Goal: Information Seeking & Learning: Check status

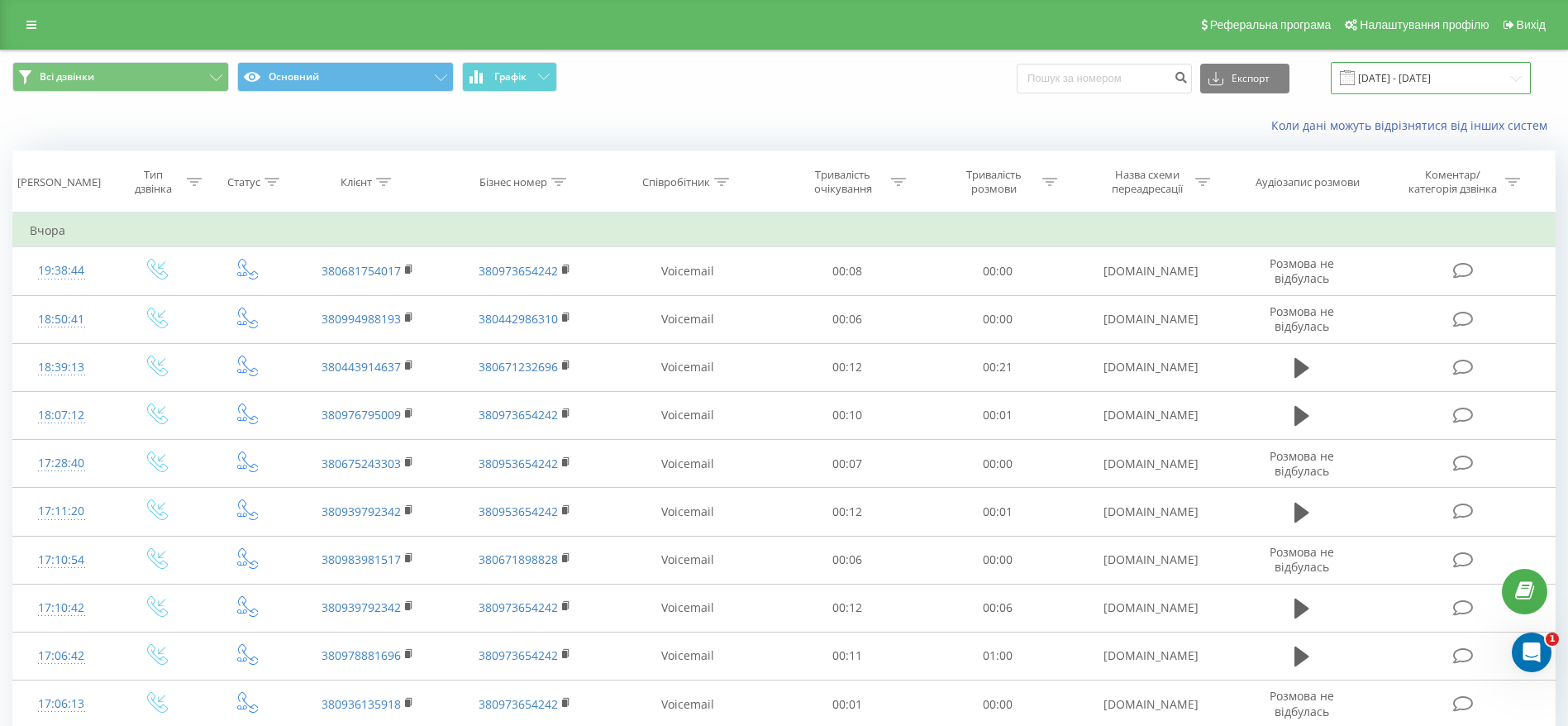
click at [1416, 82] on input "[DATE] - [DATE]" at bounding box center [1430, 78] width 200 height 32
click at [1478, 81] on input "20.08.2025 - 20.08.2025" at bounding box center [1430, 78] width 200 height 32
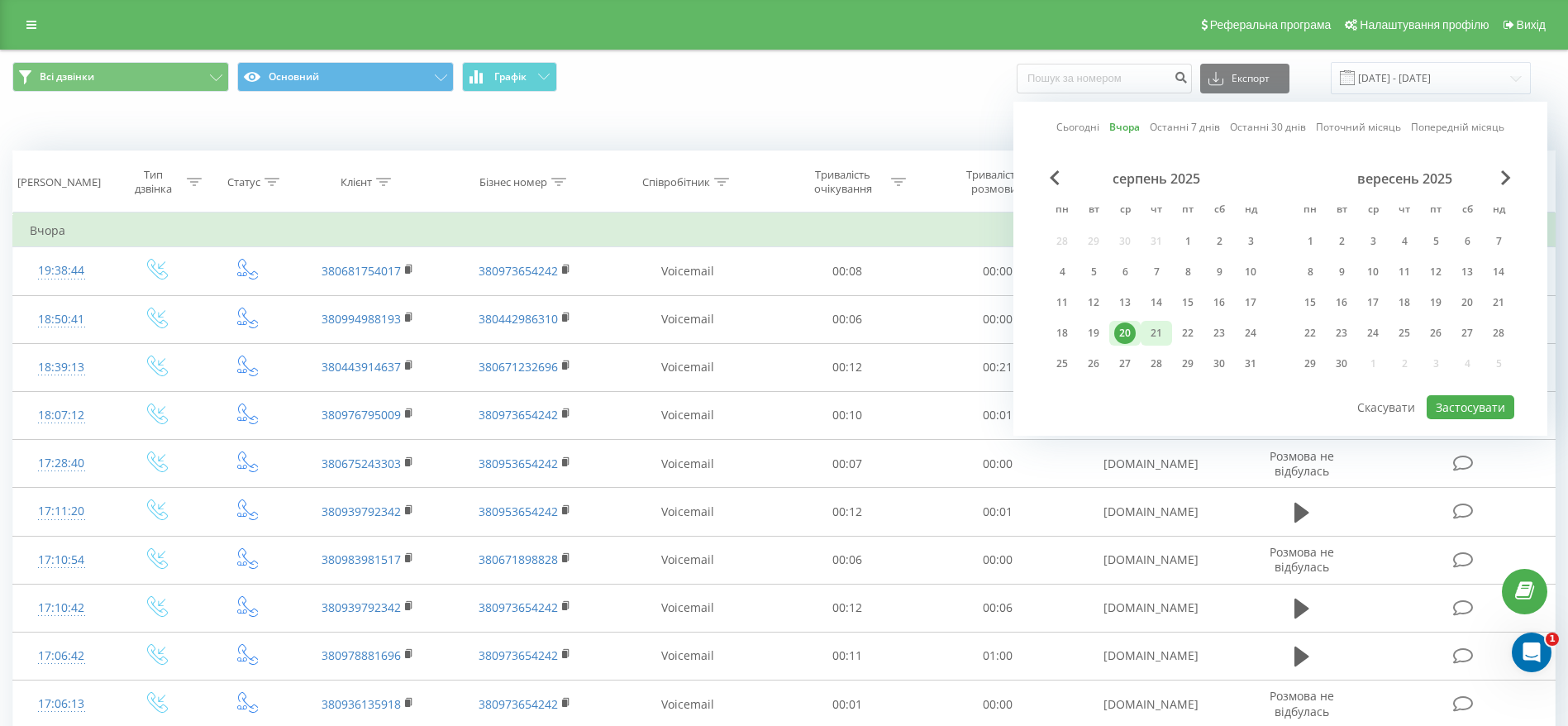
click at [1162, 337] on div "21" at bounding box center [1156, 334] width 22 height 22
click at [1161, 338] on div "21" at bounding box center [1156, 334] width 22 height 22
click at [1474, 413] on button "Застосувати" at bounding box center [1470, 407] width 87 height 24
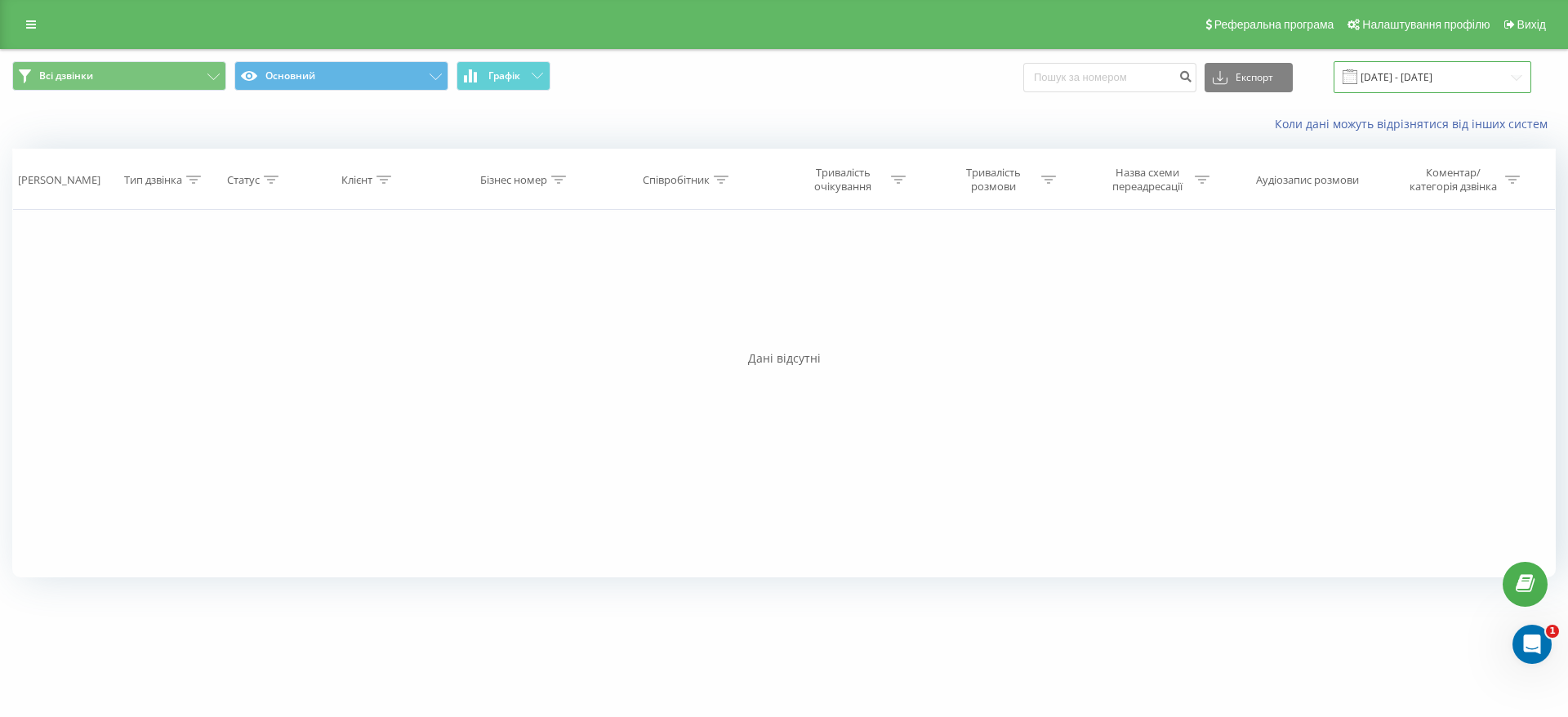
click at [1427, 80] on input "21.08.2025 - 21.08.2025" at bounding box center [1433, 77] width 198 height 32
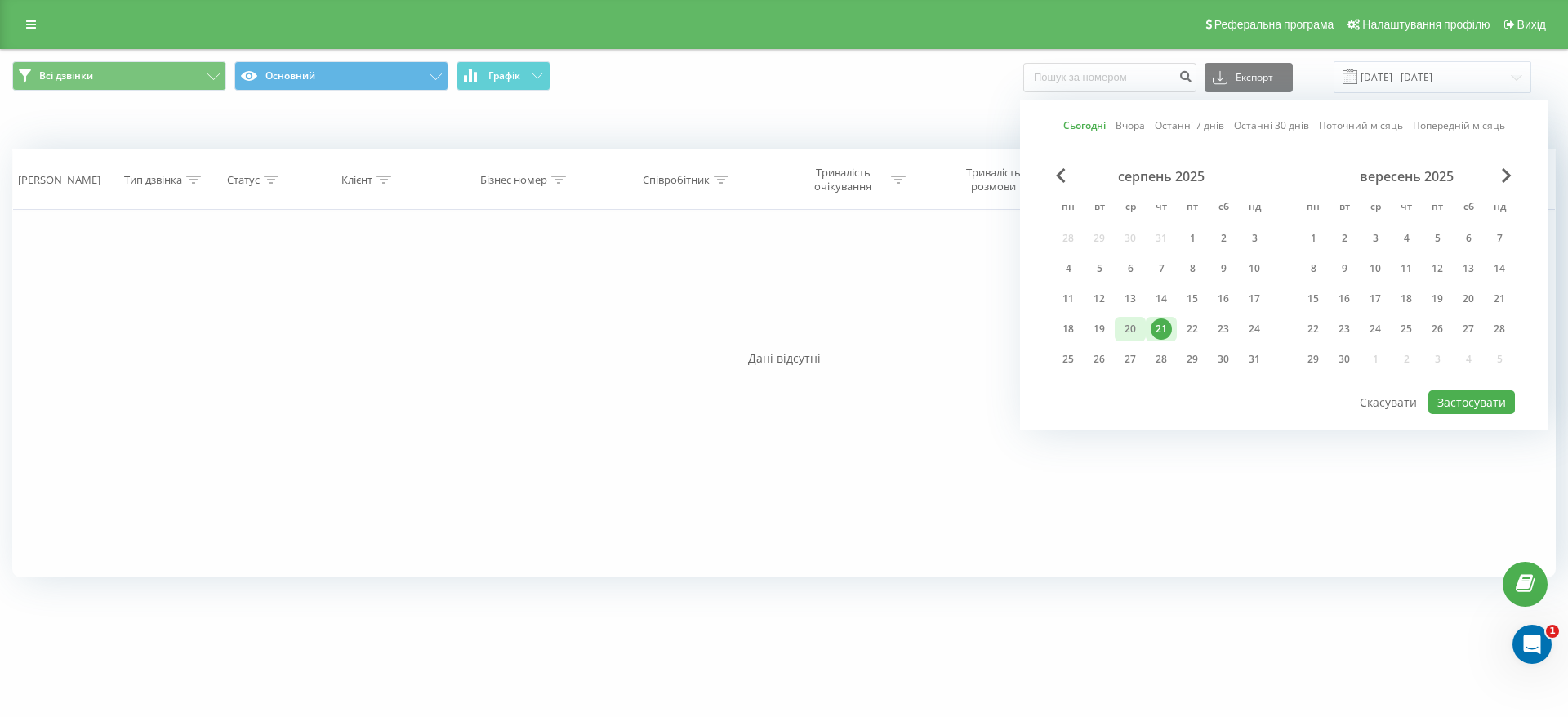
click at [1132, 324] on div "20" at bounding box center [1131, 329] width 22 height 22
click at [1488, 398] on button "Застосувати" at bounding box center [1472, 402] width 86 height 24
type input "[DATE] - [DATE]"
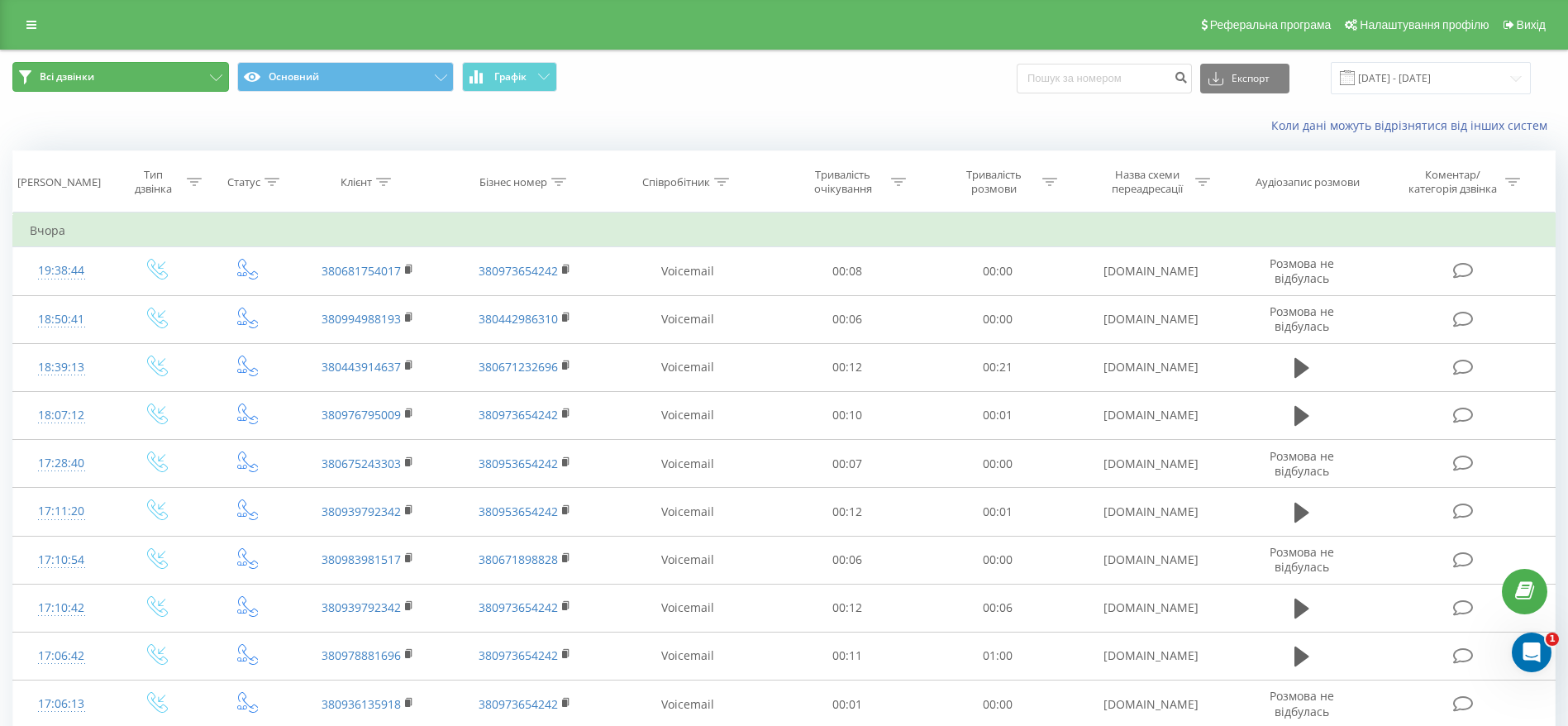
click at [66, 77] on span "Всі дзвінки" at bounding box center [66, 77] width 55 height 13
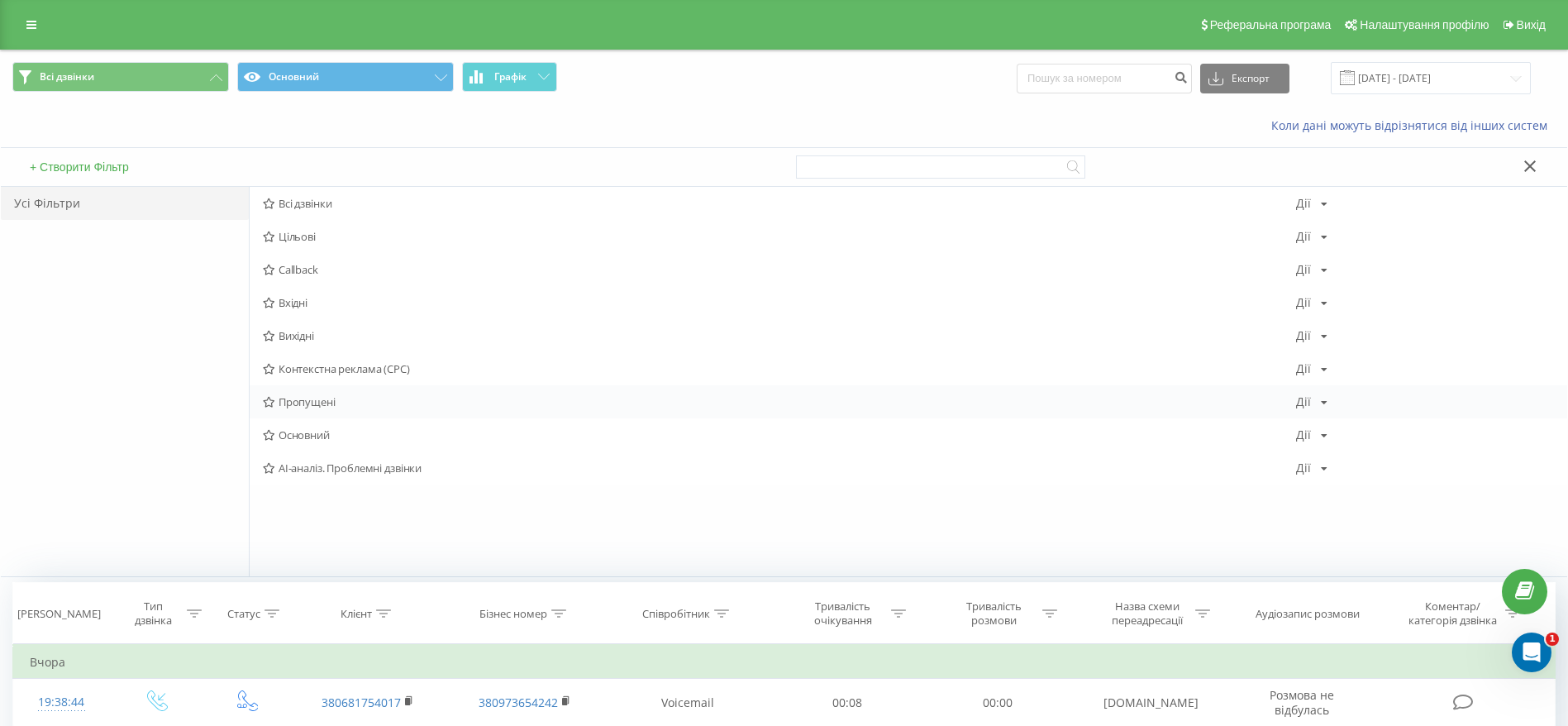
click at [365, 398] on span "Пропущені" at bounding box center [779, 402] width 1033 height 12
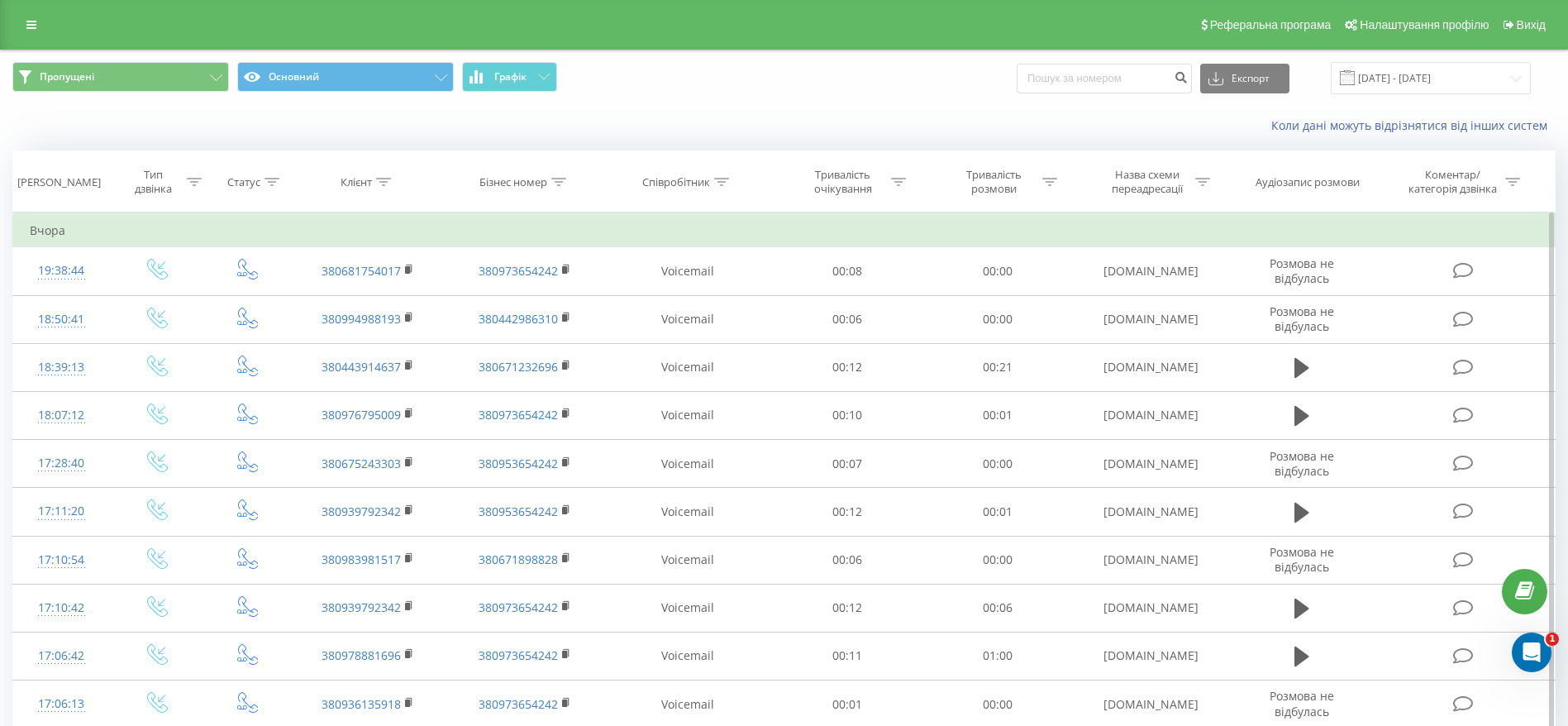
scroll to position [257, 0]
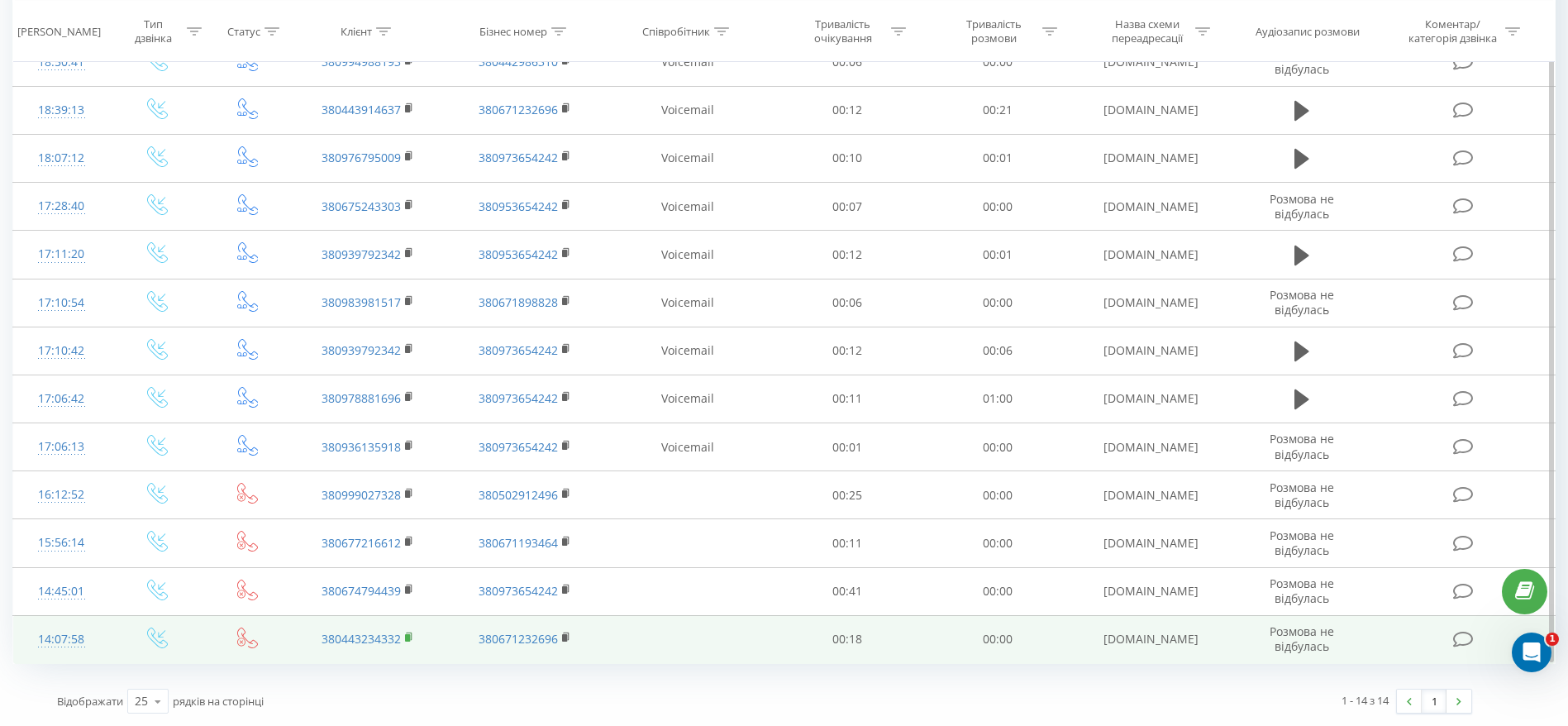
click at [407, 635] on rect at bounding box center [407, 638] width 5 height 8
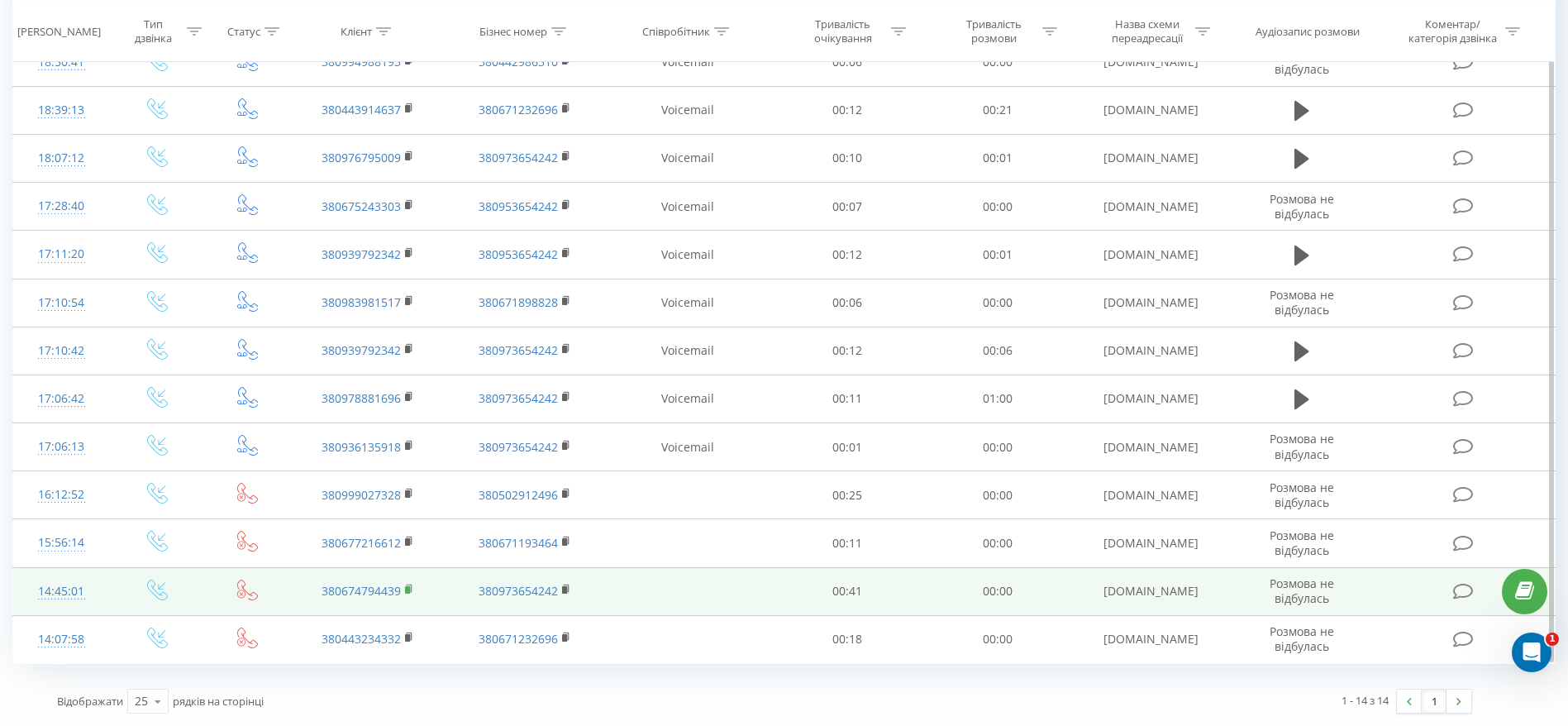
click at [412, 588] on icon at bounding box center [409, 590] width 9 height 12
click at [63, 593] on div "14:45:01" at bounding box center [60, 592] width 63 height 32
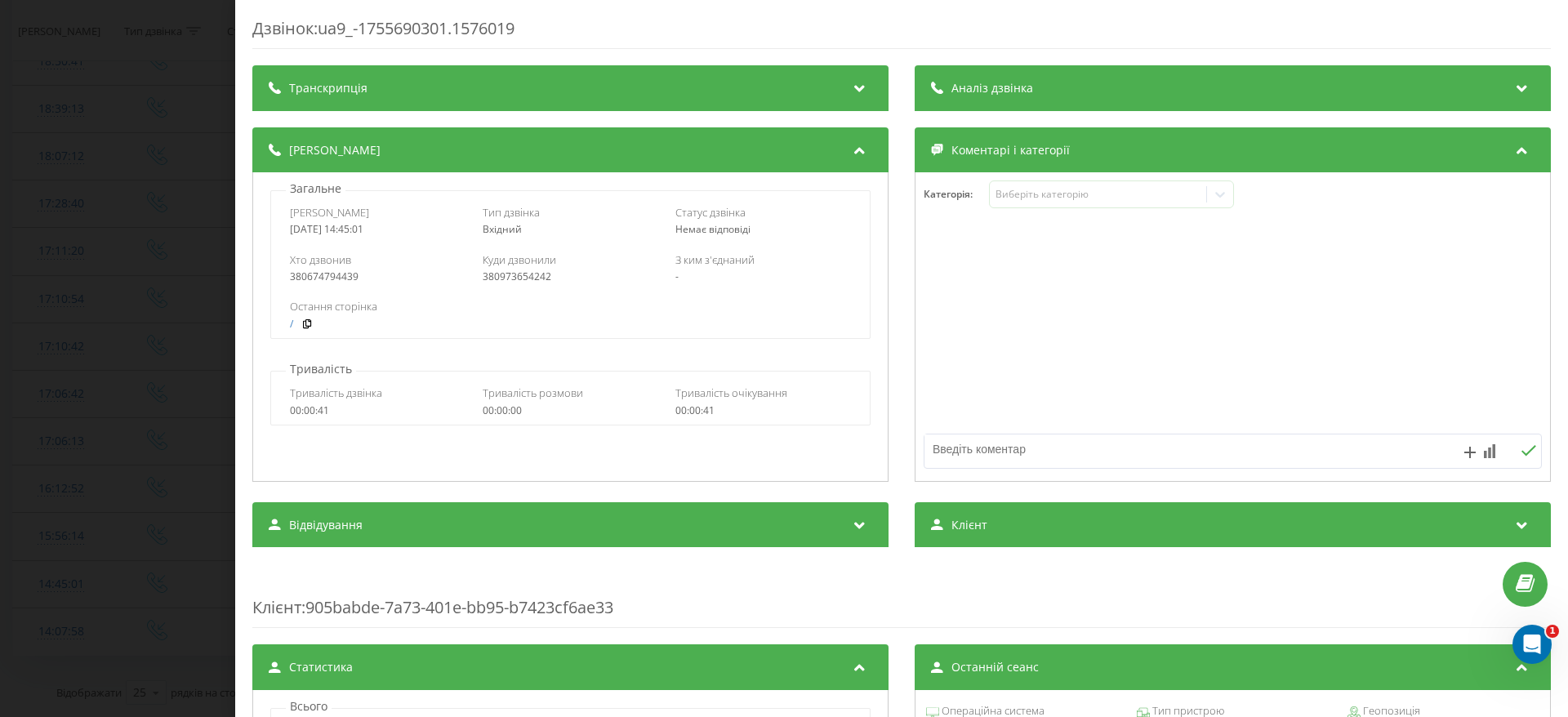
click at [838, 77] on div "Транскрипція" at bounding box center [570, 88] width 637 height 46
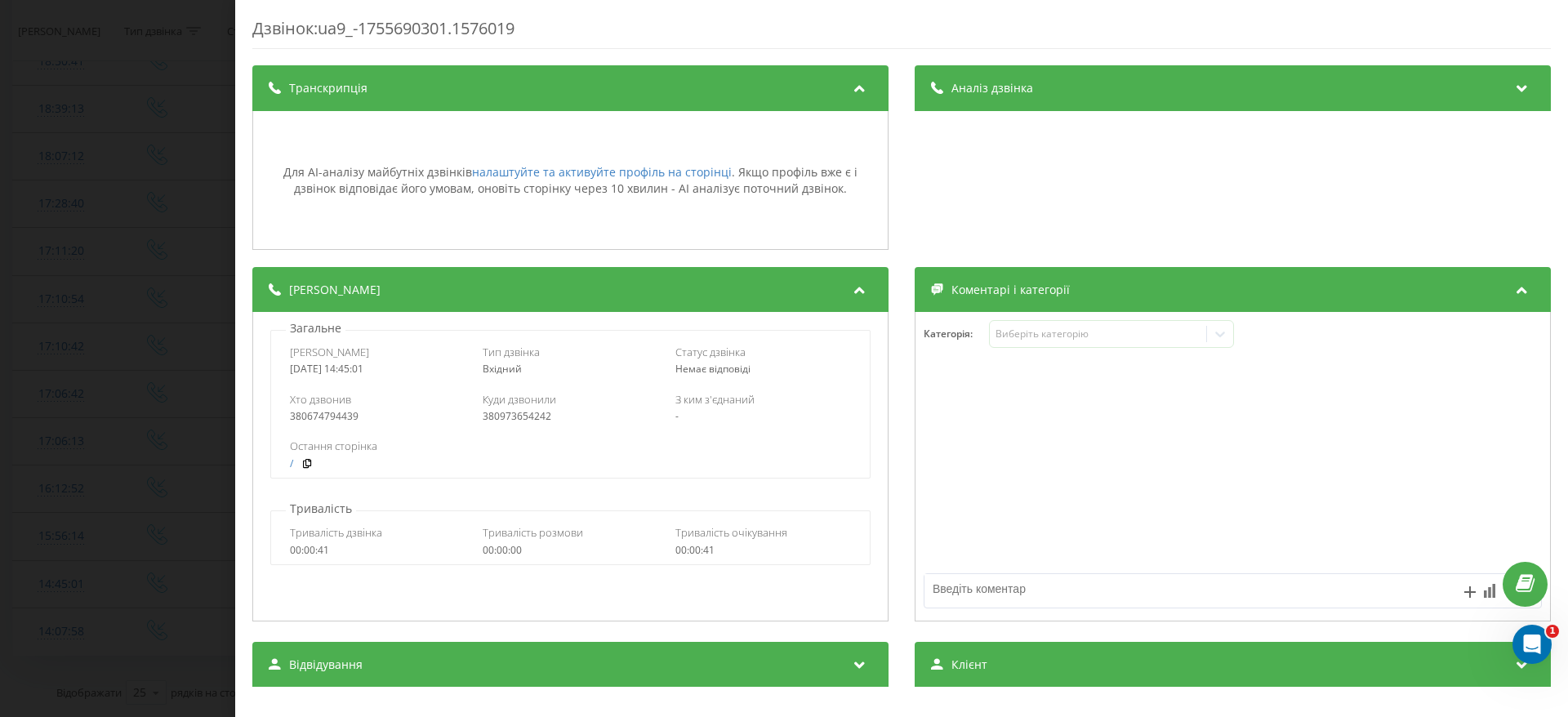
click at [1401, 76] on div "Аналіз дзвінка" at bounding box center [1233, 88] width 637 height 46
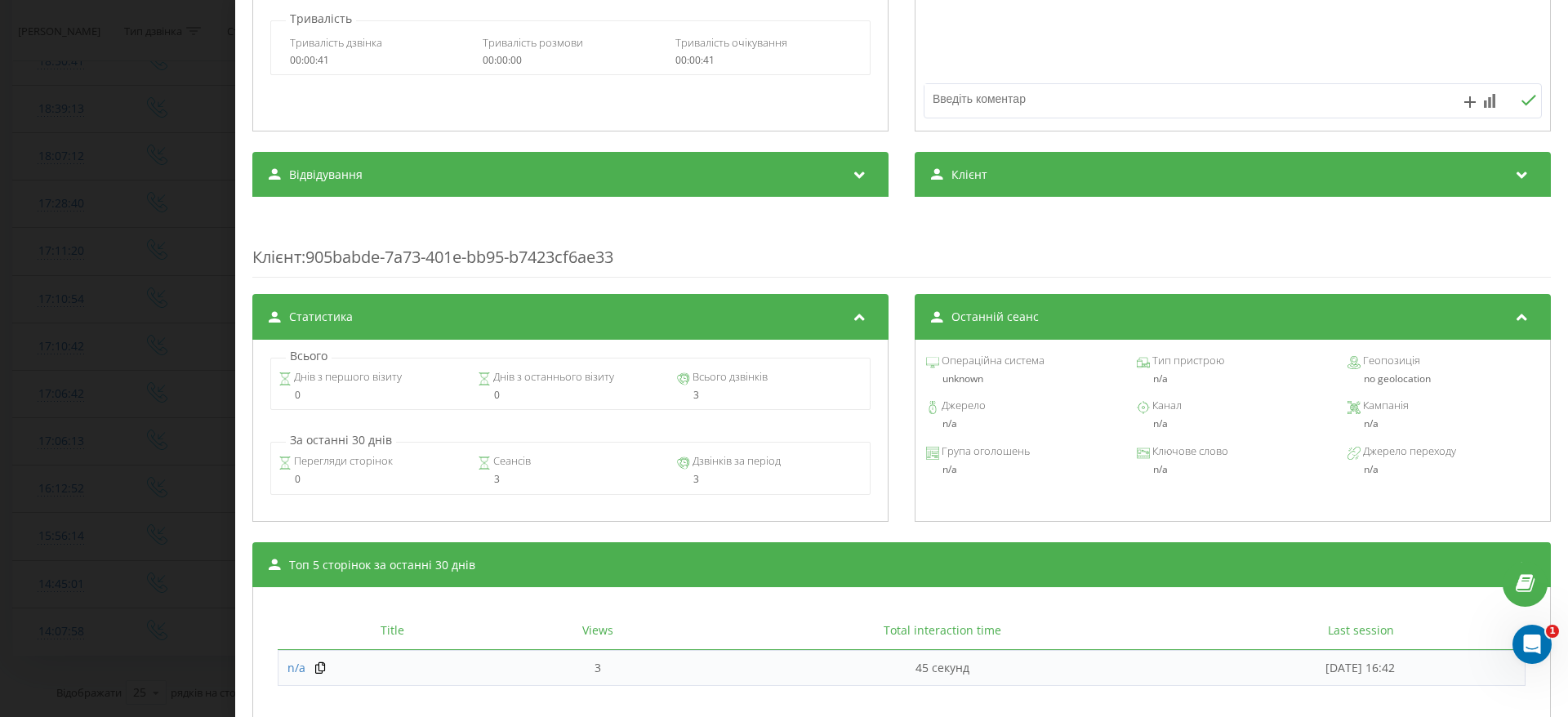
scroll to position [611, 0]
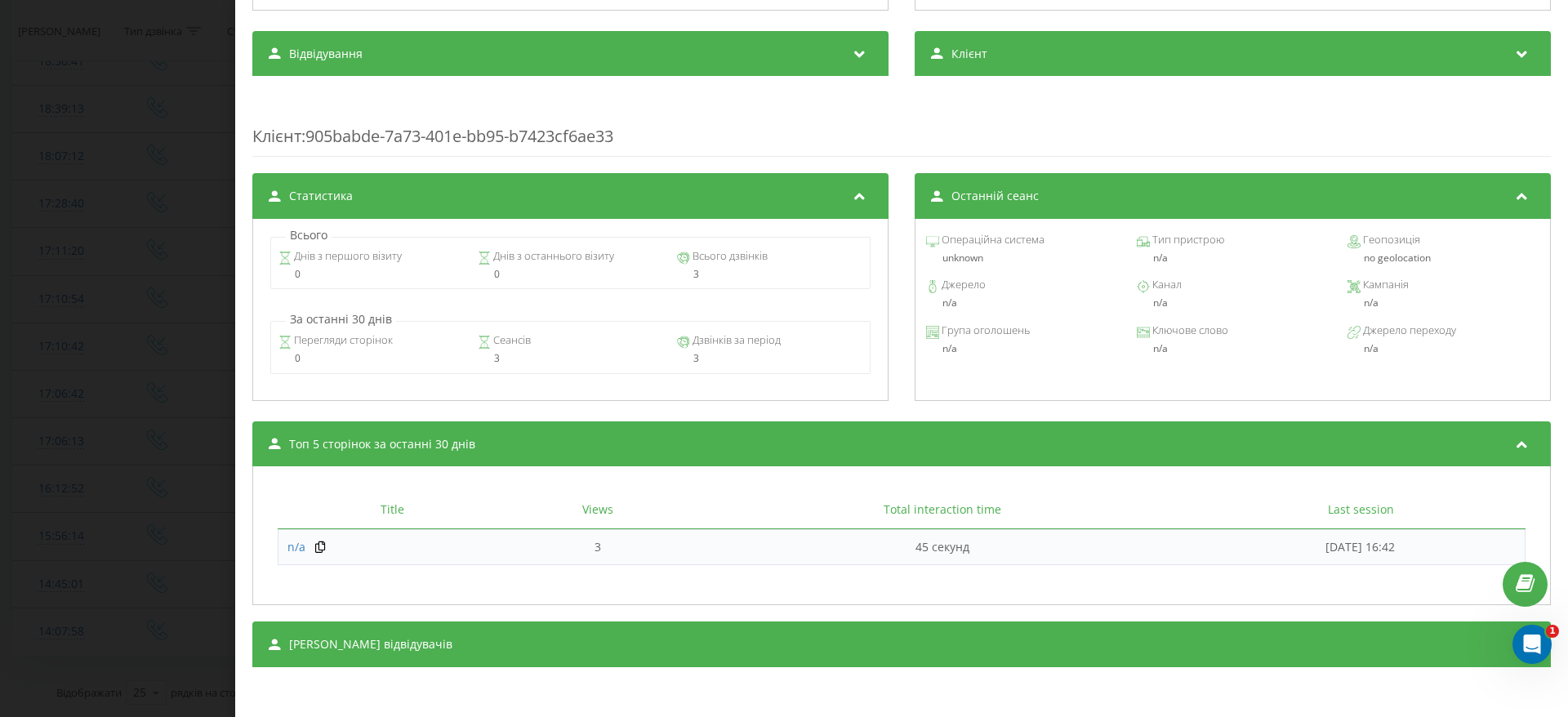
click at [1512, 642] on icon at bounding box center [1522, 642] width 20 height 17
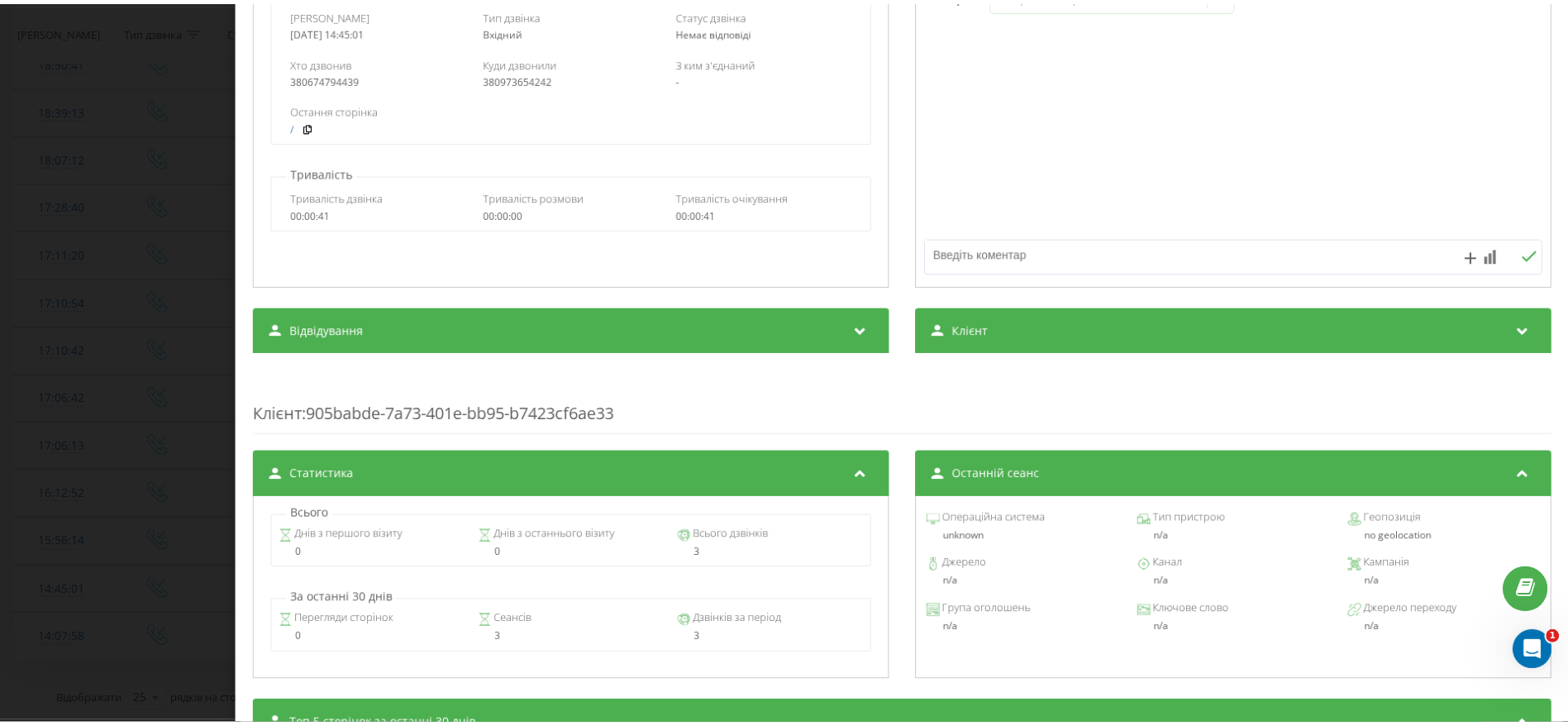
scroll to position [0, 0]
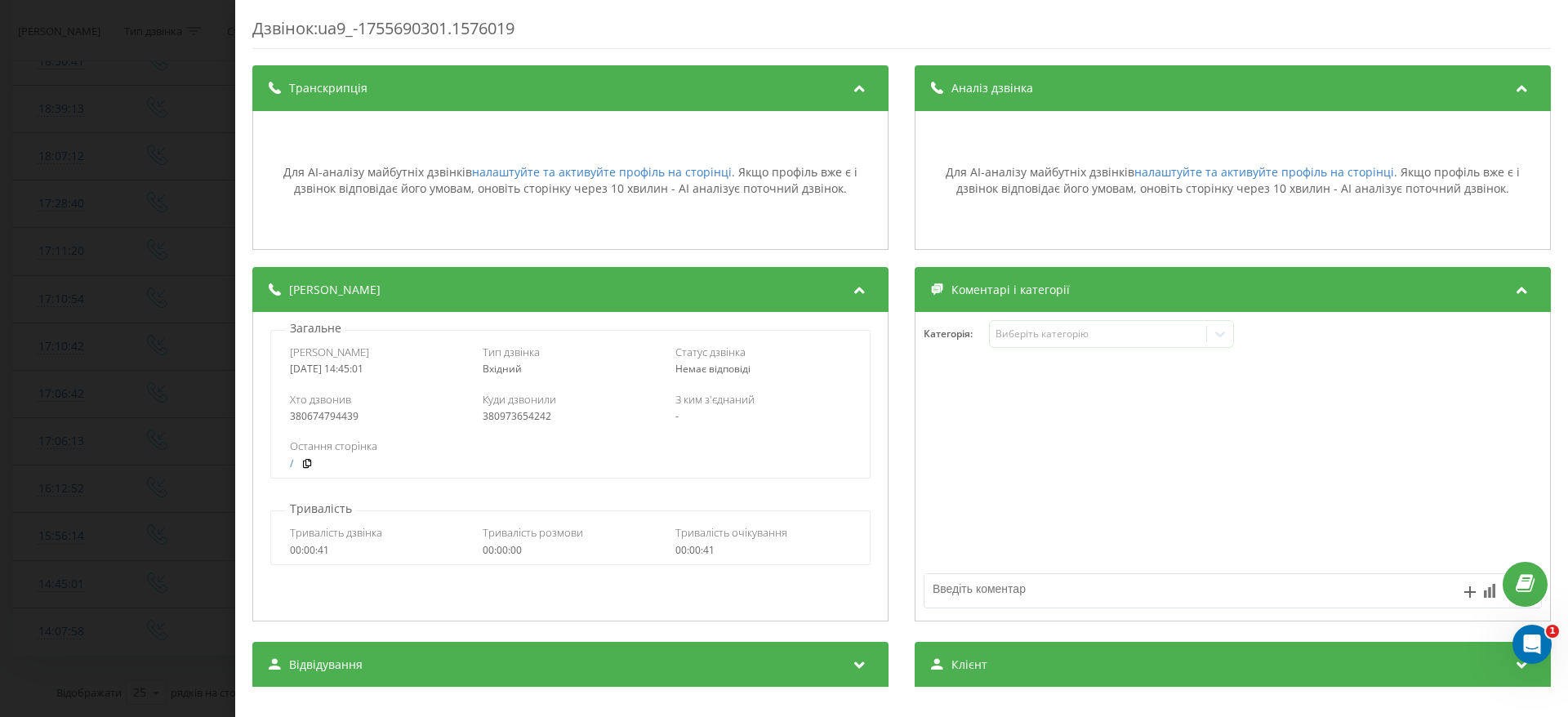
click at [125, 289] on div "Дзвінок : ua9_-1755690301.1576019 Транскрипція Для AI-аналізу майбутніх дзвінкі…" at bounding box center [784, 358] width 1568 height 717
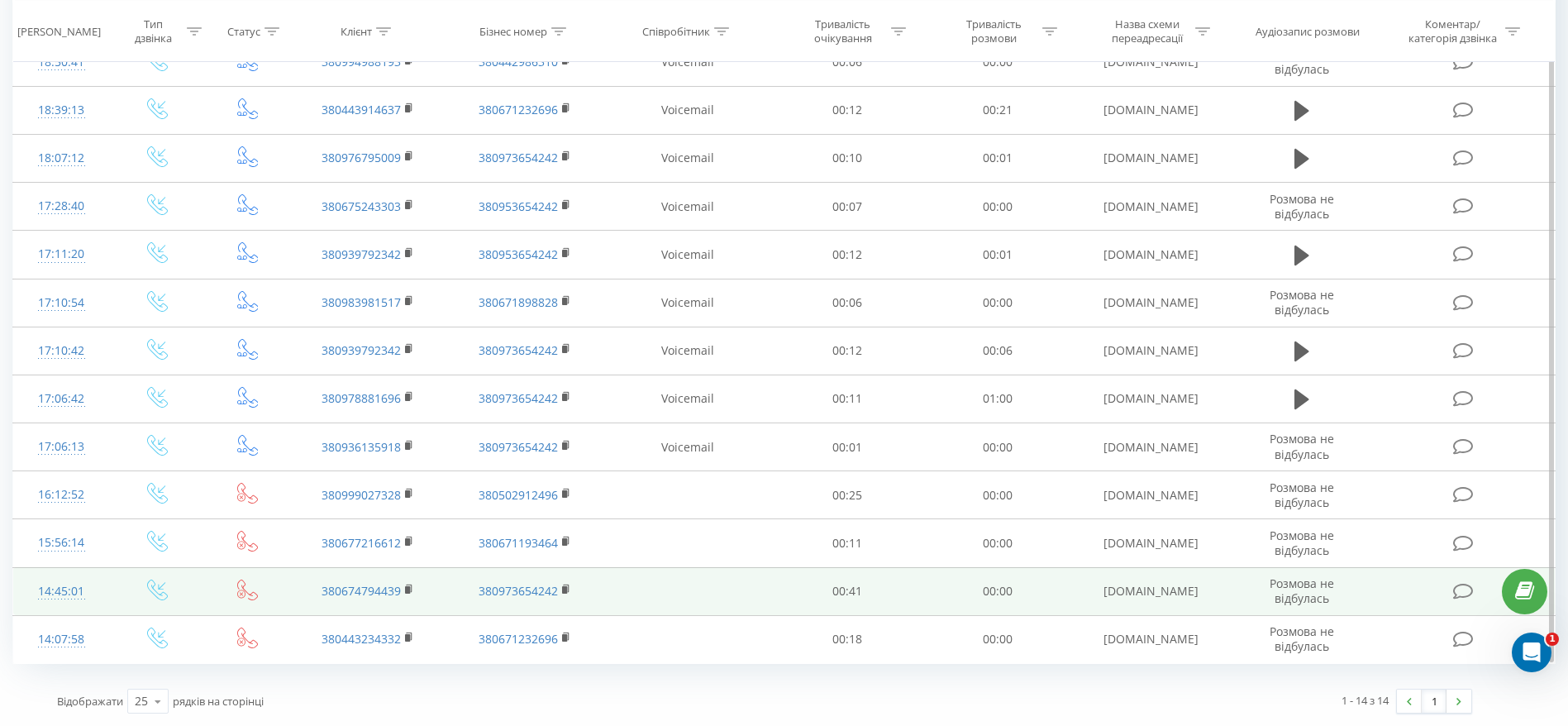
click at [244, 594] on icon at bounding box center [247, 590] width 21 height 21
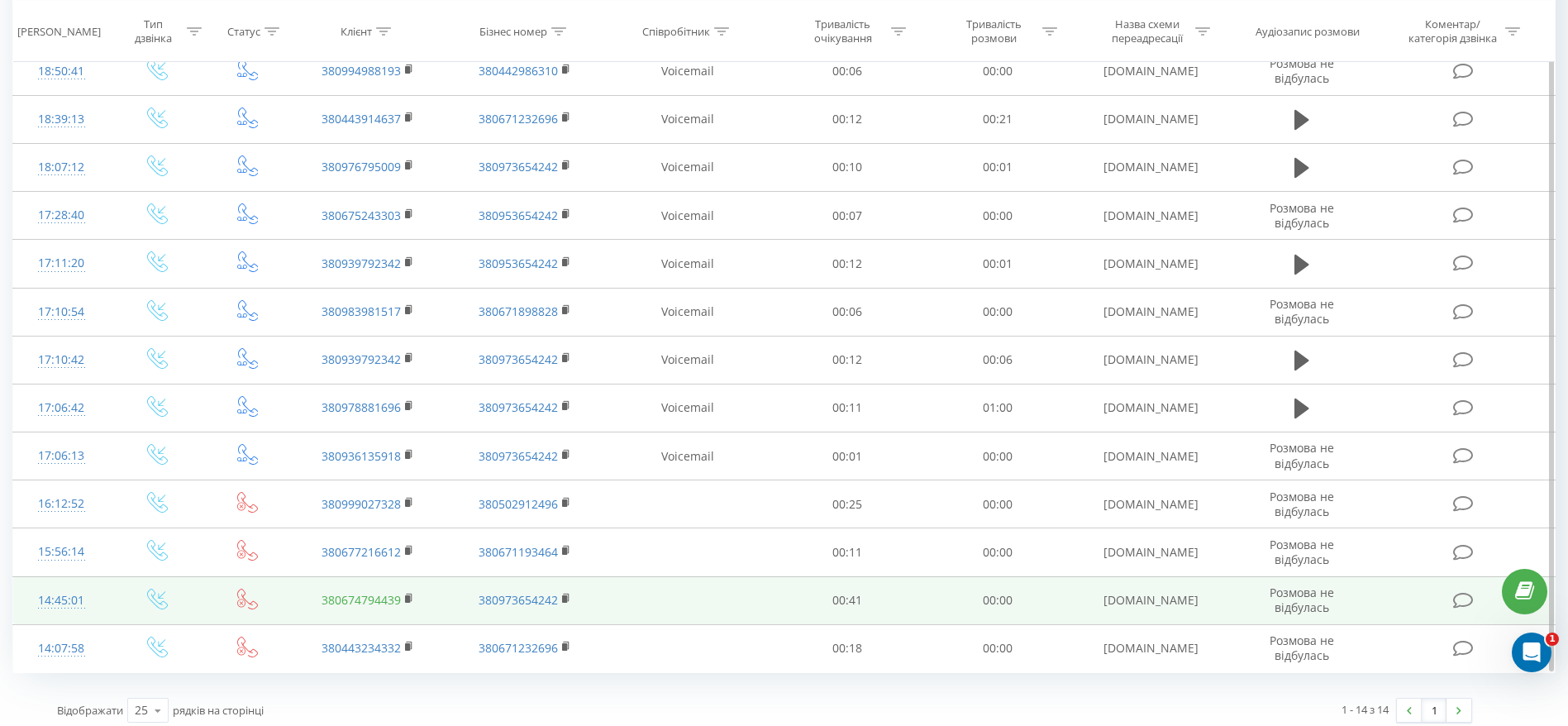
scroll to position [124, 0]
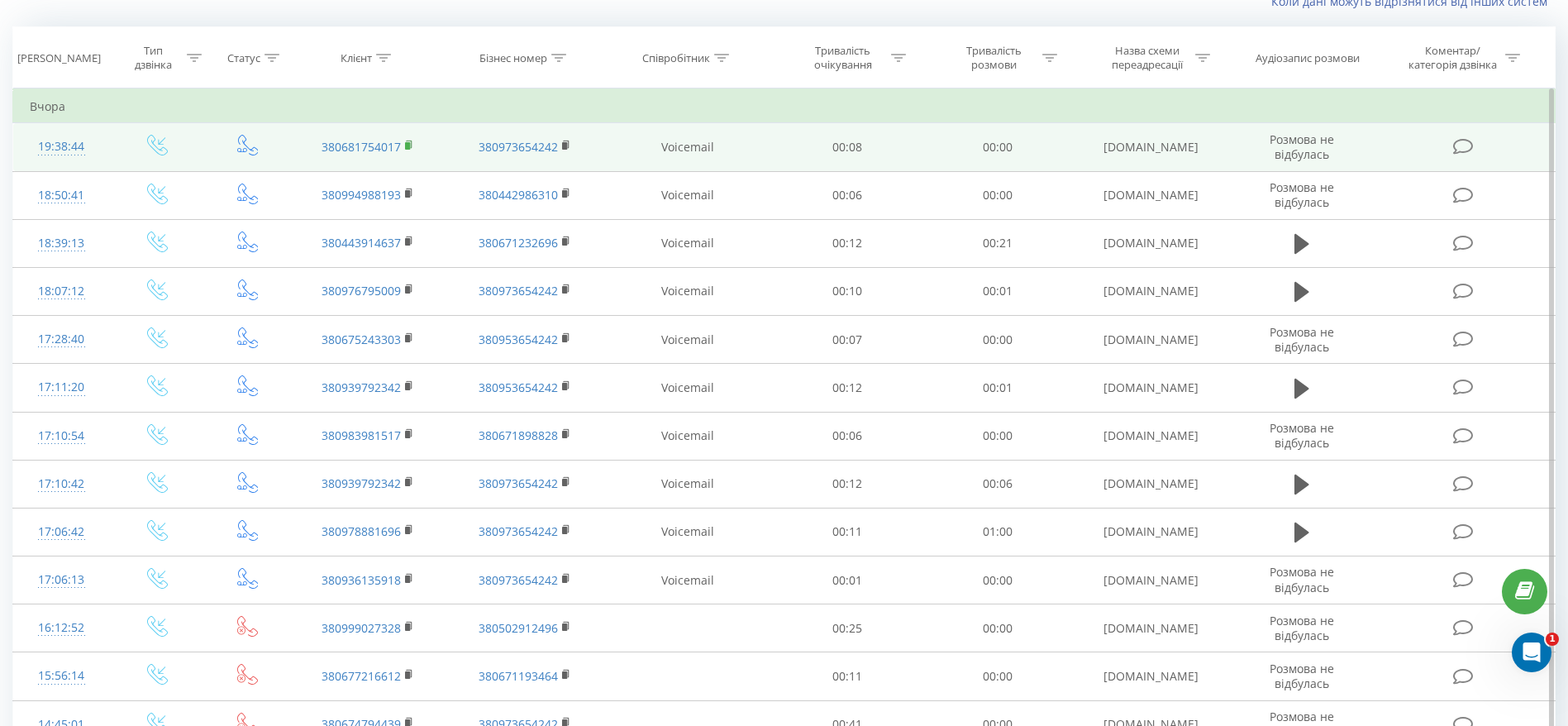
click at [409, 141] on icon at bounding box center [409, 145] width 9 height 12
click at [406, 142] on rect at bounding box center [407, 145] width 5 height 8
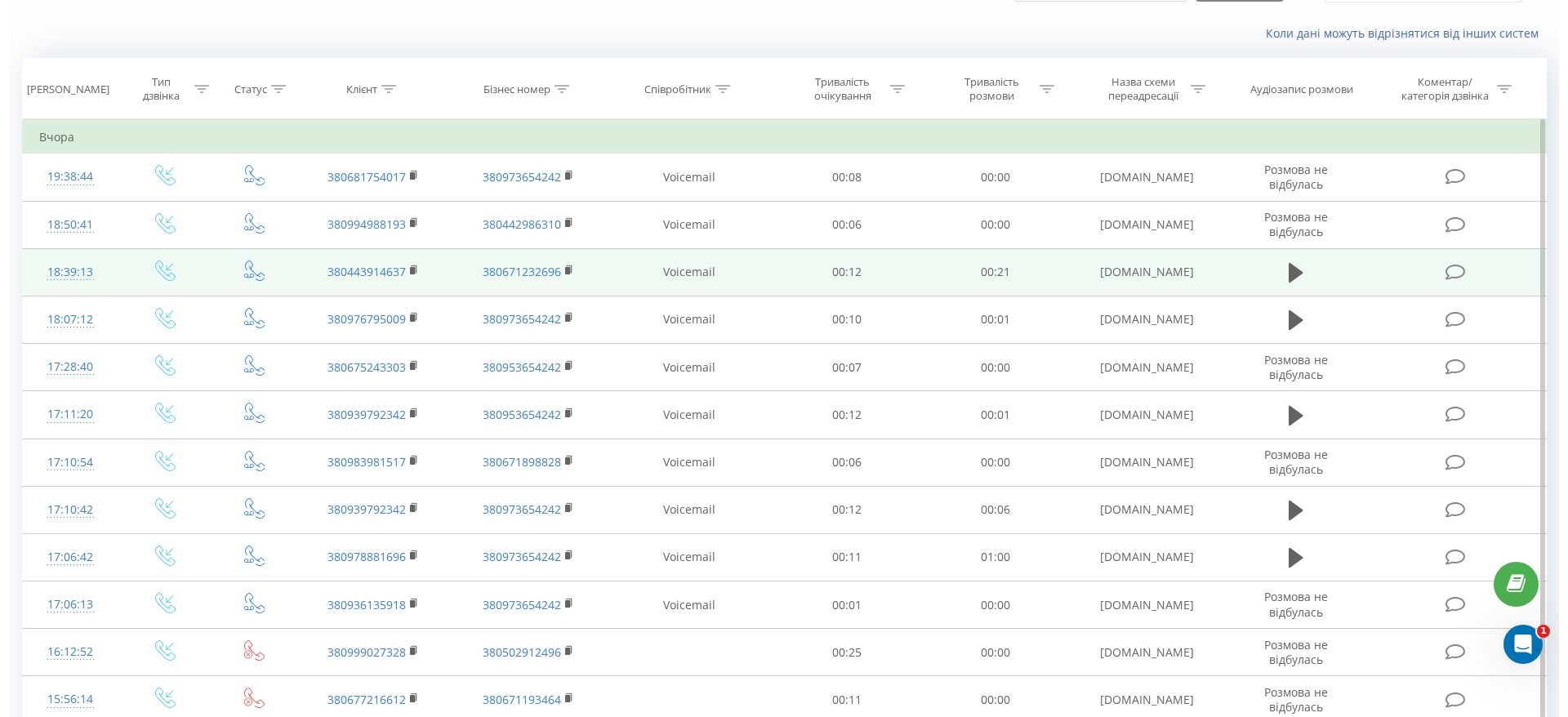
scroll to position [0, 0]
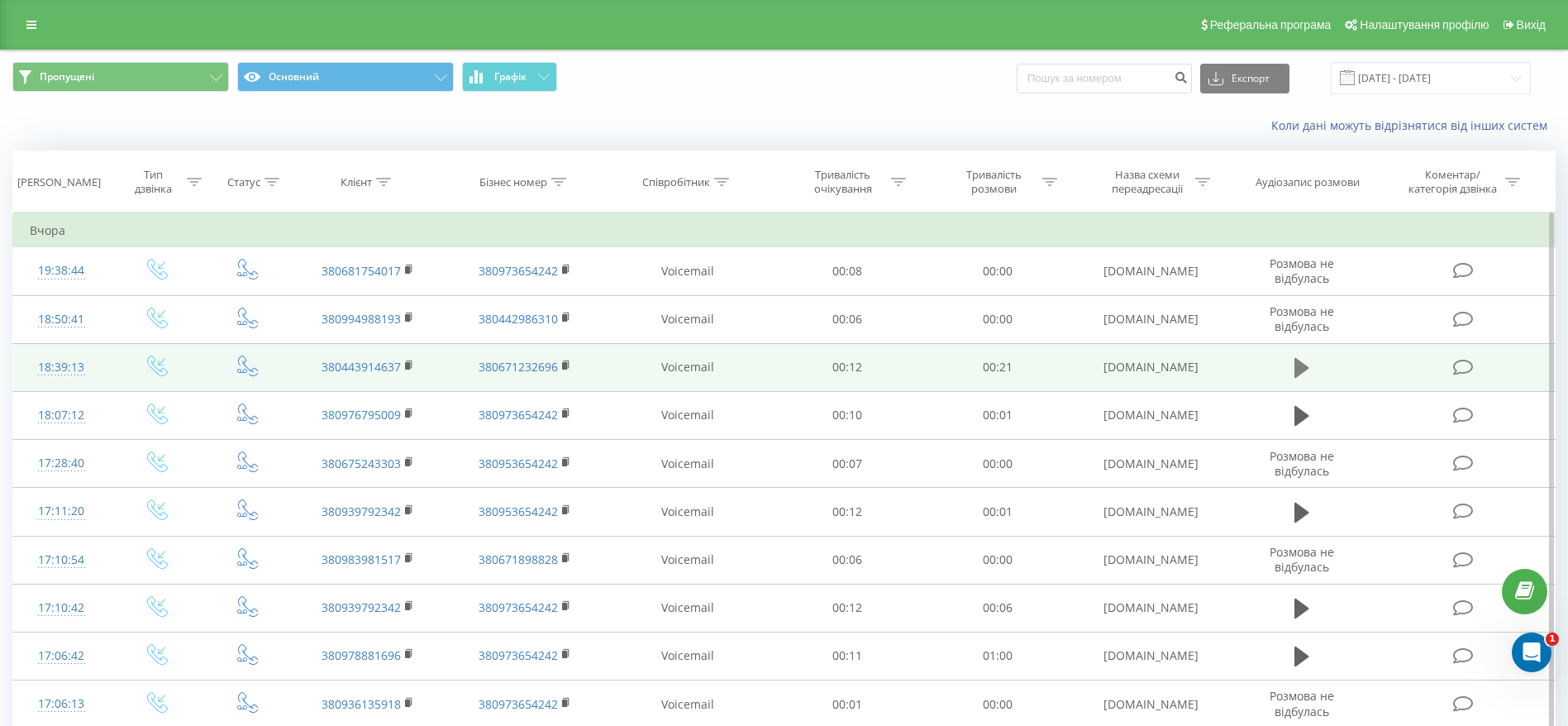
click at [1311, 371] on button at bounding box center [1302, 368] width 25 height 25
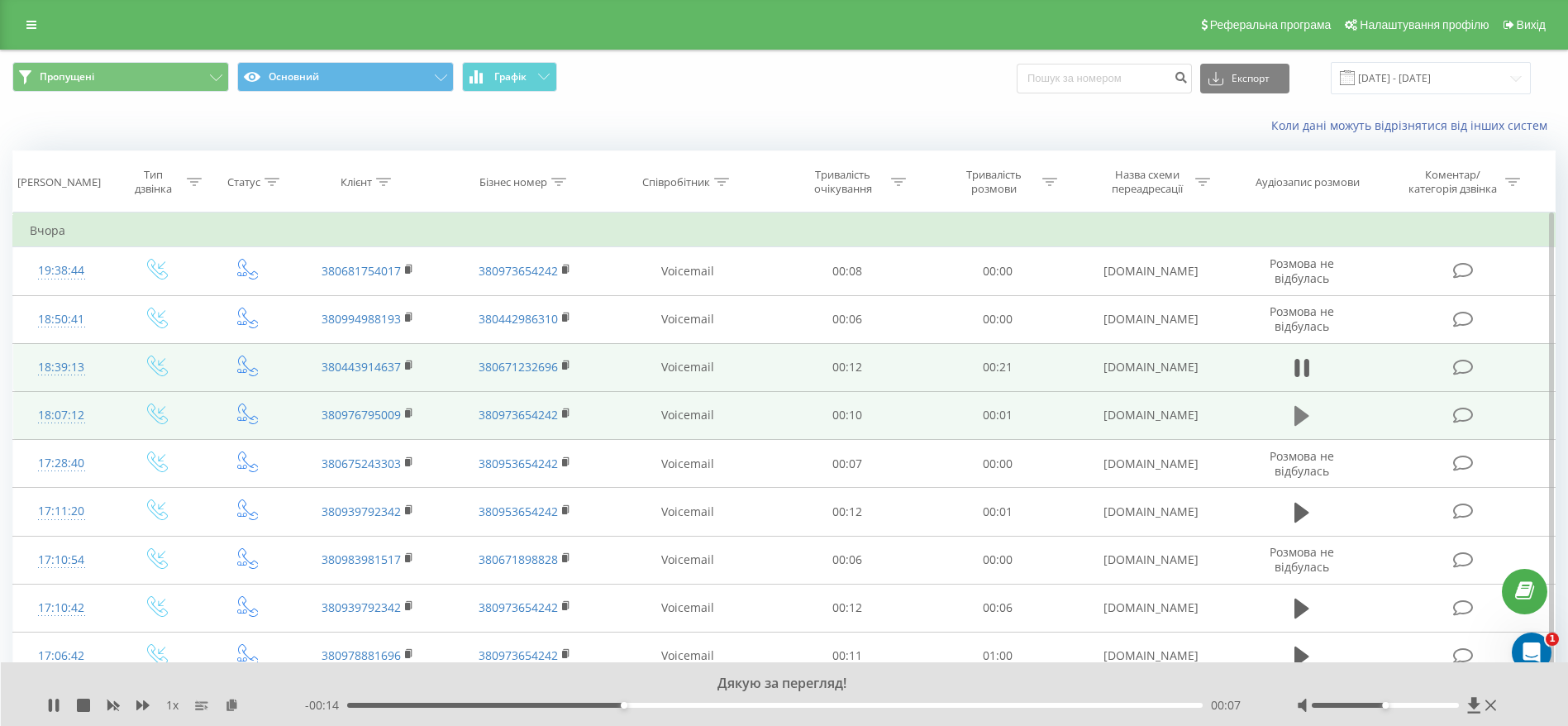
click at [1296, 414] on icon at bounding box center [1302, 416] width 15 height 20
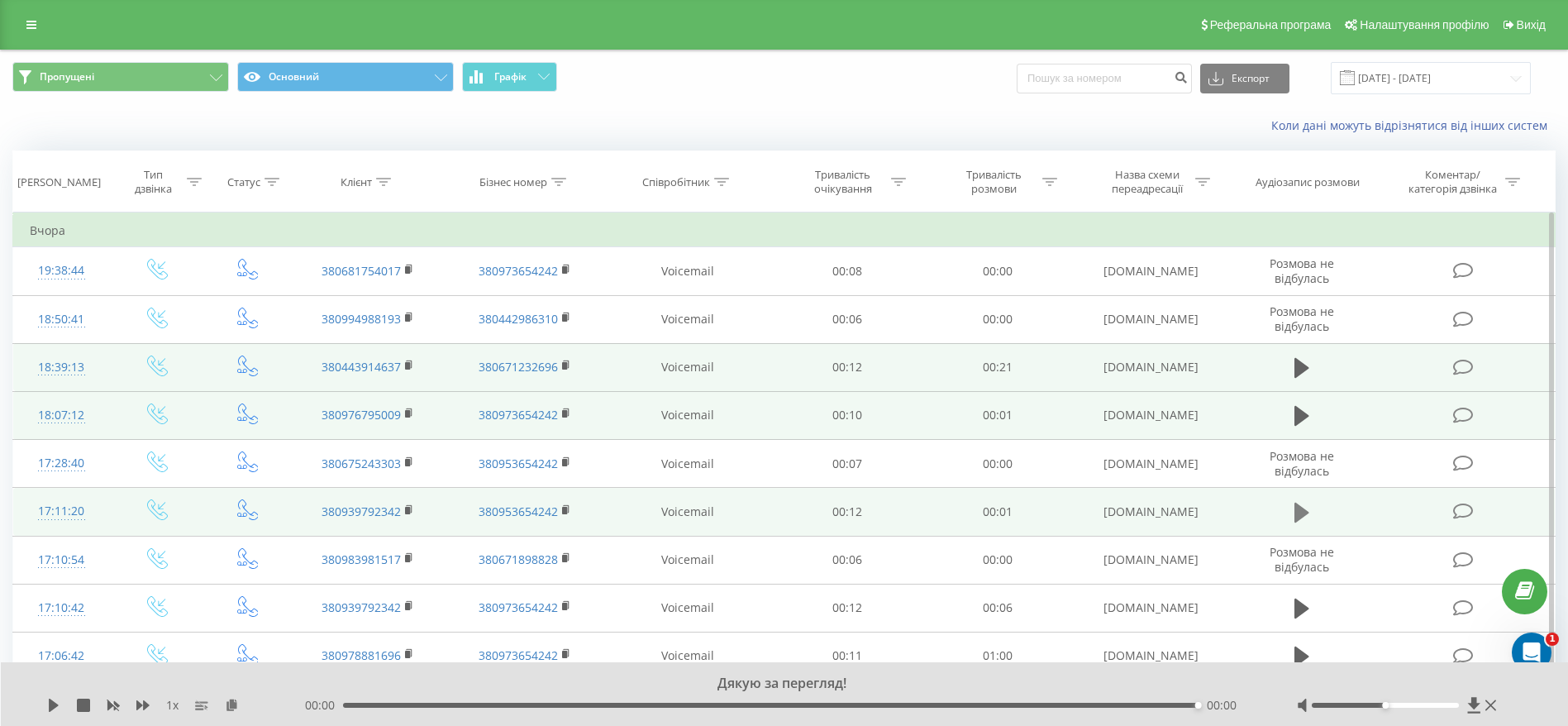
click at [1309, 513] on button at bounding box center [1302, 513] width 25 height 25
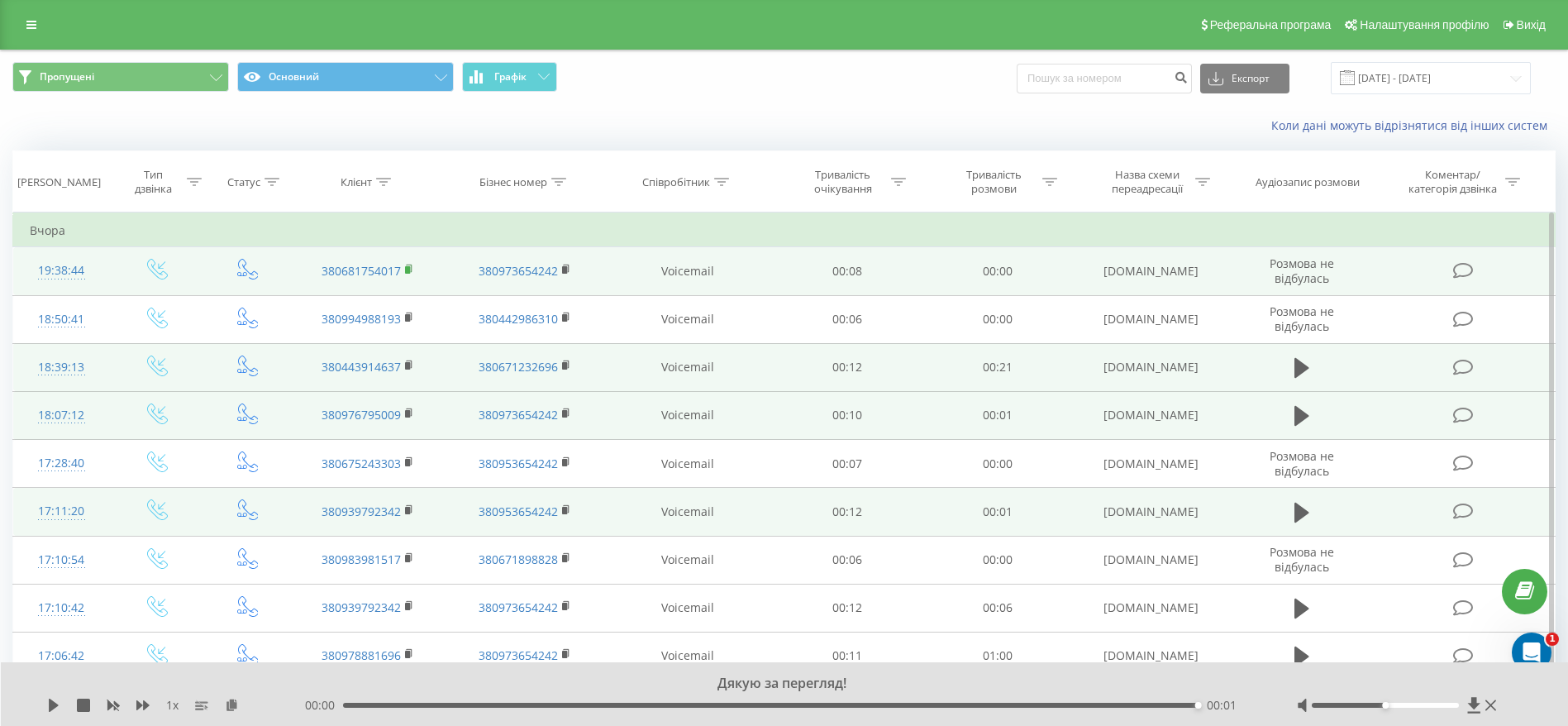
click at [412, 269] on icon at bounding box center [409, 268] width 6 height 8
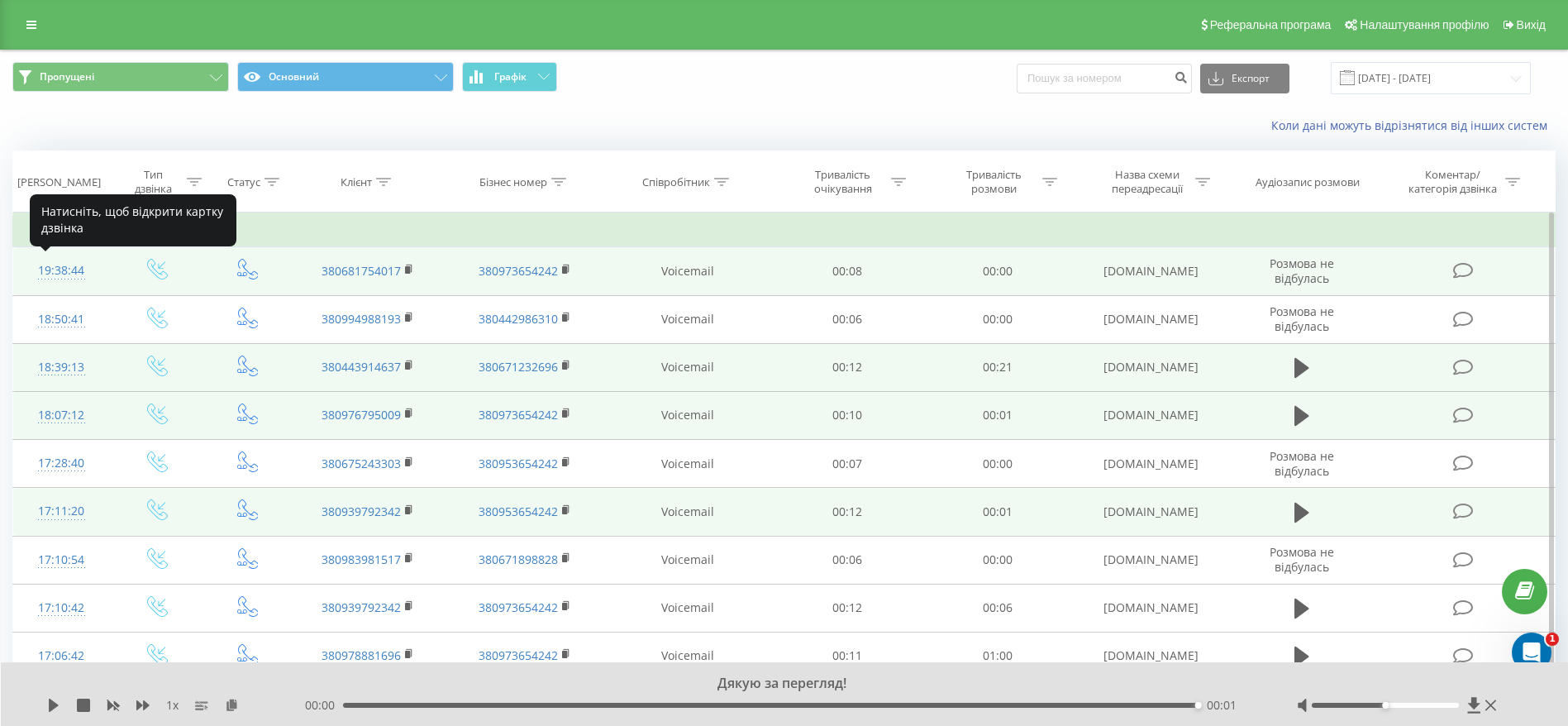
click at [71, 276] on div "19:38:44" at bounding box center [60, 271] width 63 height 32
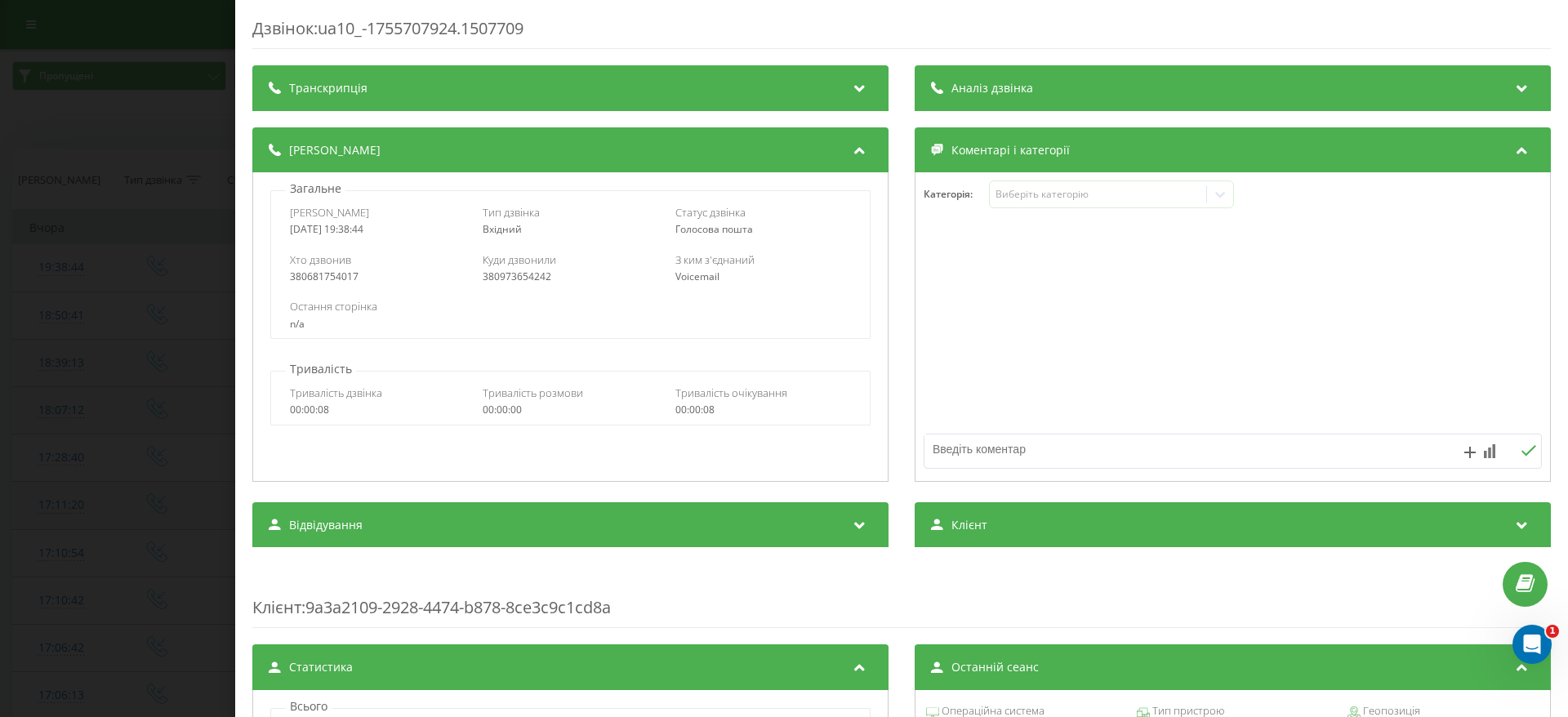
click at [135, 313] on div "Дзвінок : ua10_-1755707924.1507709 Транскрипція Для AI-аналізу майбутніх дзвінк…" at bounding box center [784, 358] width 1568 height 717
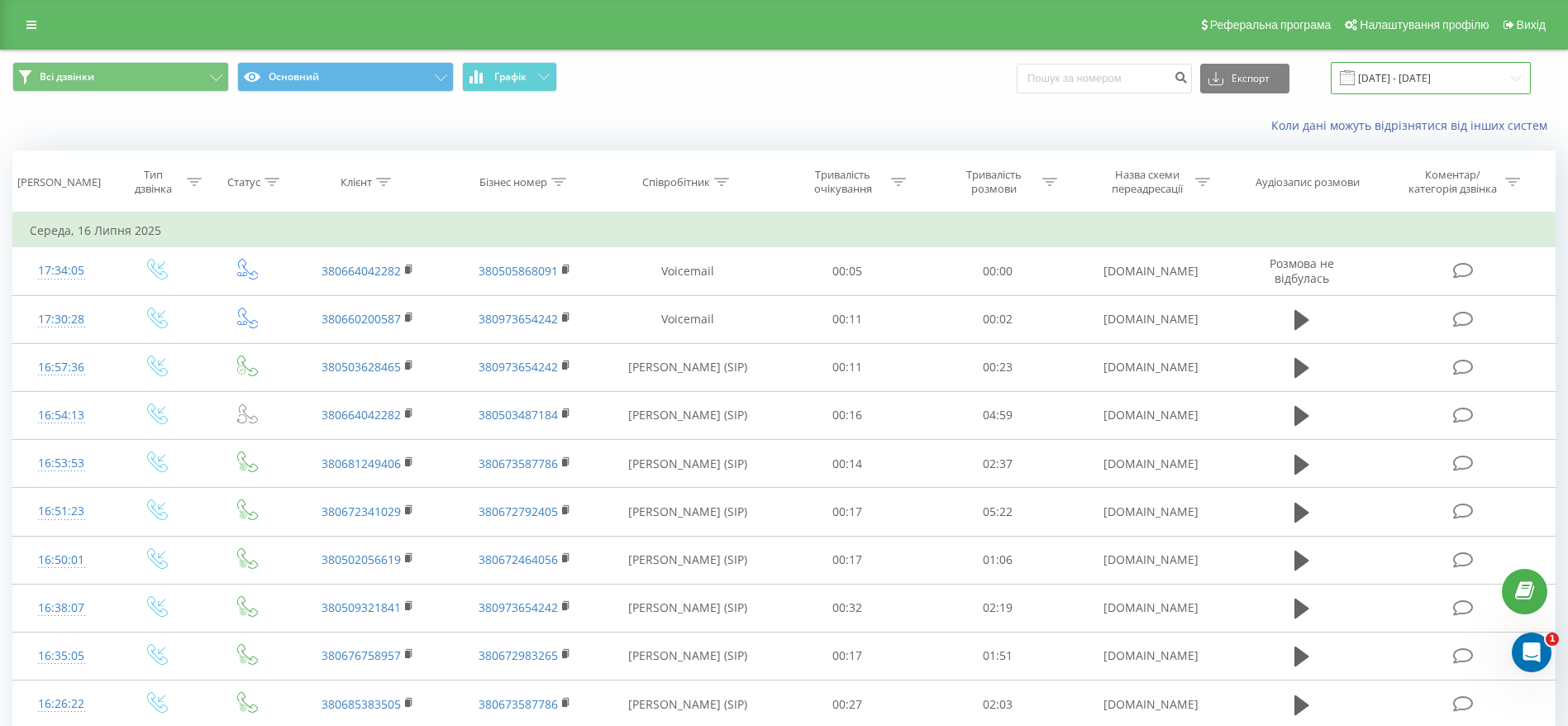
click at [1426, 67] on input "16.07.2025 - 16.07.2025" at bounding box center [1430, 78] width 200 height 32
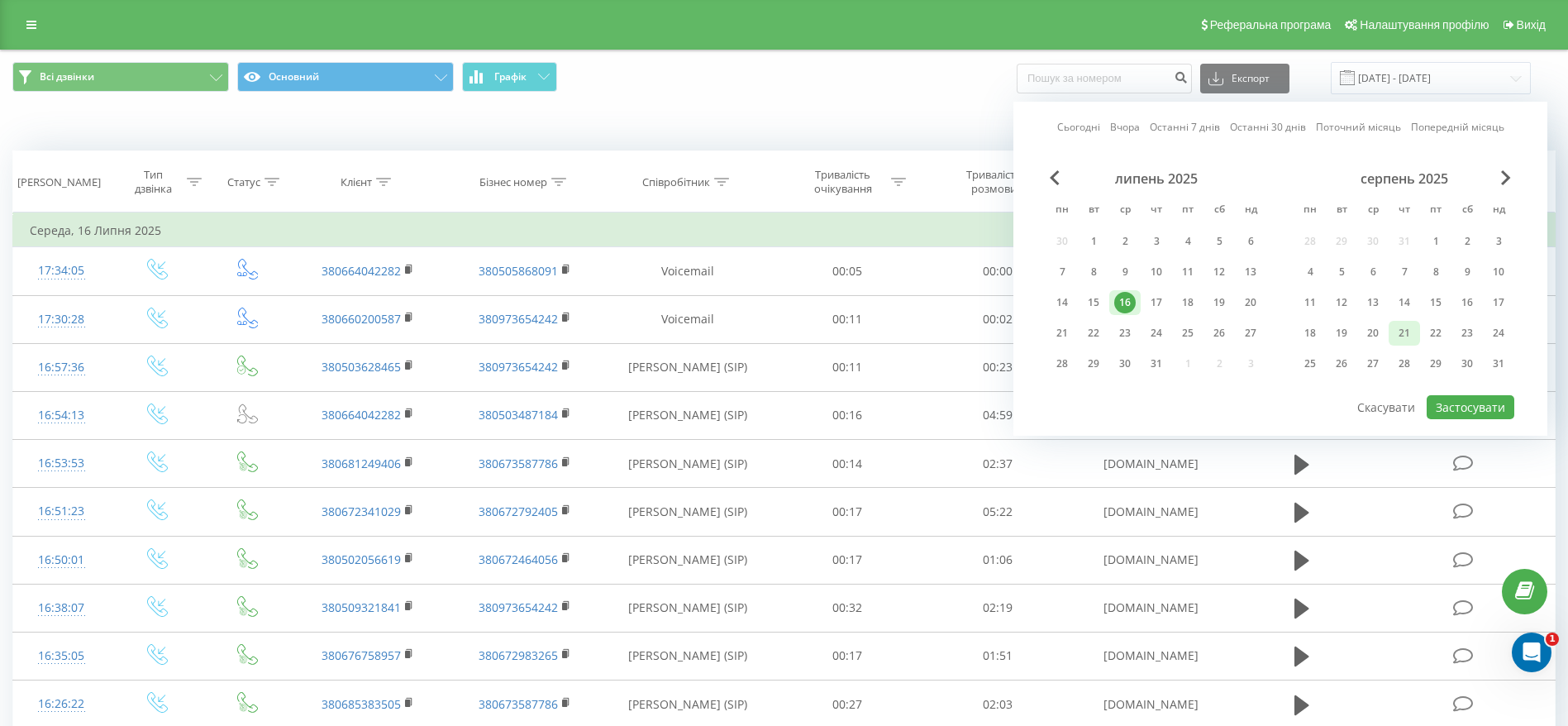
click at [1406, 337] on div "21" at bounding box center [1404, 334] width 22 height 22
click at [1486, 399] on button "Застосувати" at bounding box center [1470, 407] width 87 height 24
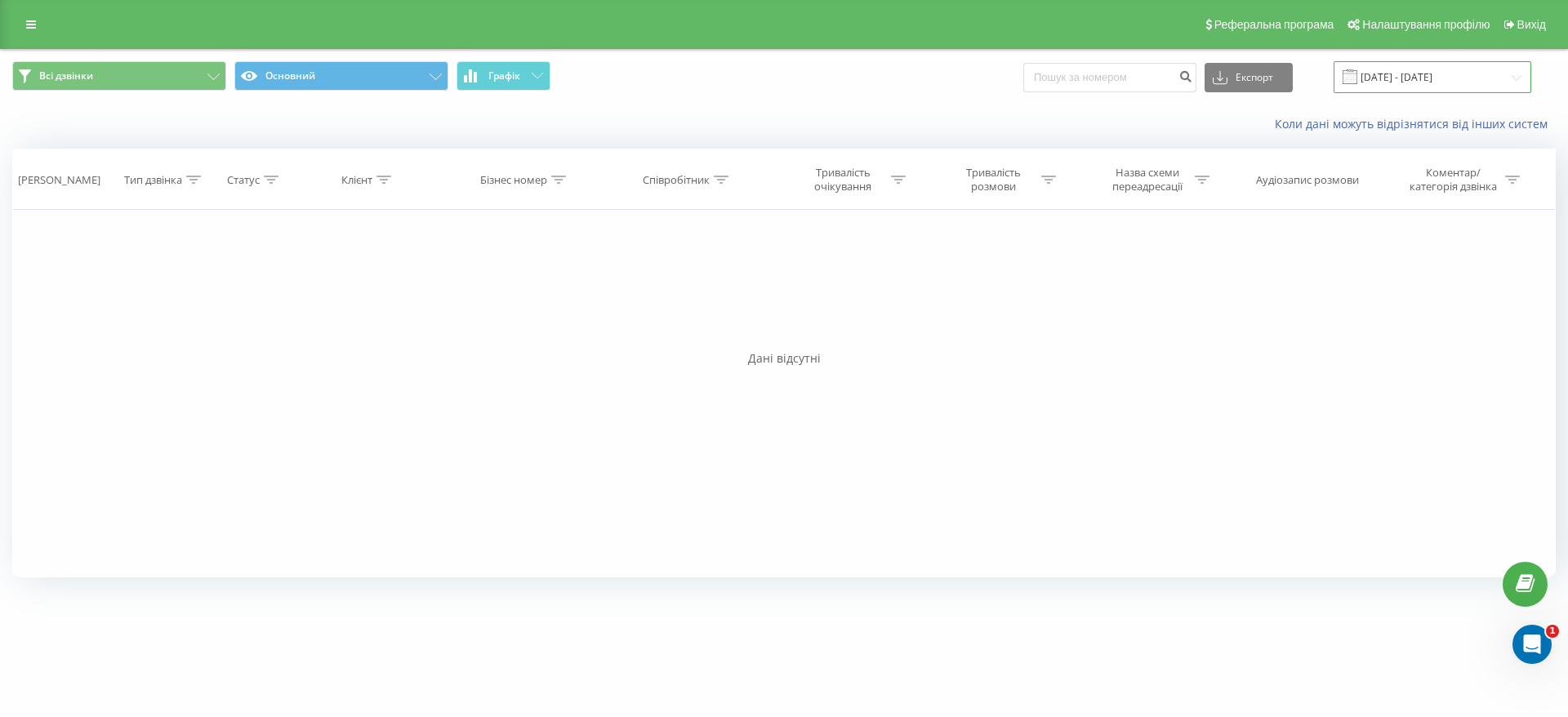
click at [1404, 70] on input "21.08.2025 - 21.08.2025" at bounding box center [1433, 77] width 198 height 32
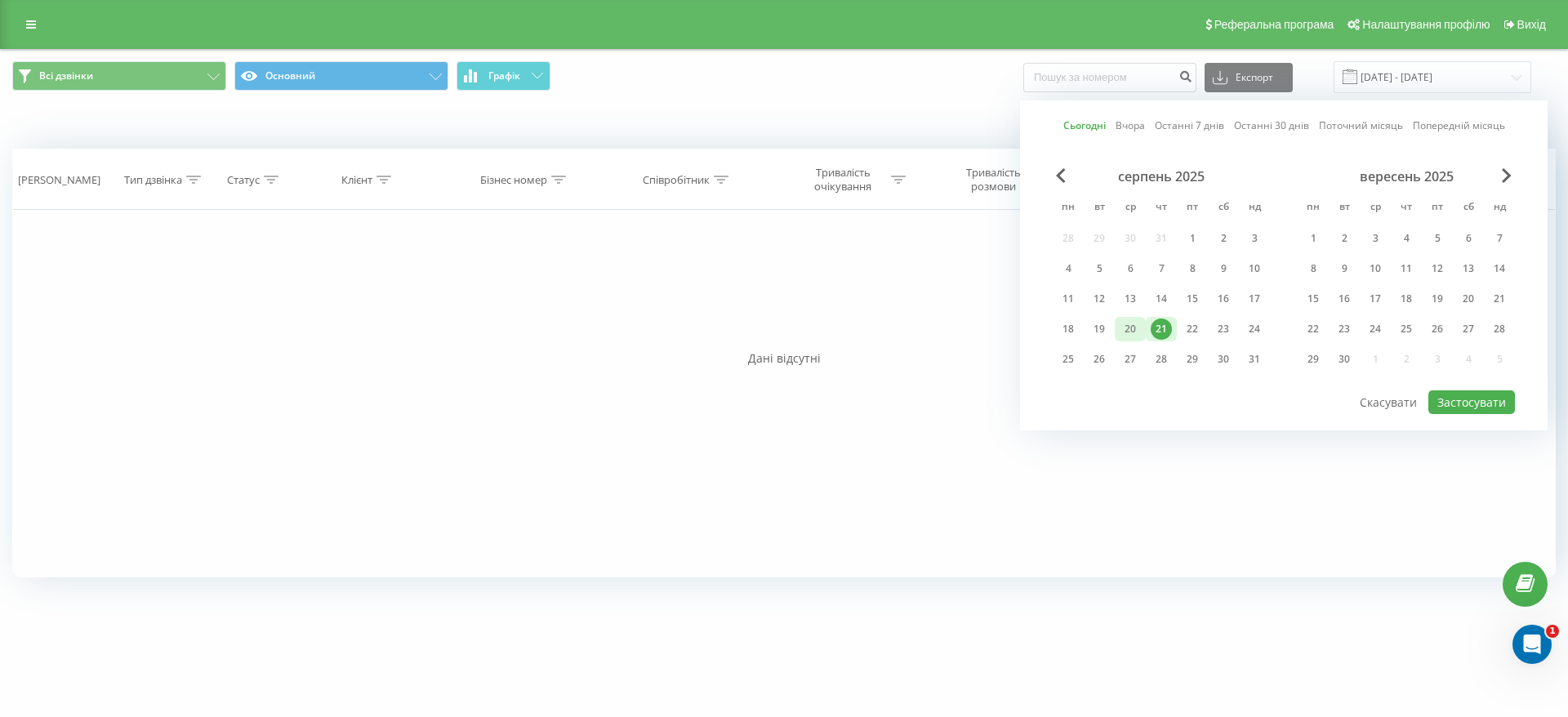
click at [1131, 333] on div "20" at bounding box center [1131, 329] width 22 height 22
click at [1509, 407] on button "Застосувати" at bounding box center [1472, 402] width 86 height 24
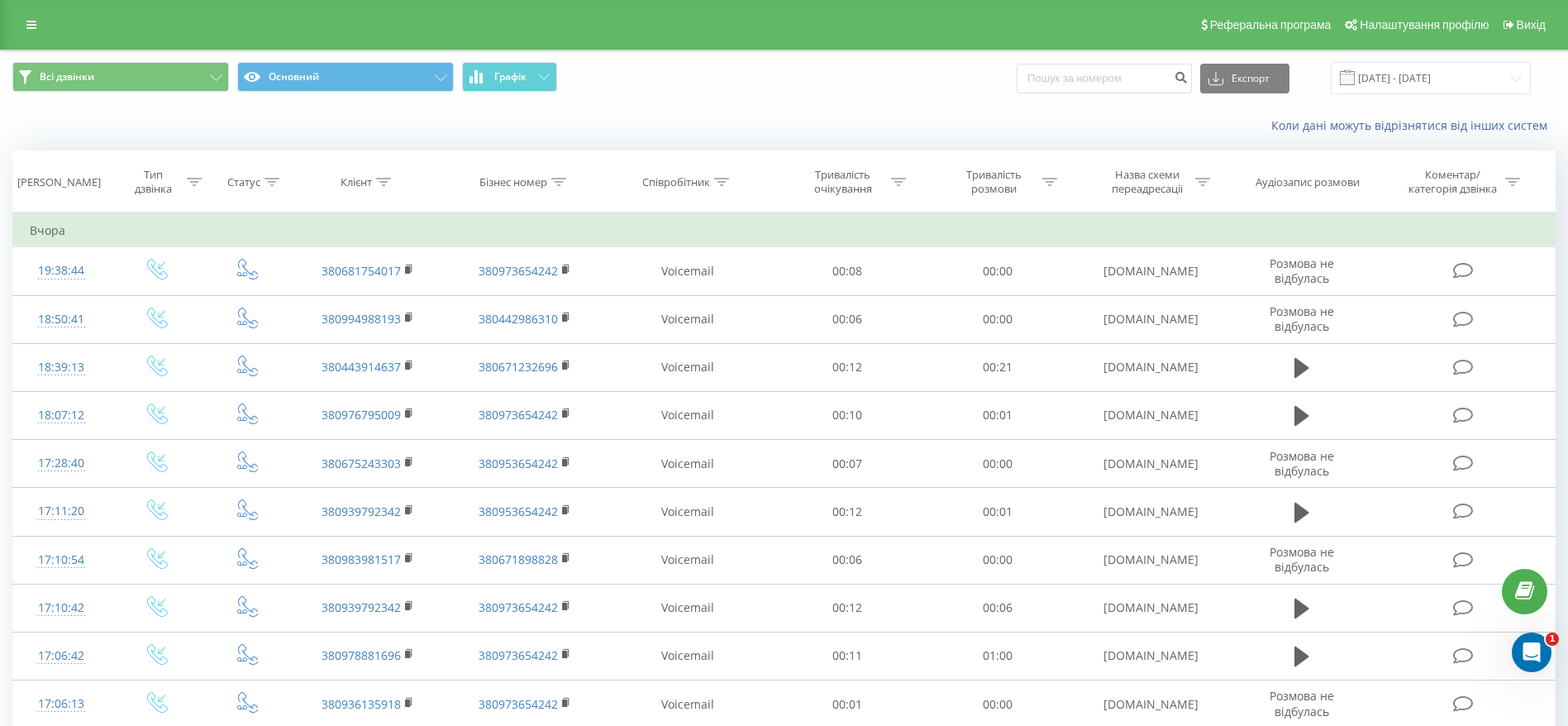
scroll to position [437, 0]
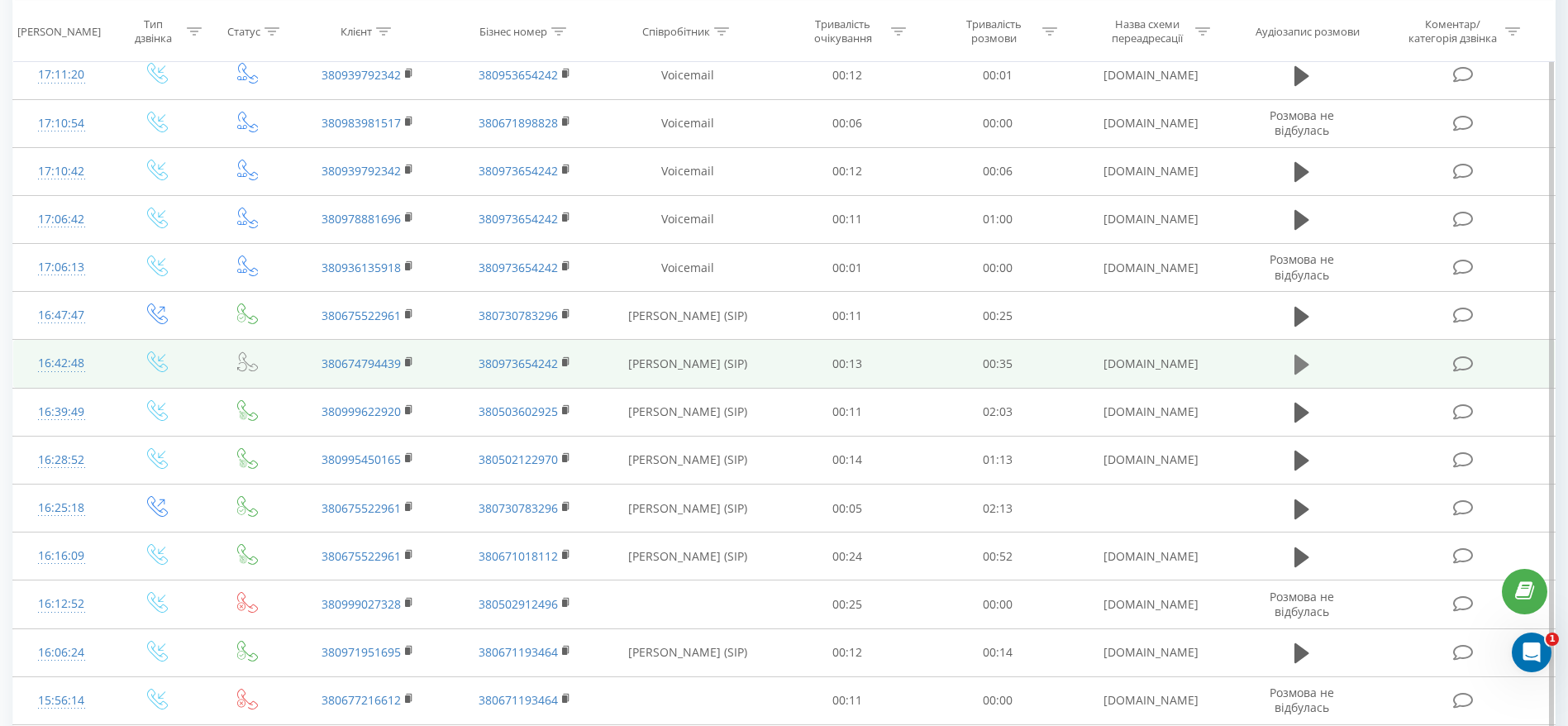
click at [1291, 363] on button at bounding box center [1302, 365] width 25 height 25
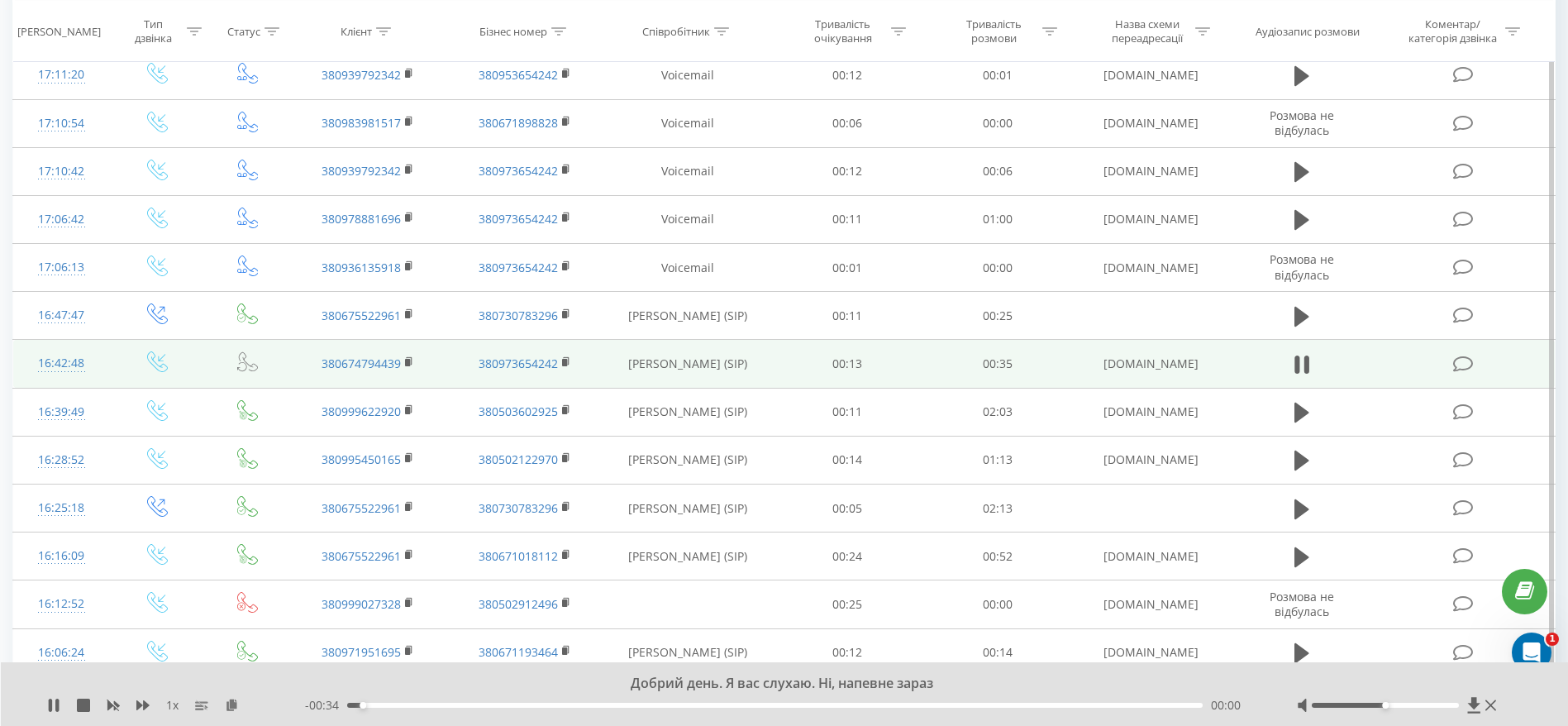
click at [384, 705] on div "00:00" at bounding box center [774, 705] width 856 height 5
click at [433, 707] on div "00:03" at bounding box center [774, 705] width 856 height 5
click at [446, 713] on div "Добрий день. Я вас слухаю. Ні, напевне зараз 1 x - 00:31 00:03 00:03" at bounding box center [784, 694] width 1568 height 64
click at [512, 702] on div "00:06" at bounding box center [774, 705] width 856 height 5
click at [579, 702] on div "00:07" at bounding box center [774, 705] width 856 height 5
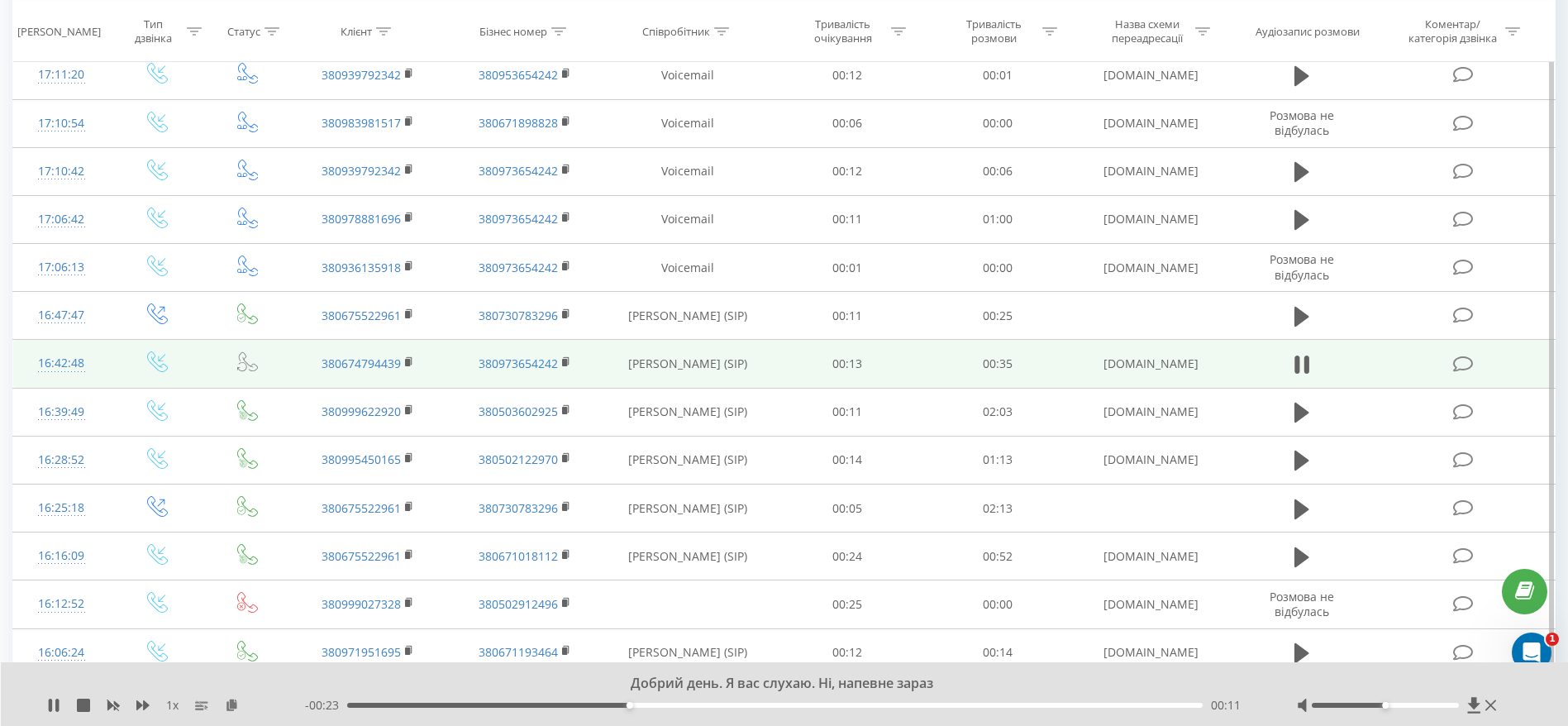
click at [687, 702] on div "00:11" at bounding box center [774, 705] width 856 height 5
click at [738, 702] on div "00:15" at bounding box center [774, 705] width 856 height 5
click at [827, 701] on div "- 00:15 00:20 00:20" at bounding box center [780, 706] width 951 height 17
click at [901, 701] on div "- 00:15 00:20 00:20" at bounding box center [780, 706] width 951 height 17
click at [53, 697] on div "1 x" at bounding box center [176, 706] width 258 height 17
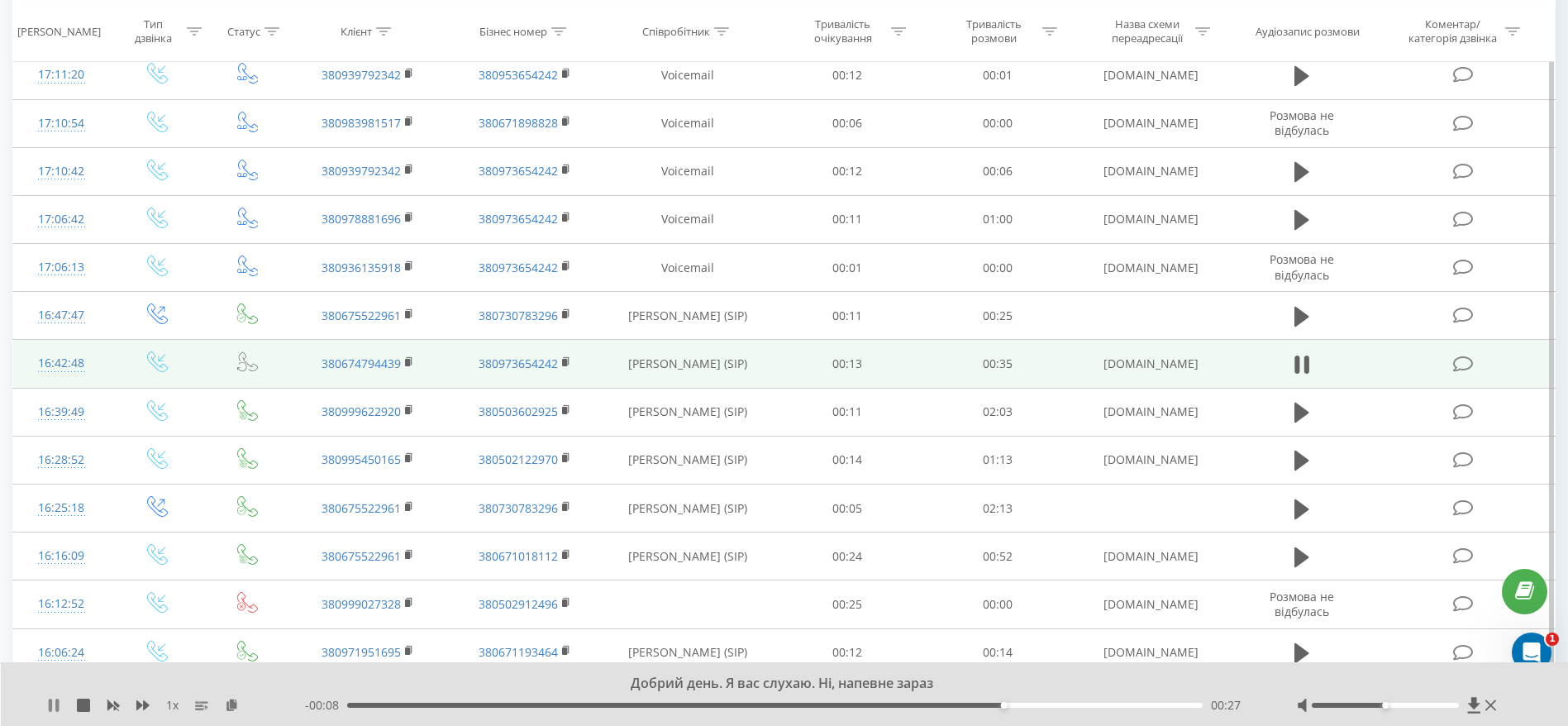
click at [55, 706] on icon at bounding box center [54, 706] width 13 height 13
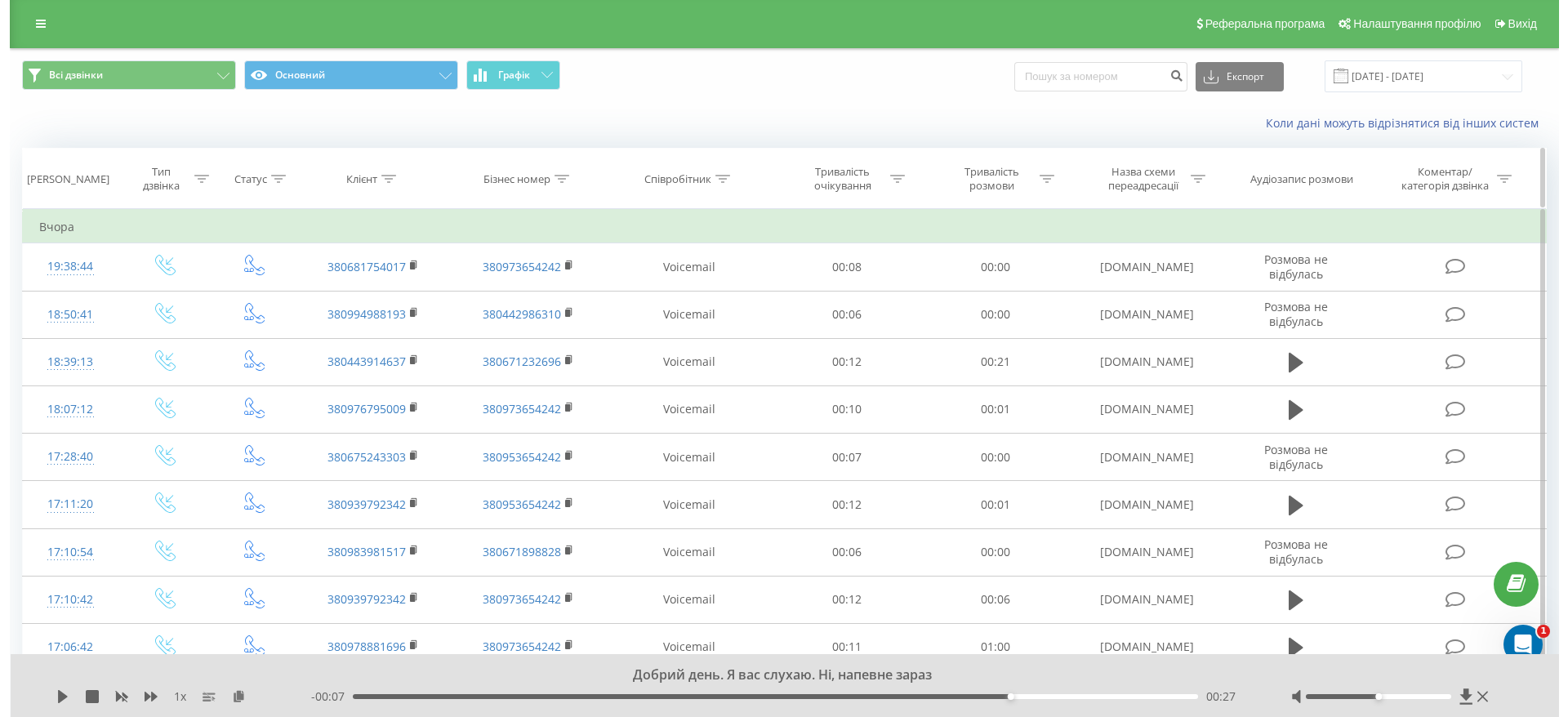
scroll to position [0, 0]
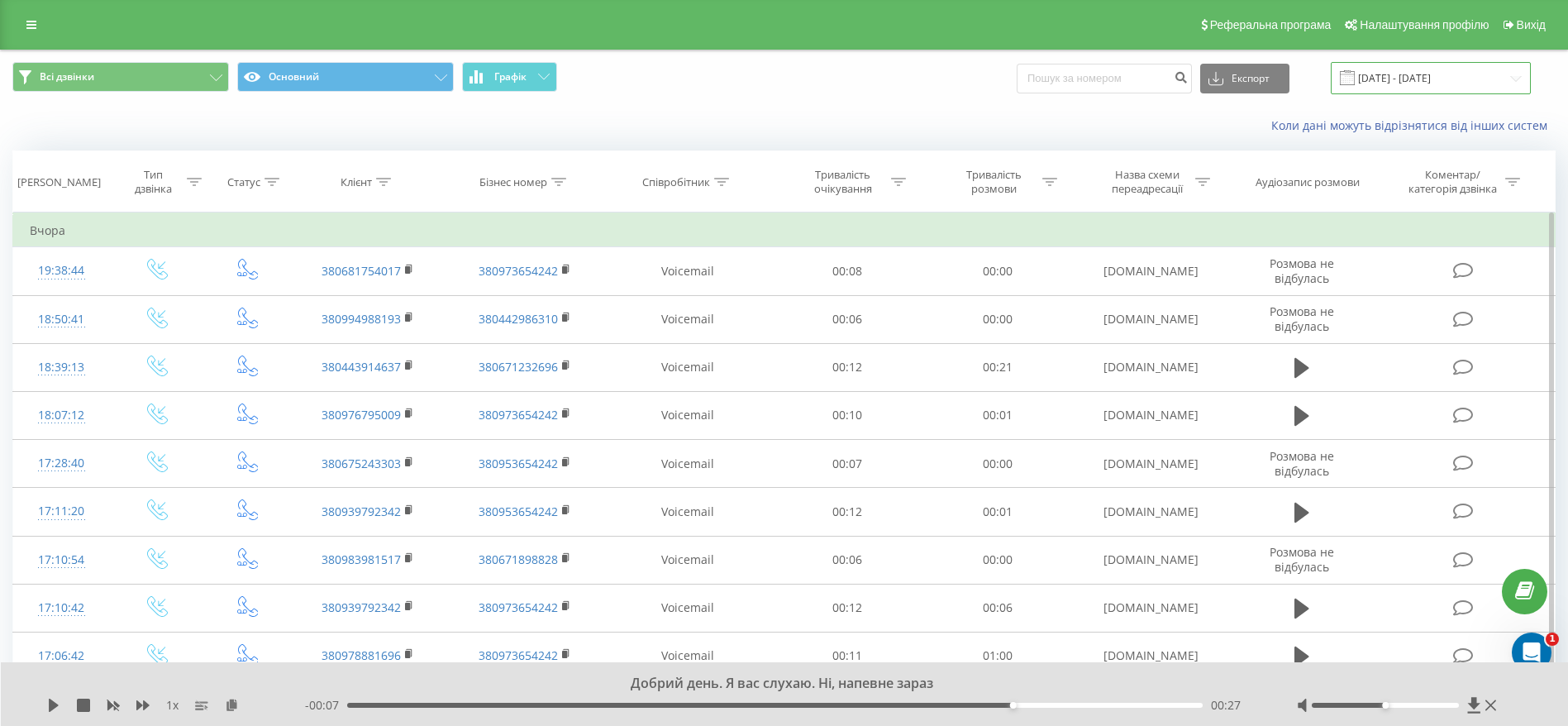
click at [1426, 76] on input "20.08.2025 - 20.08.2025" at bounding box center [1430, 78] width 200 height 32
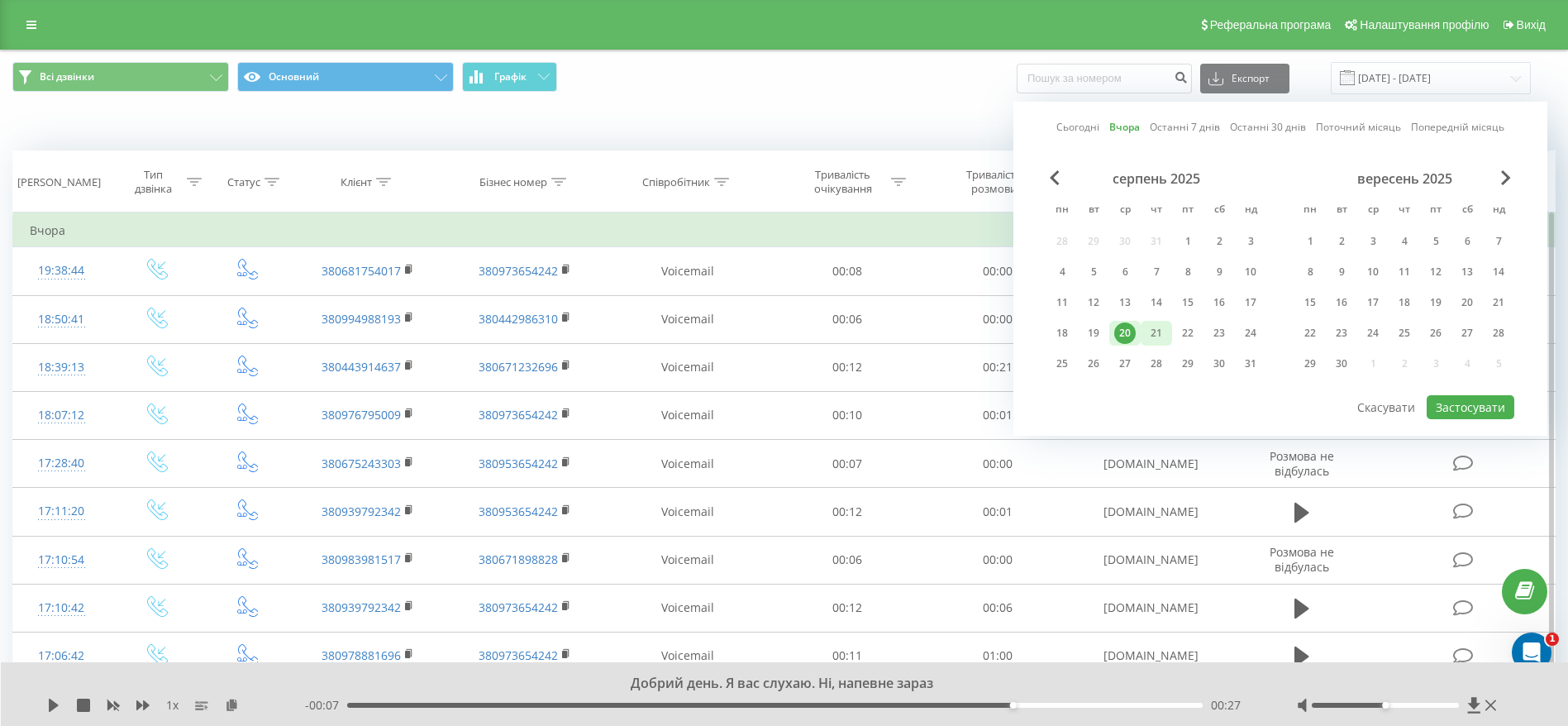
click at [1151, 334] on div "21" at bounding box center [1156, 334] width 22 height 22
click at [1455, 402] on button "Застосувати" at bounding box center [1470, 407] width 87 height 24
type input "21.08.2025 - 21.08.2025"
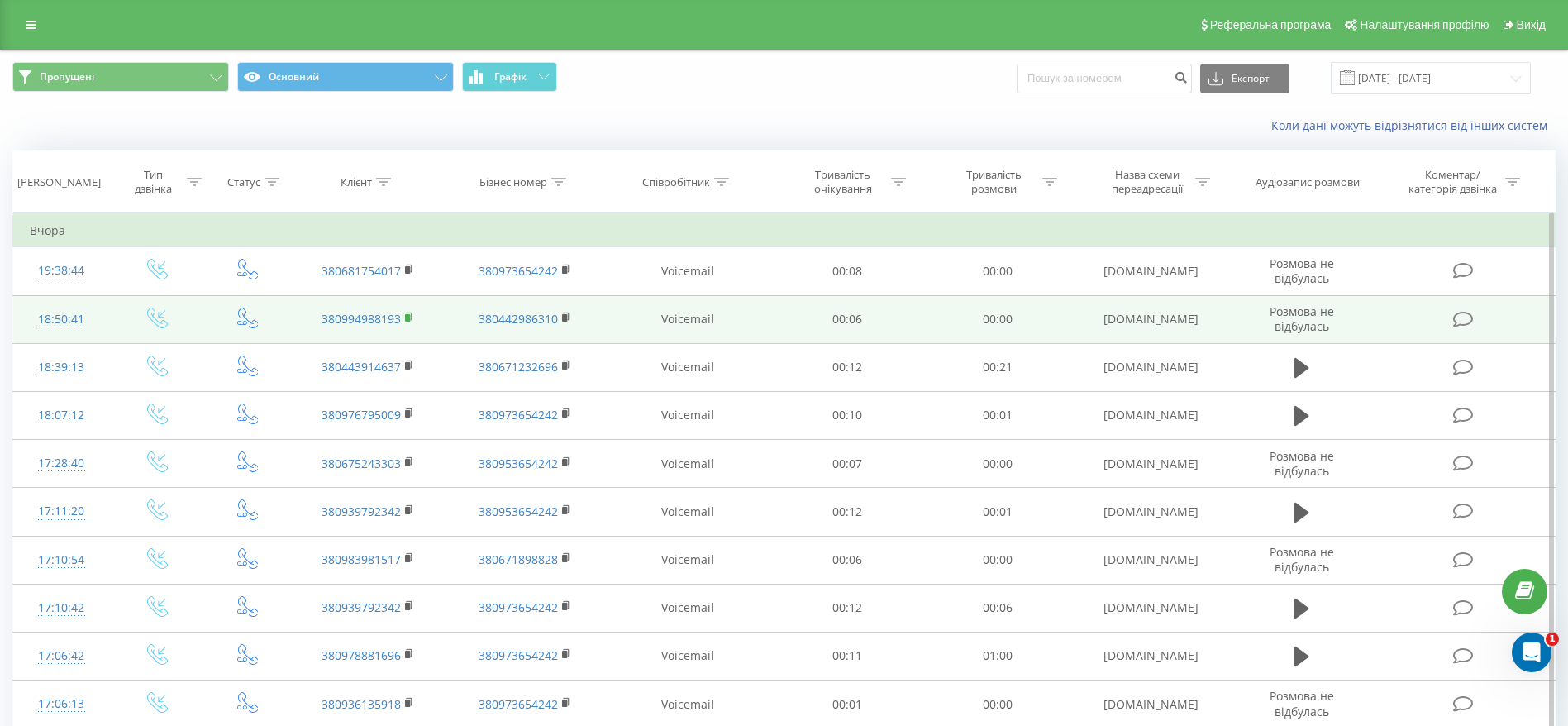
click at [412, 320] on icon at bounding box center [409, 318] width 9 height 12
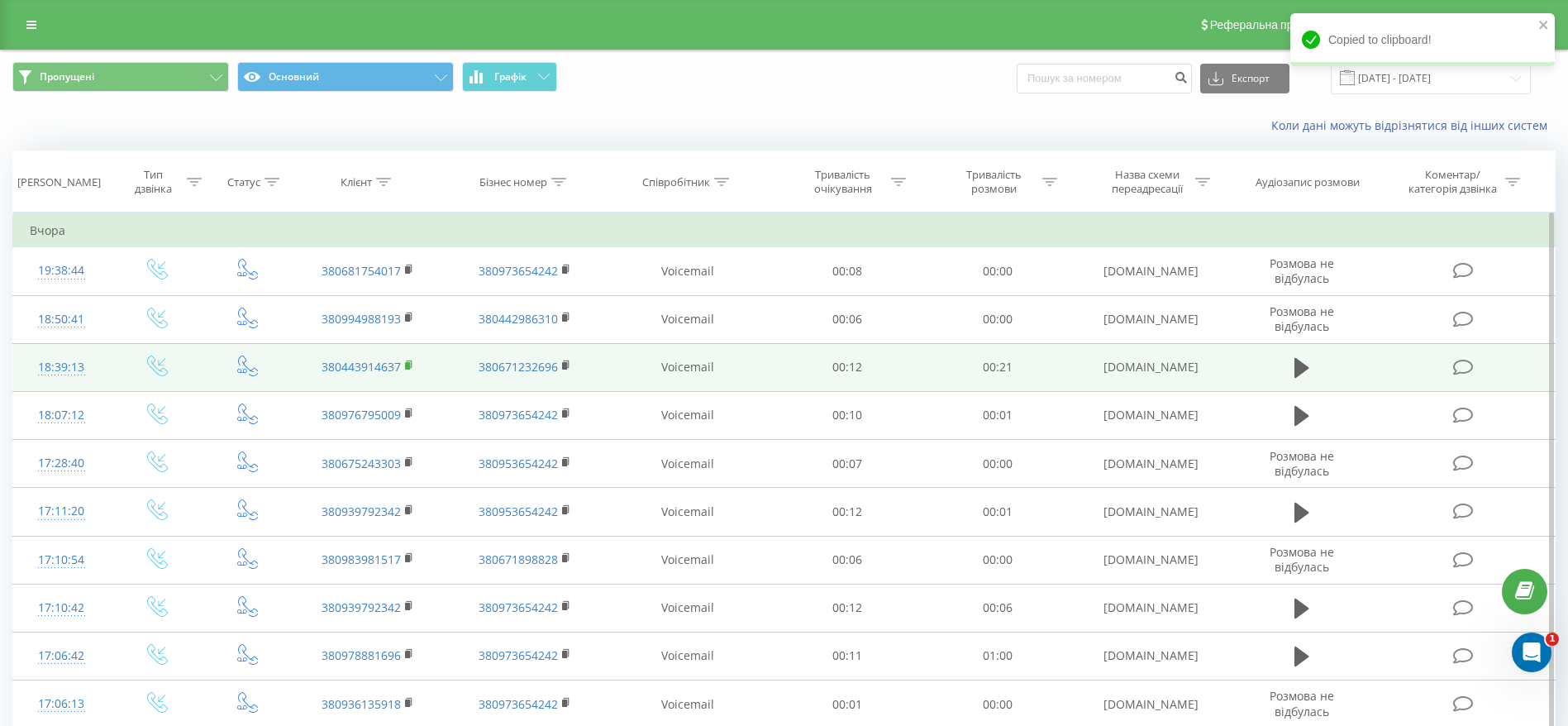
click at [407, 367] on rect at bounding box center [407, 366] width 5 height 8
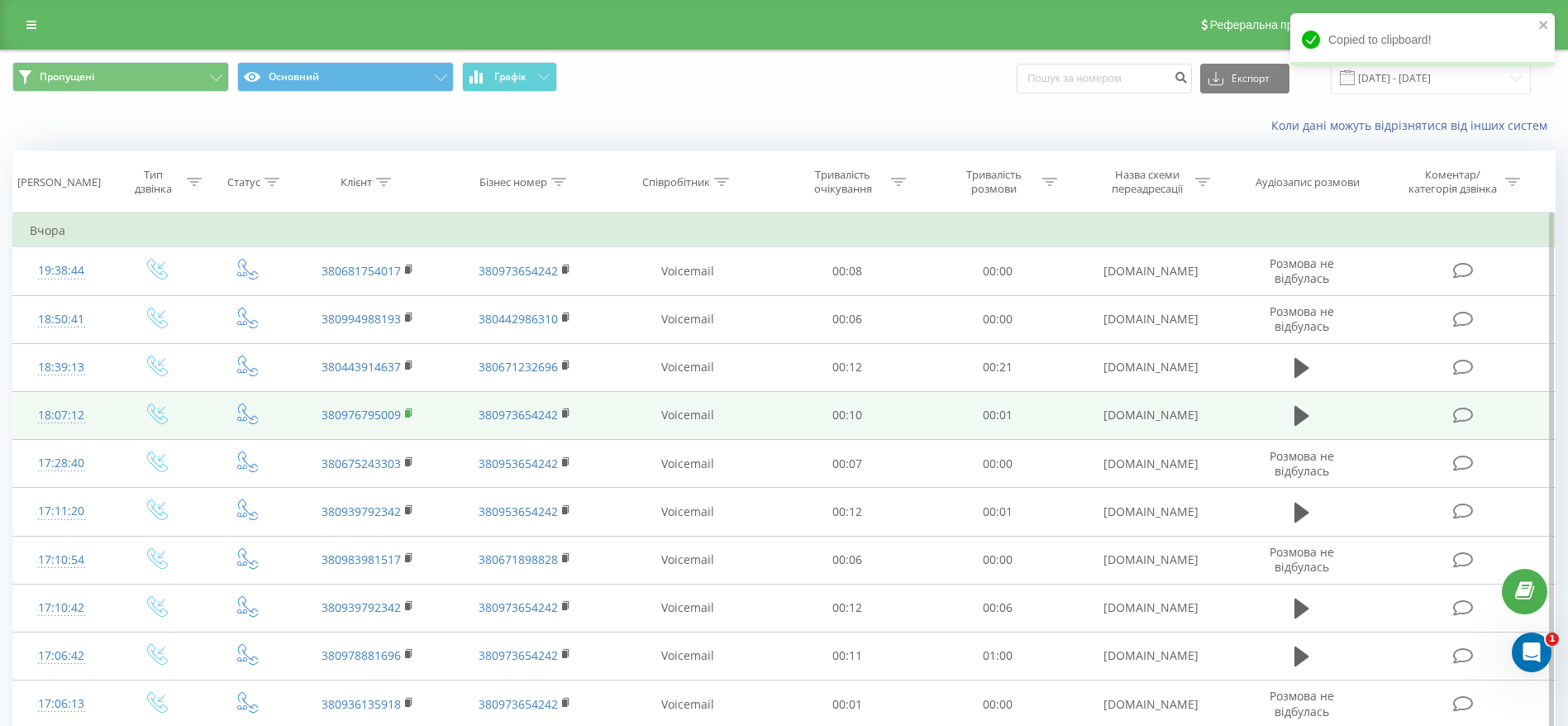
click at [408, 410] on rect at bounding box center [407, 413] width 5 height 8
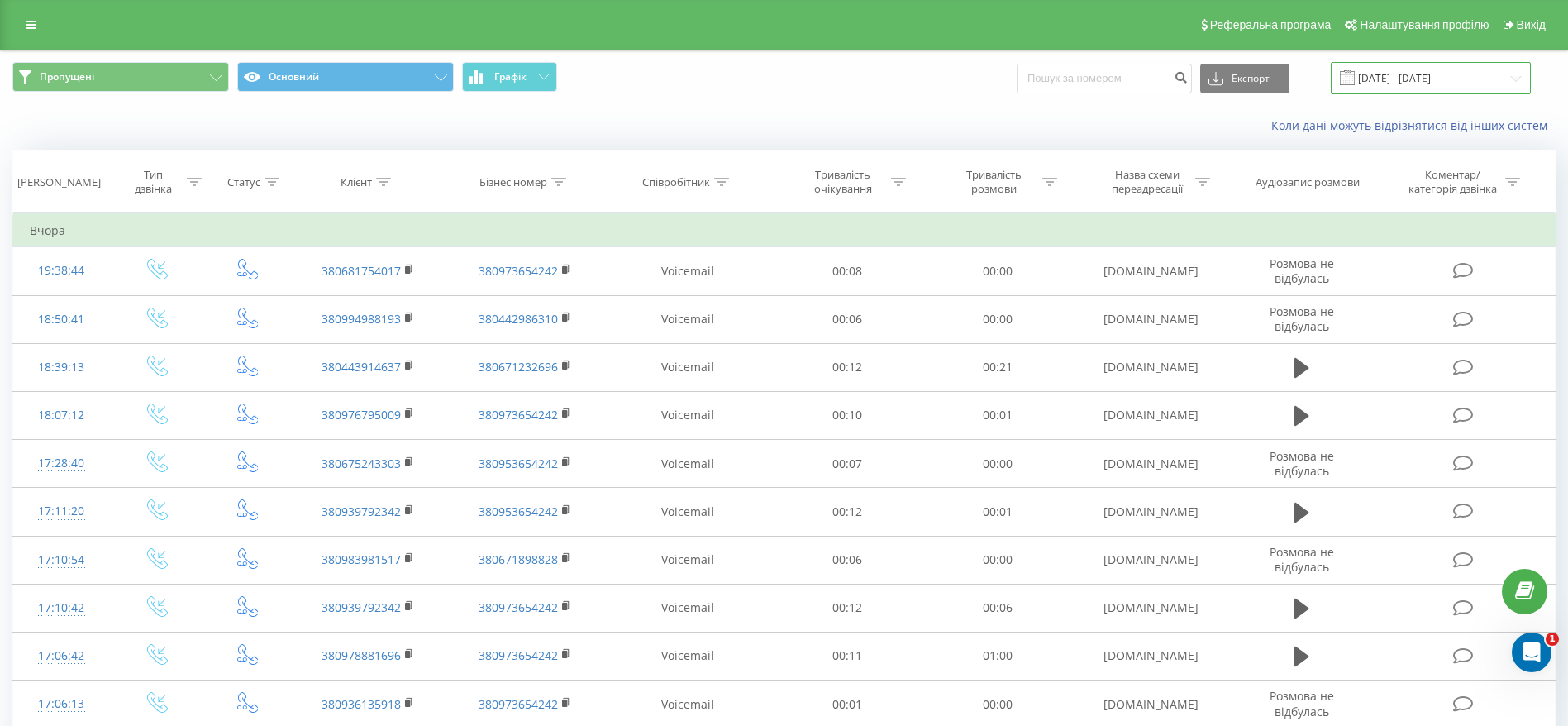
click at [1387, 83] on input "[DATE] - [DATE]" at bounding box center [1430, 78] width 200 height 32
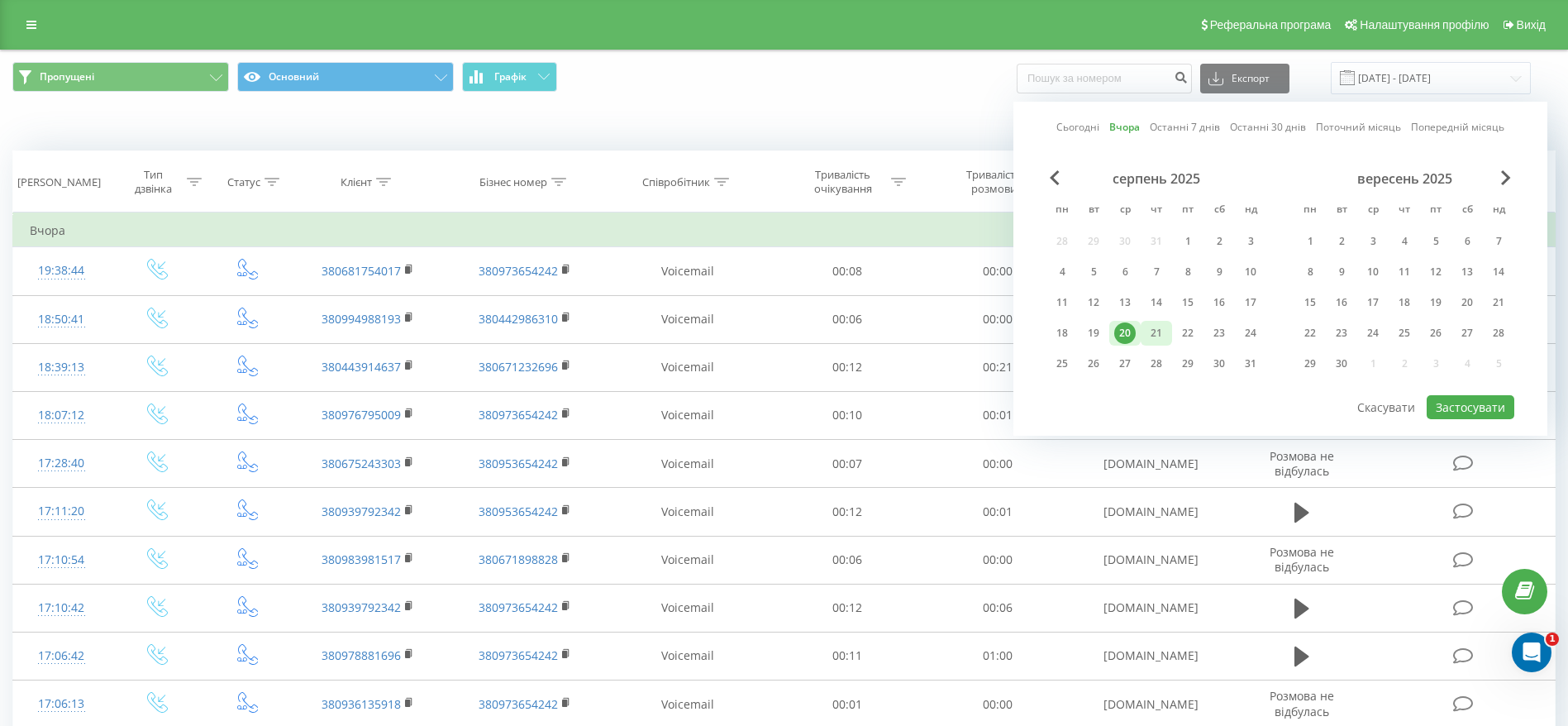
click at [1160, 329] on div "21" at bounding box center [1156, 334] width 22 height 22
click at [1490, 406] on button "Застосувати" at bounding box center [1470, 407] width 87 height 24
type input "[DATE] - [DATE]"
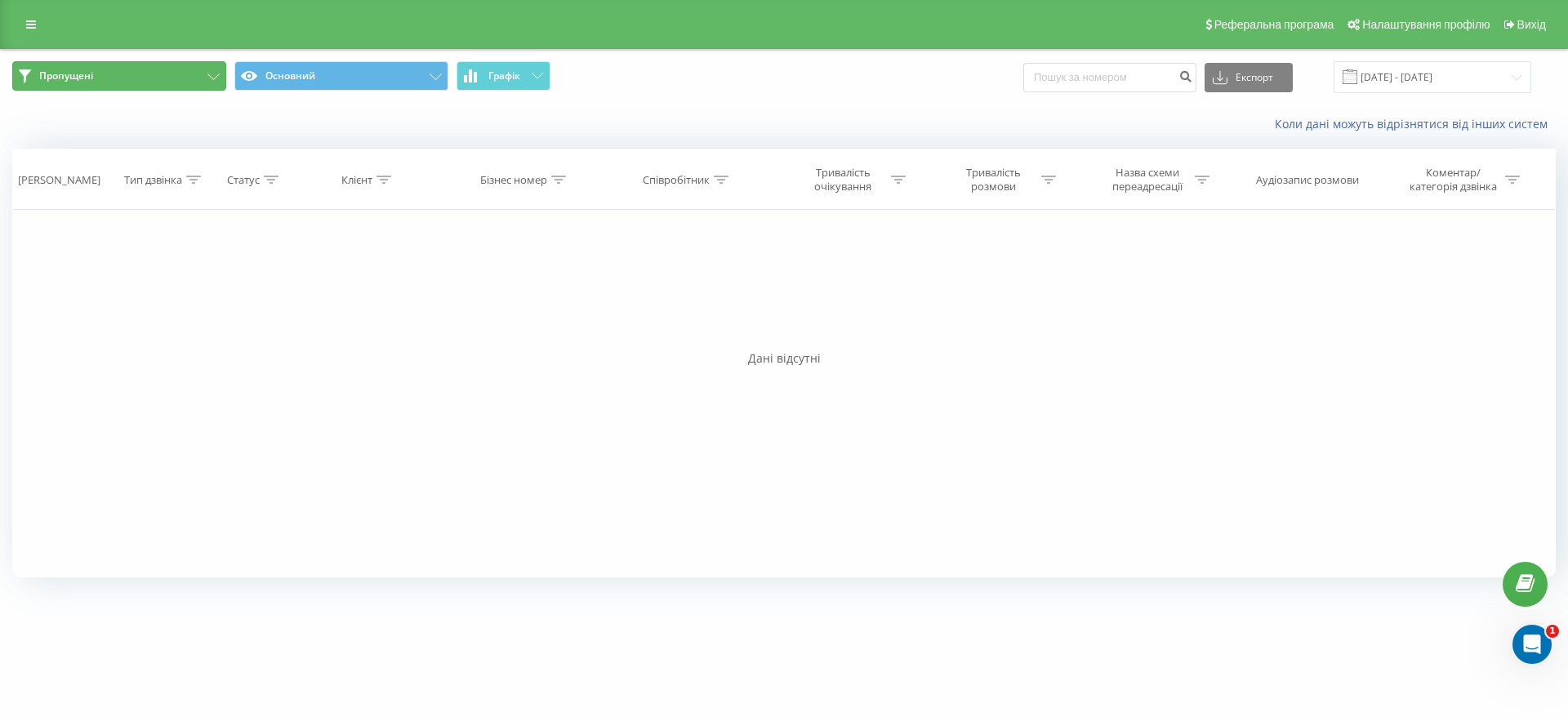
click at [69, 71] on span "Пропущені" at bounding box center [66, 76] width 54 height 13
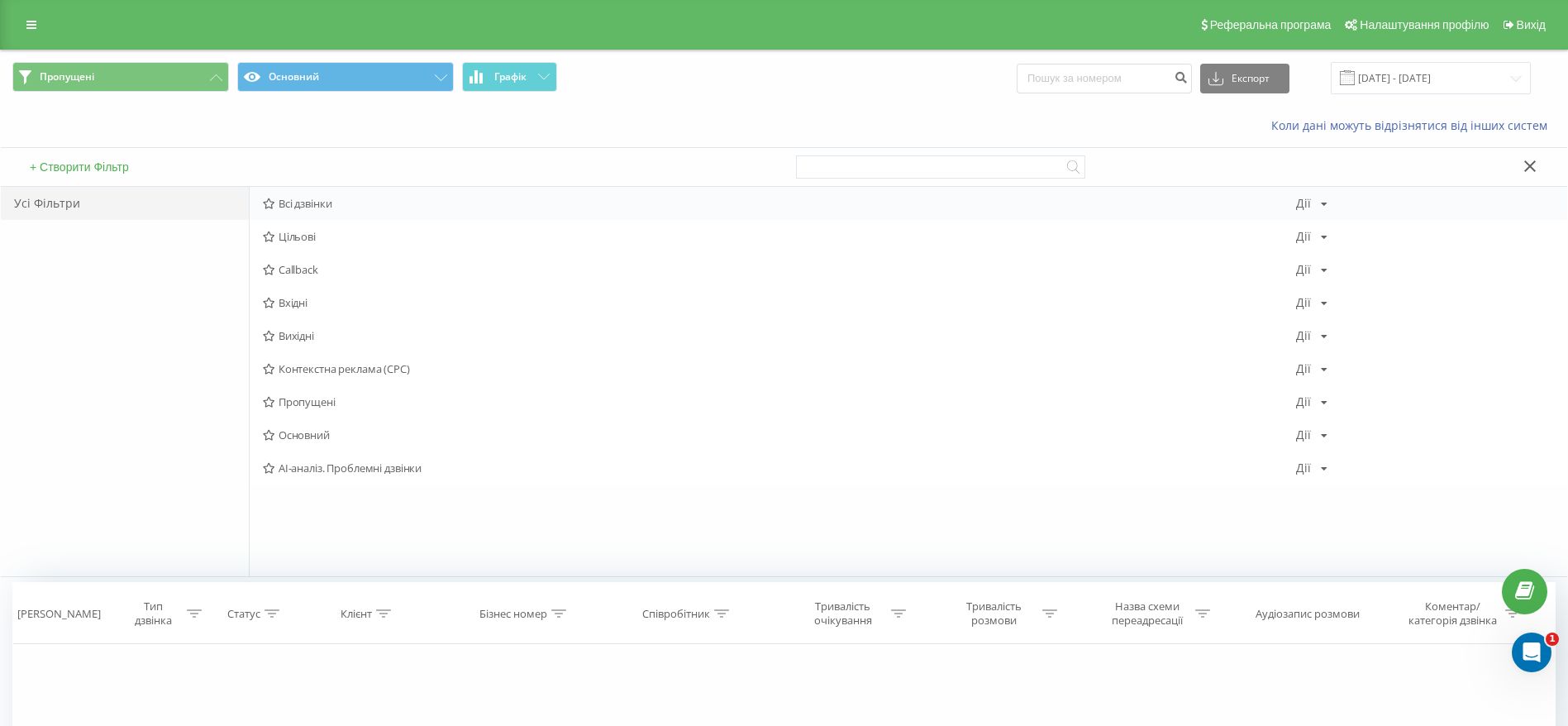
click at [286, 200] on span "Всі дзвінки" at bounding box center [779, 203] width 1033 height 12
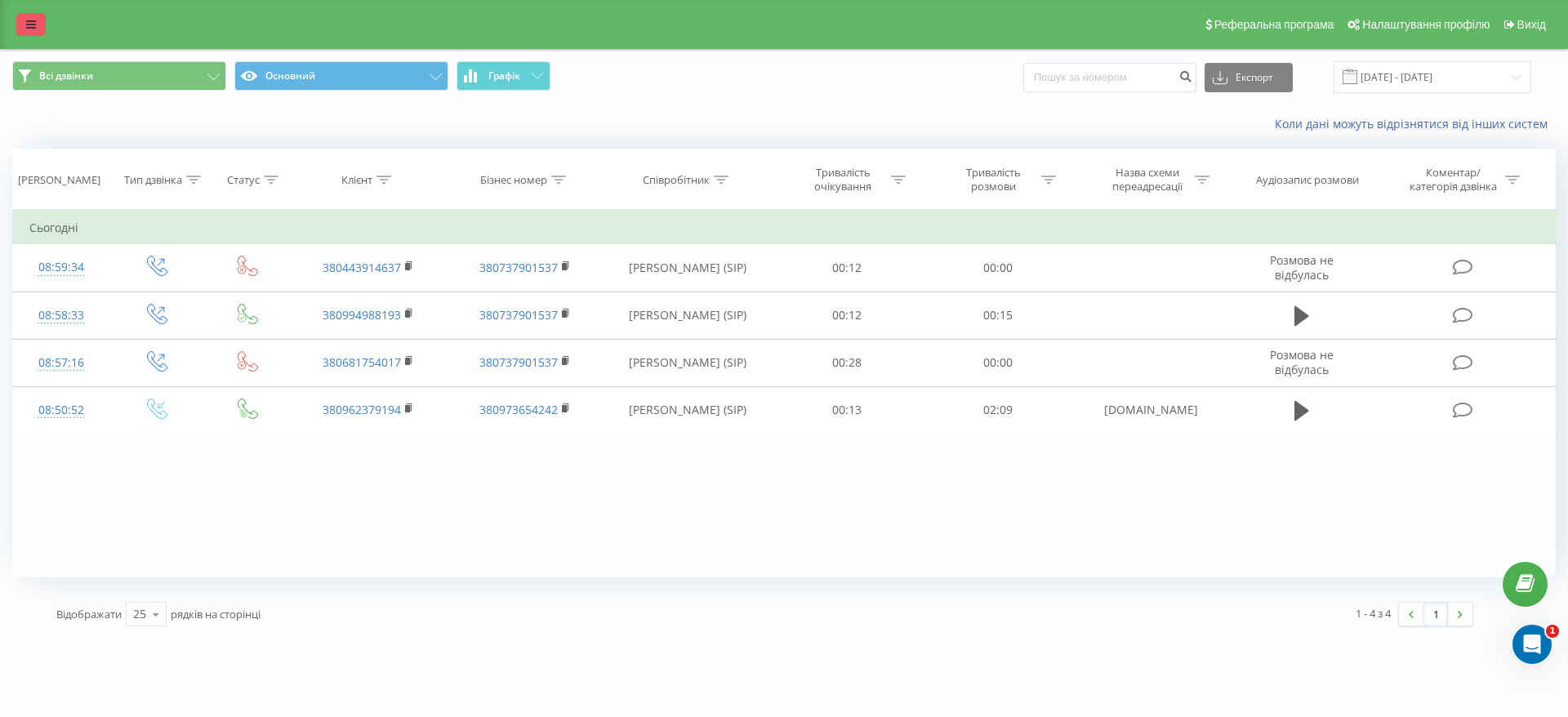
click at [25, 25] on link at bounding box center [31, 25] width 29 height 23
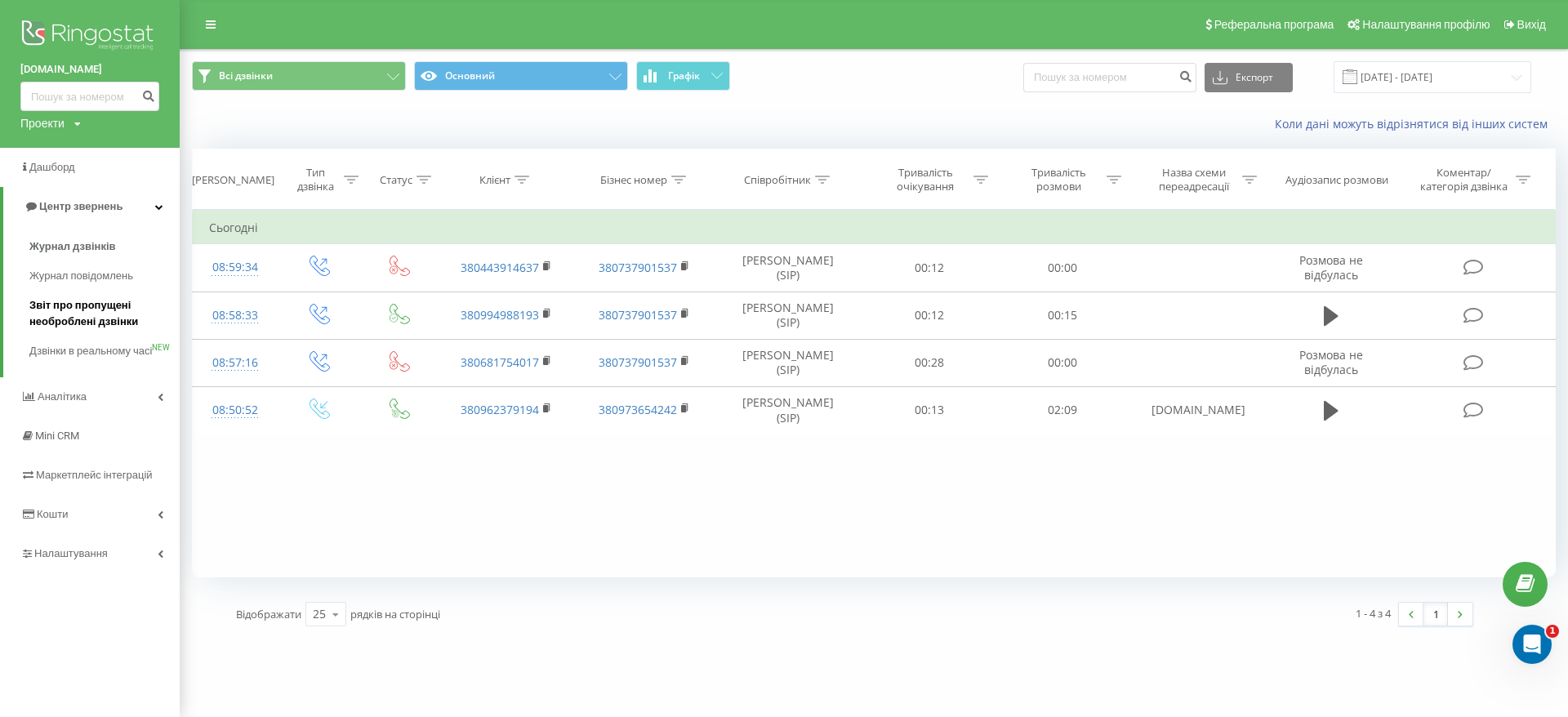
click at [97, 310] on span "Звіт про пропущені необроблені дзвінки" at bounding box center [100, 313] width 142 height 32
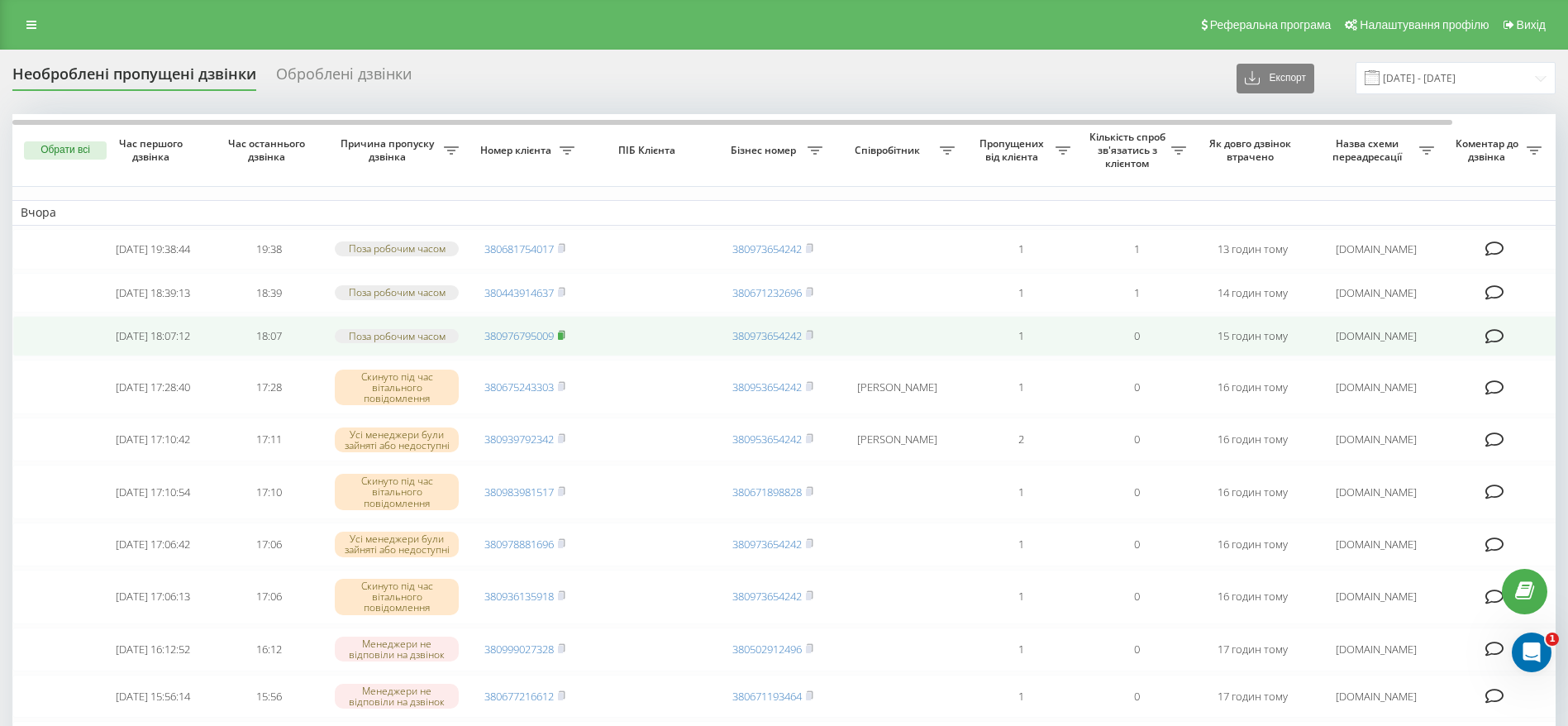
click at [563, 339] on rect at bounding box center [560, 336] width 5 height 8
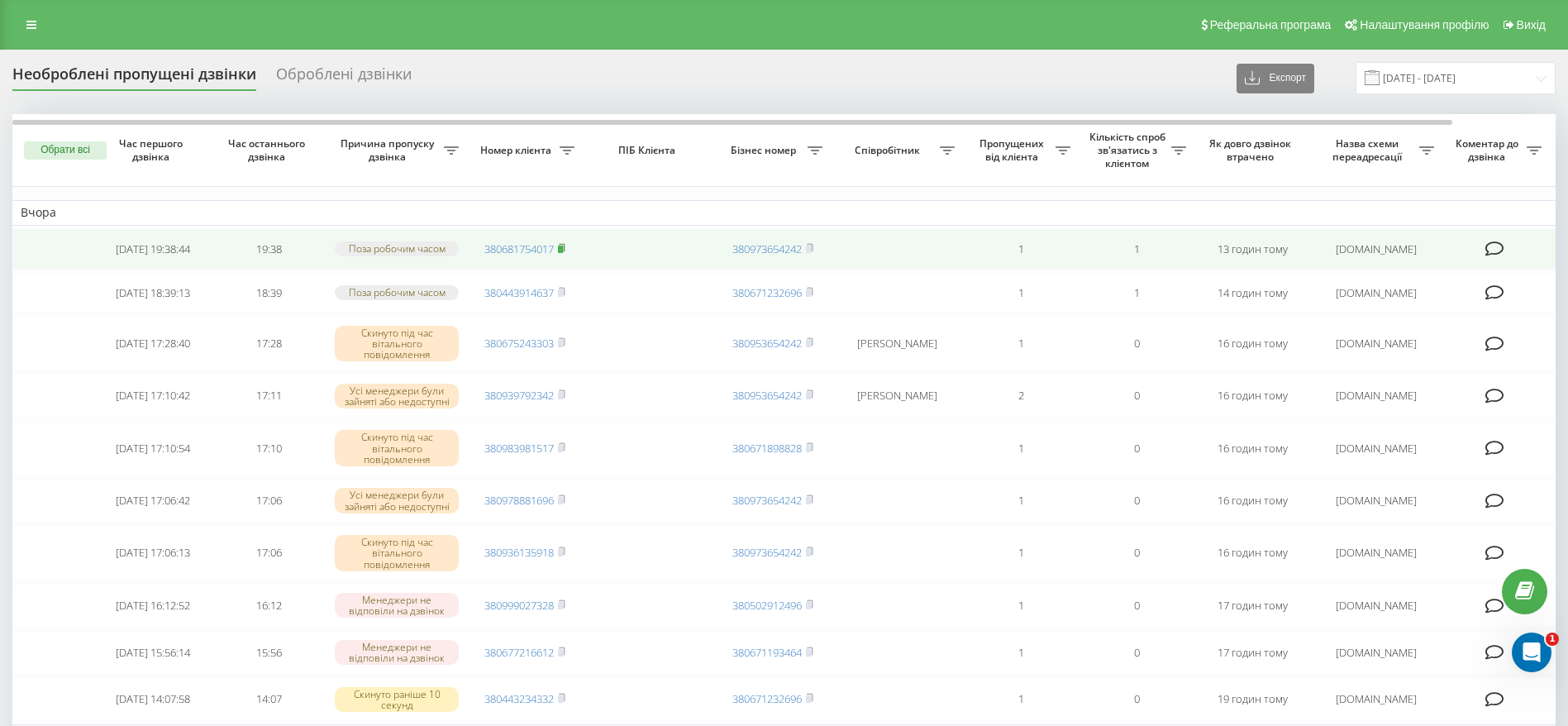
click at [564, 255] on span at bounding box center [561, 249] width 8 height 15
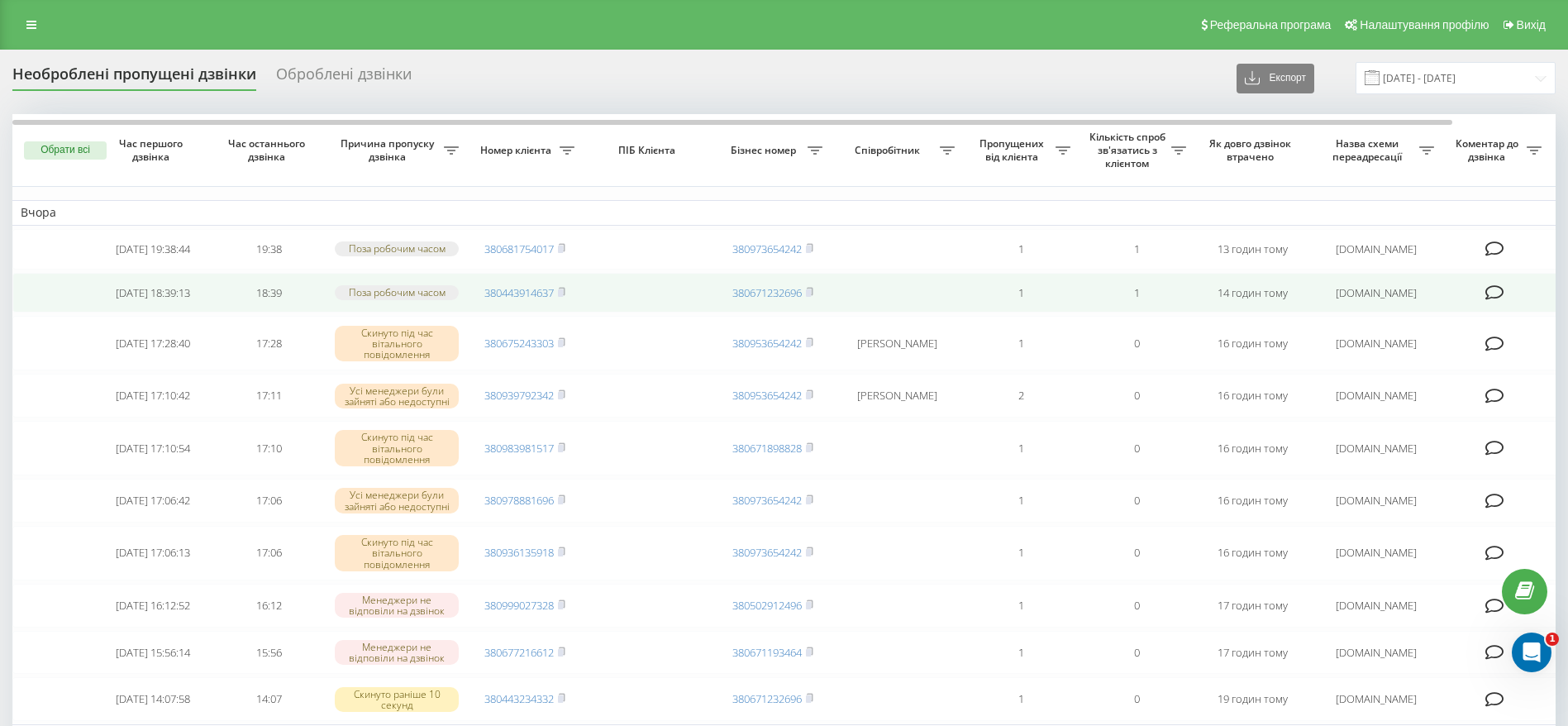
click at [1135, 297] on td "1" at bounding box center [1136, 293] width 116 height 40
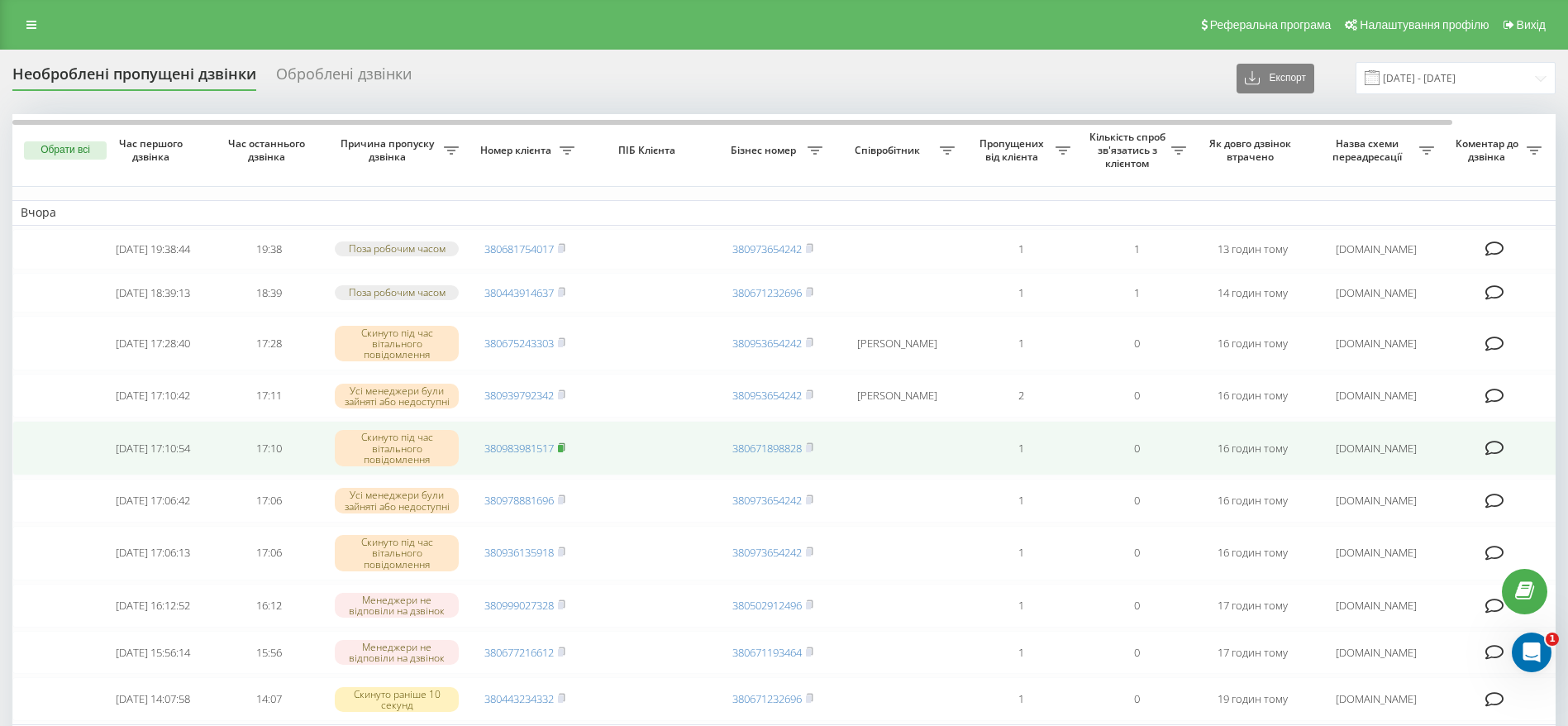
click at [563, 452] on rect at bounding box center [560, 448] width 5 height 8
click at [565, 452] on icon at bounding box center [561, 447] width 8 height 10
click at [377, 461] on div "Скинуто під час вітального повідомлення" at bounding box center [397, 448] width 124 height 36
click at [275, 474] on td "17:10" at bounding box center [269, 448] width 116 height 55
click at [151, 466] on td "[DATE] 17:10:54" at bounding box center [153, 448] width 116 height 55
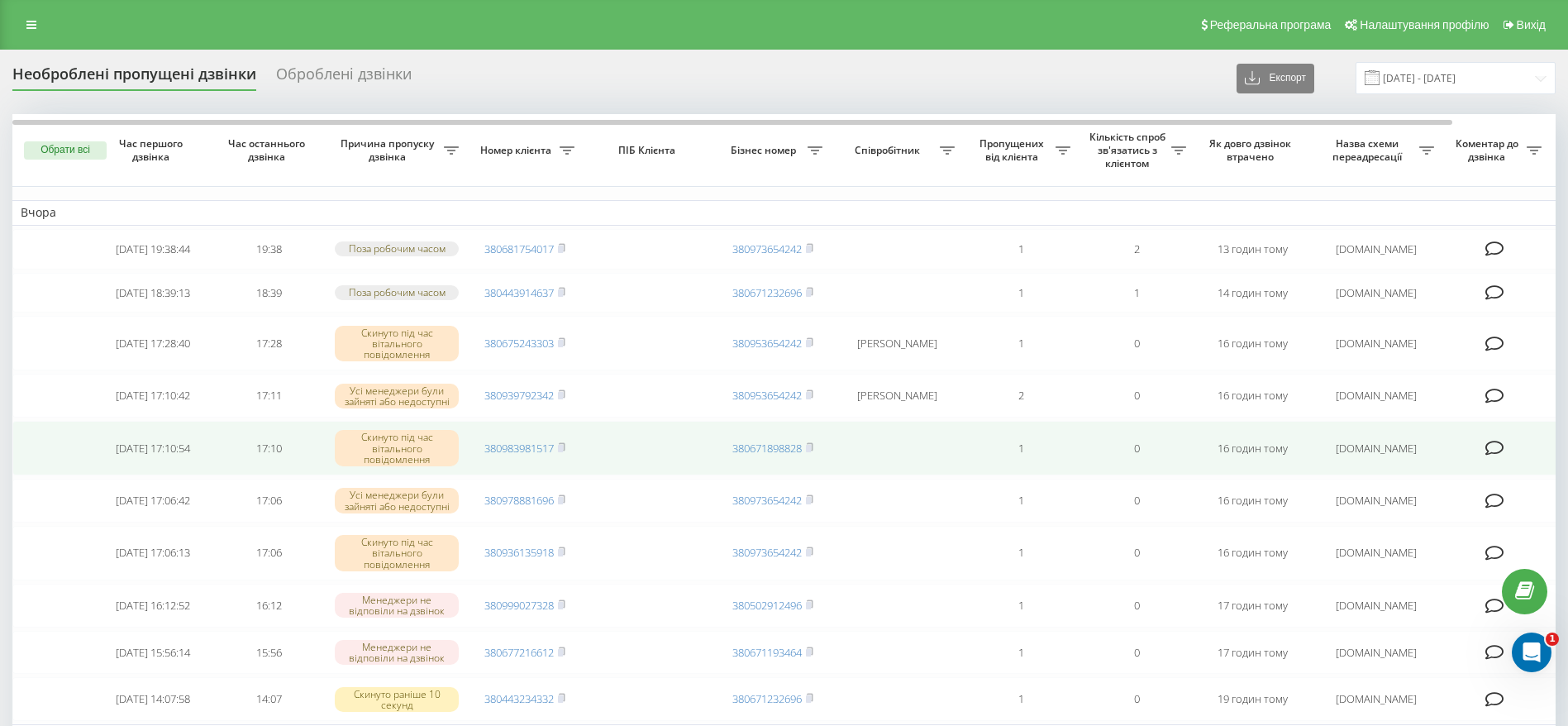
click at [1252, 462] on td "16 годин тому" at bounding box center [1252, 448] width 116 height 55
drag, startPoint x: 1252, startPoint y: 462, endPoint x: 525, endPoint y: 445, distance: 727.2
click at [653, 85] on div "Необроблені пропущені дзвінки Оброблені дзвінки Експорт .csv .xlsx 21.07.2025 -…" at bounding box center [784, 78] width 1543 height 32
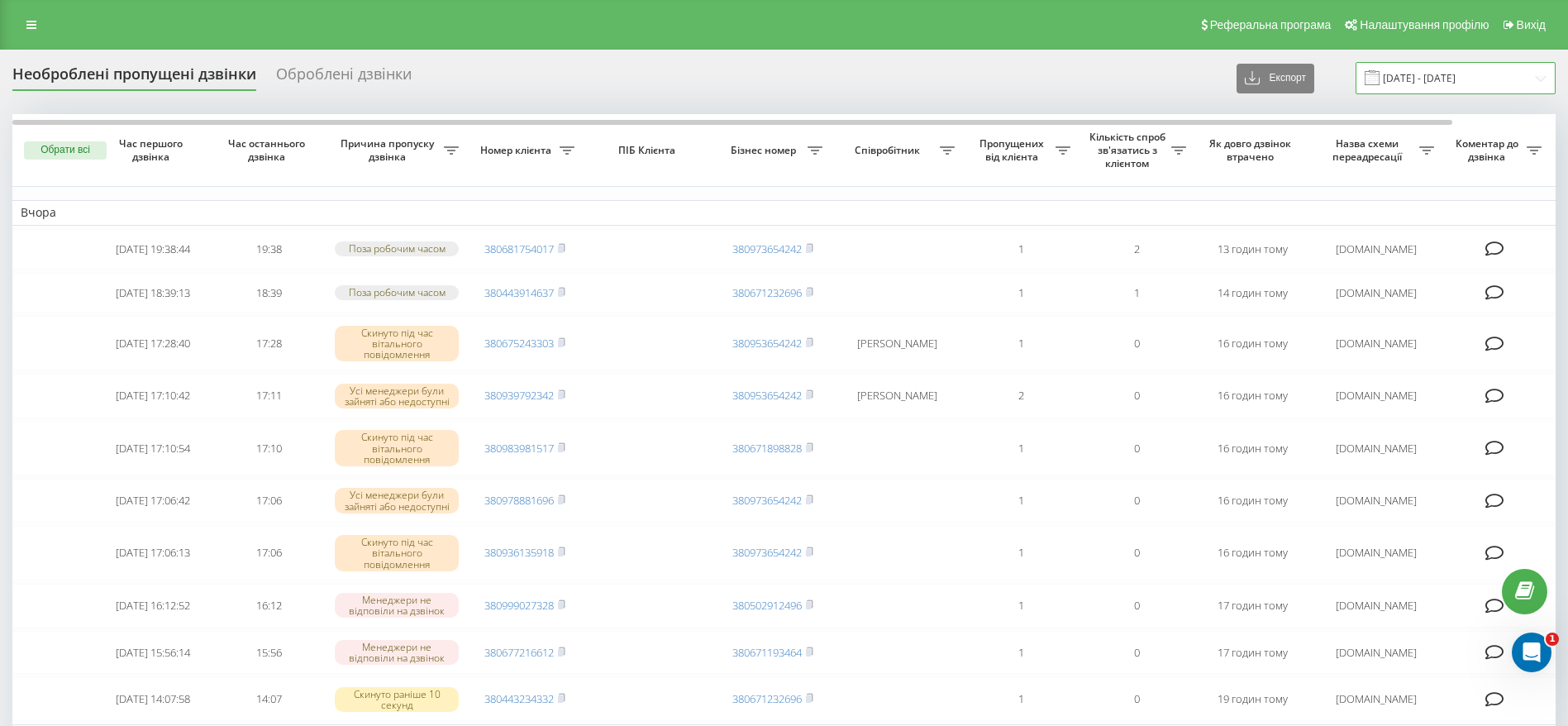
click at [1452, 84] on input "[DATE] - [DATE]" at bounding box center [1455, 78] width 200 height 32
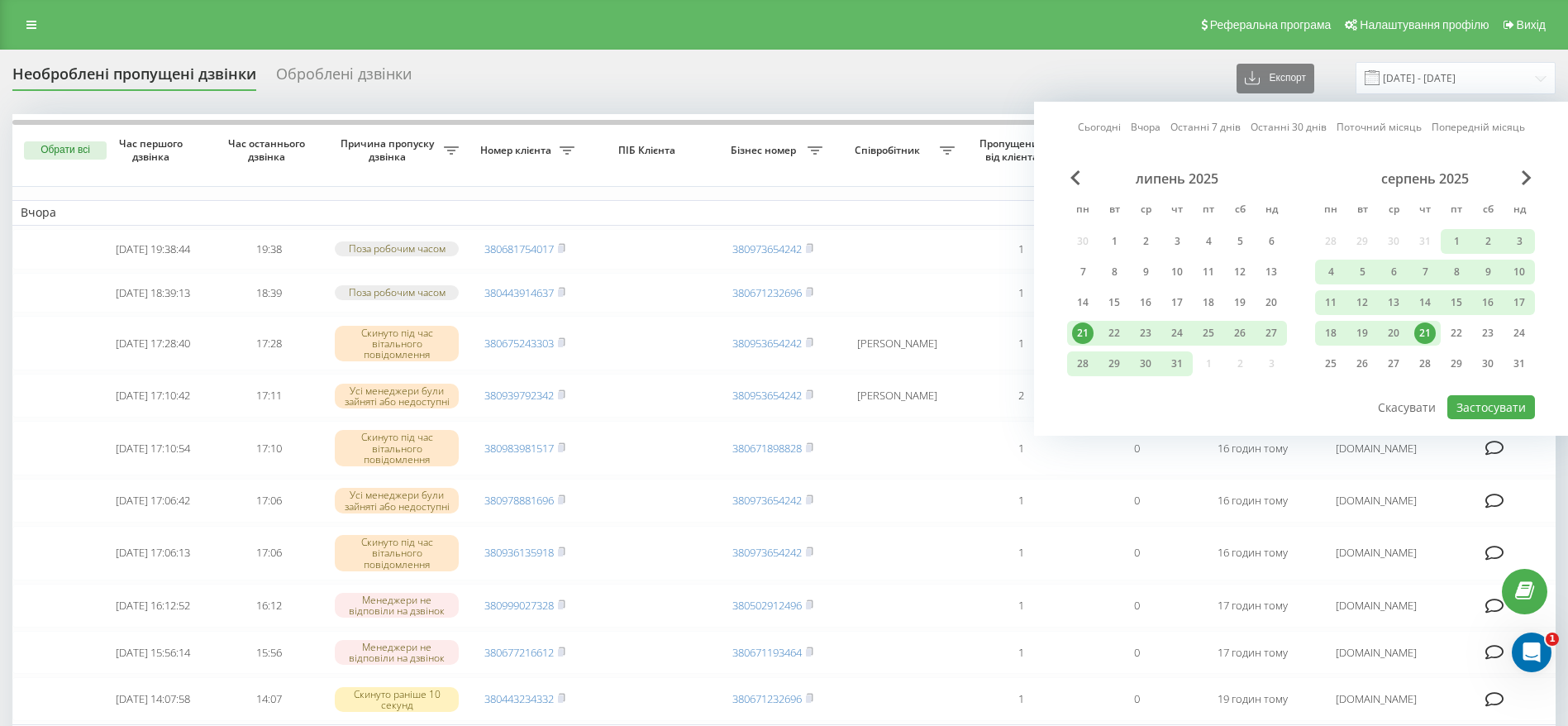
click at [389, 80] on div "Оброблені дзвінки" at bounding box center [343, 78] width 135 height 26
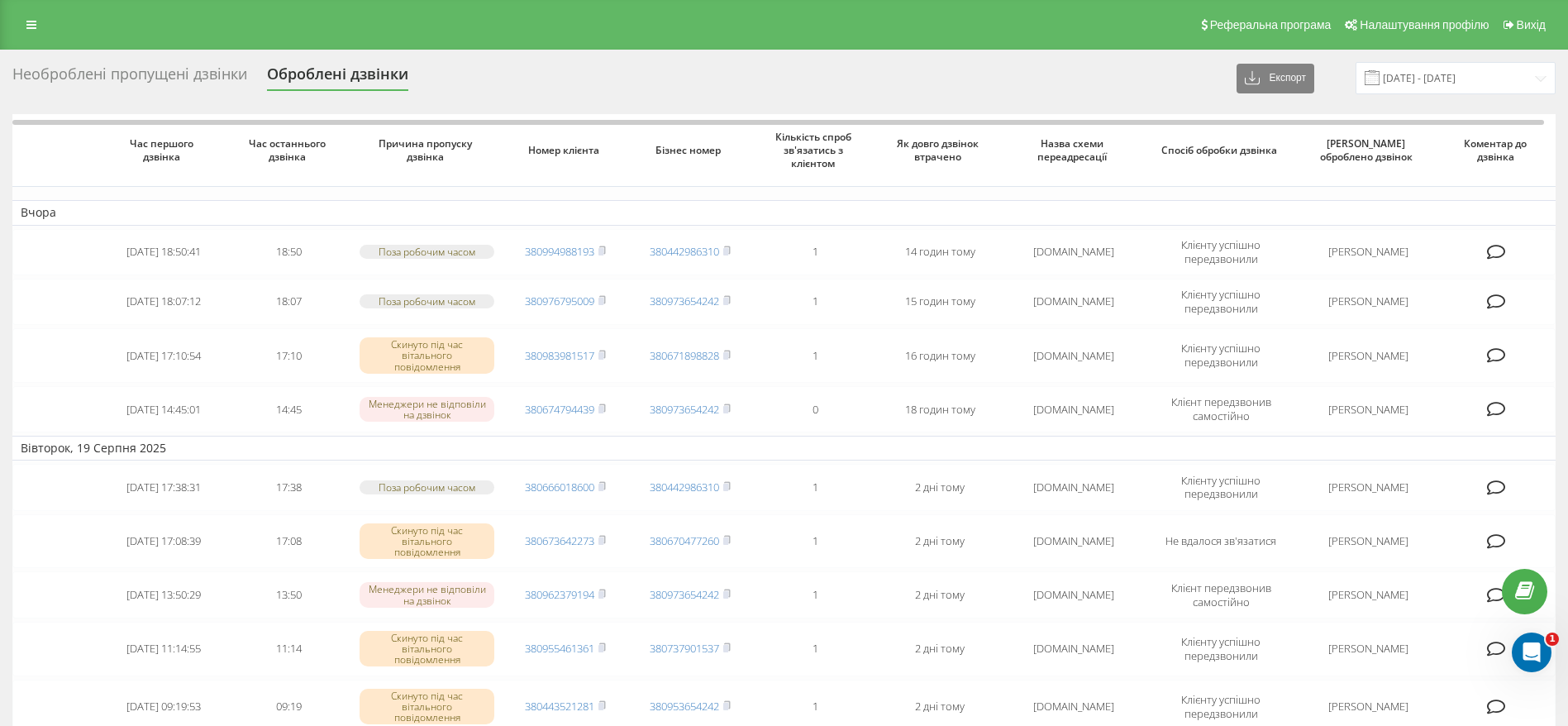
click at [158, 77] on div "Необроблені пропущені дзвінки" at bounding box center [129, 78] width 234 height 26
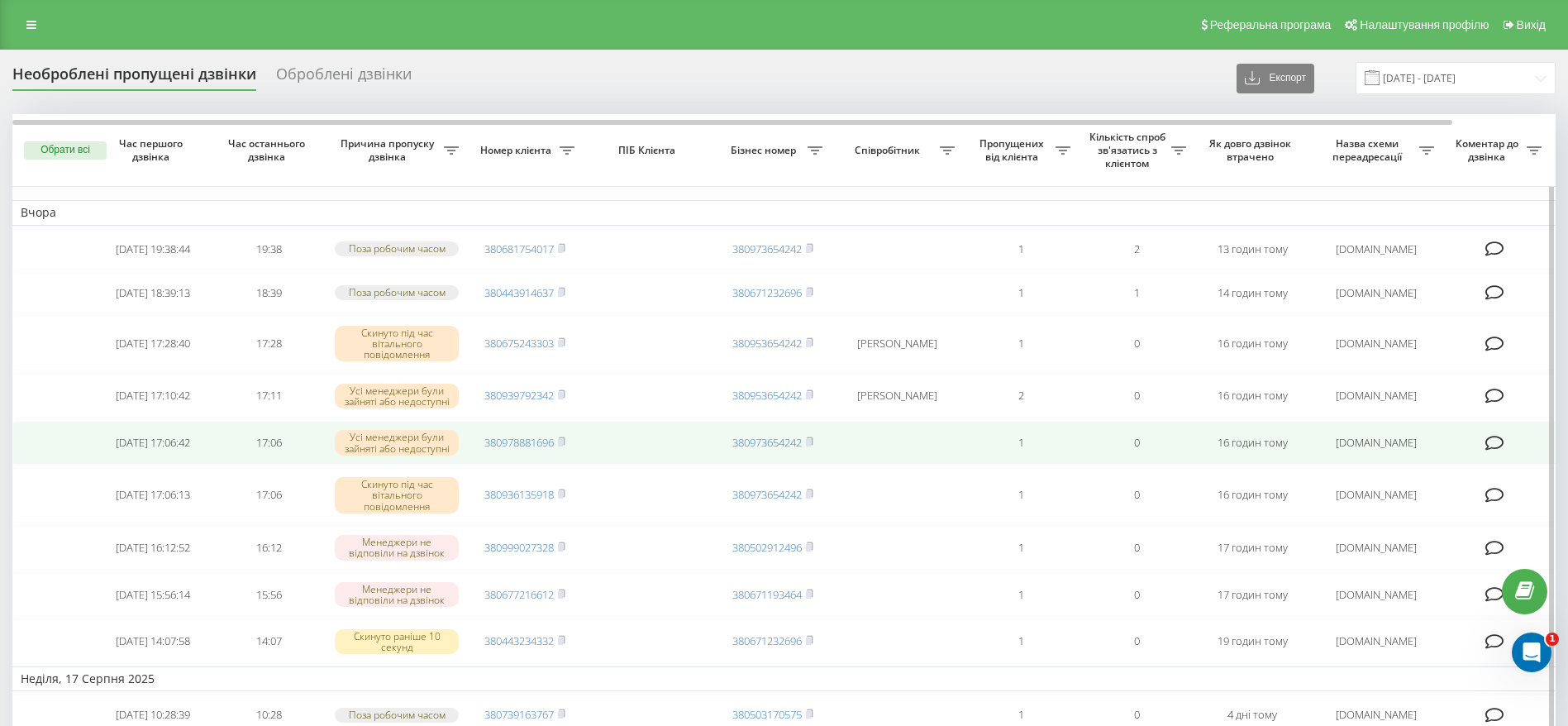
click at [569, 456] on td "380978881696" at bounding box center [525, 443] width 116 height 44
click at [564, 445] on icon at bounding box center [561, 441] width 6 height 8
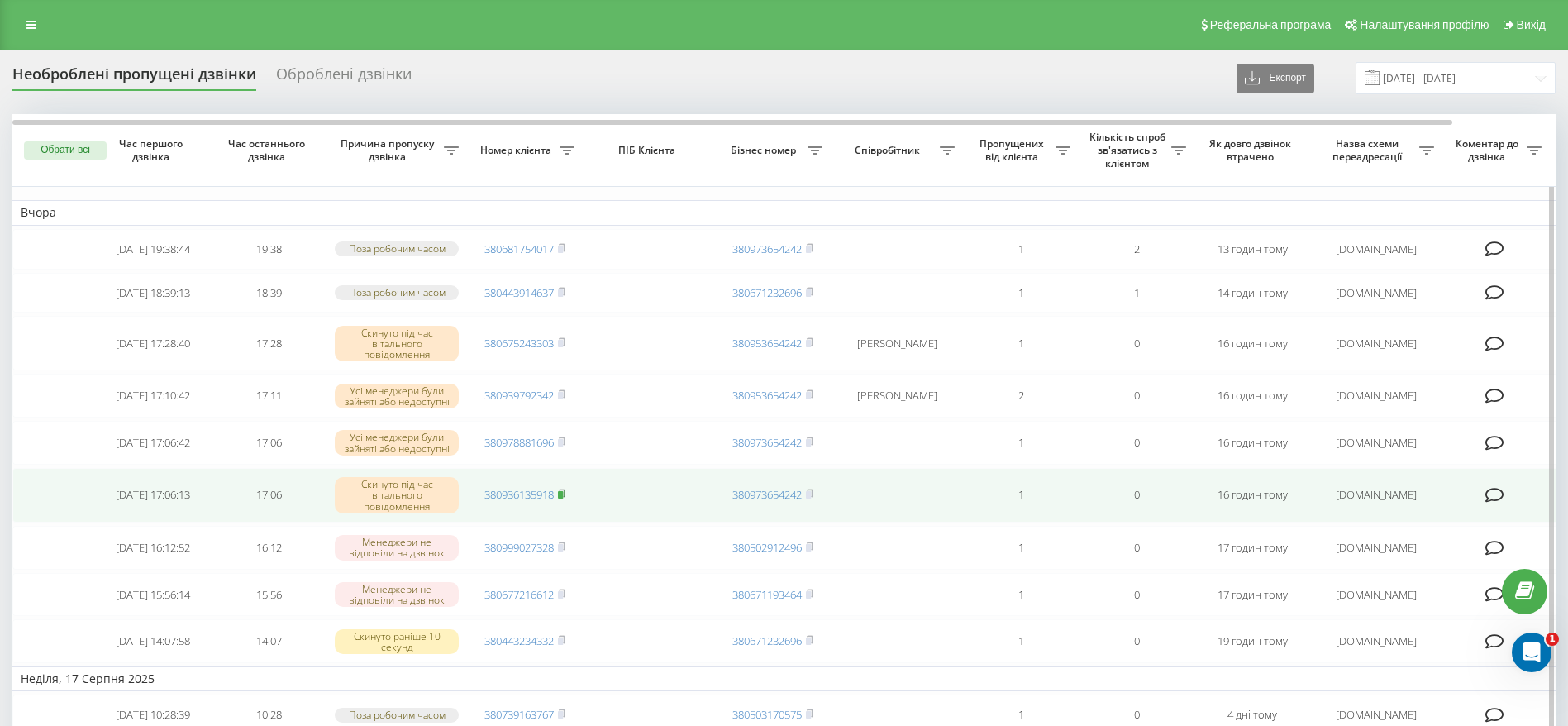
click at [564, 498] on icon at bounding box center [561, 494] width 8 height 10
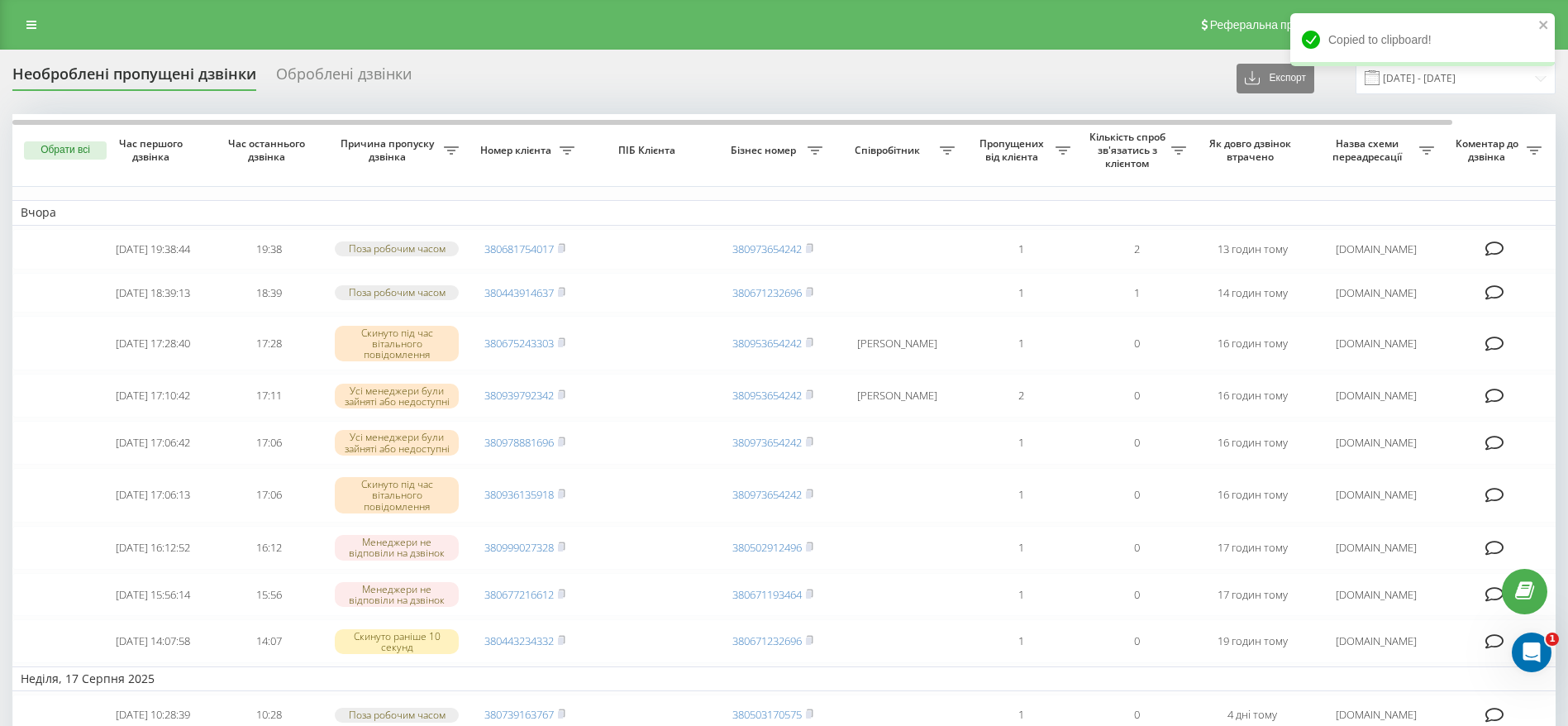
click at [318, 71] on div "Оброблені дзвінки" at bounding box center [343, 78] width 135 height 26
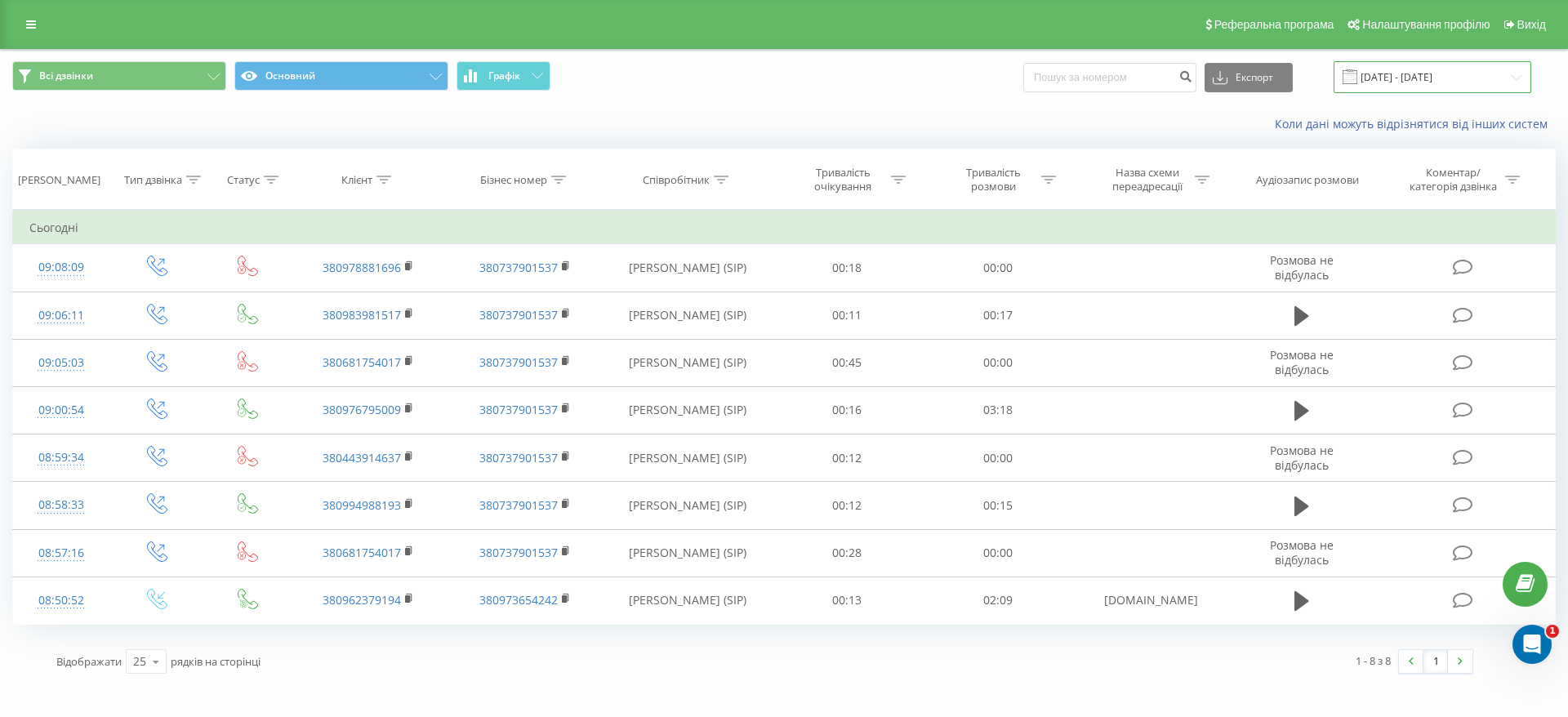
click at [1404, 85] on input "21.08.2025 - 21.08.2025" at bounding box center [1433, 77] width 198 height 32
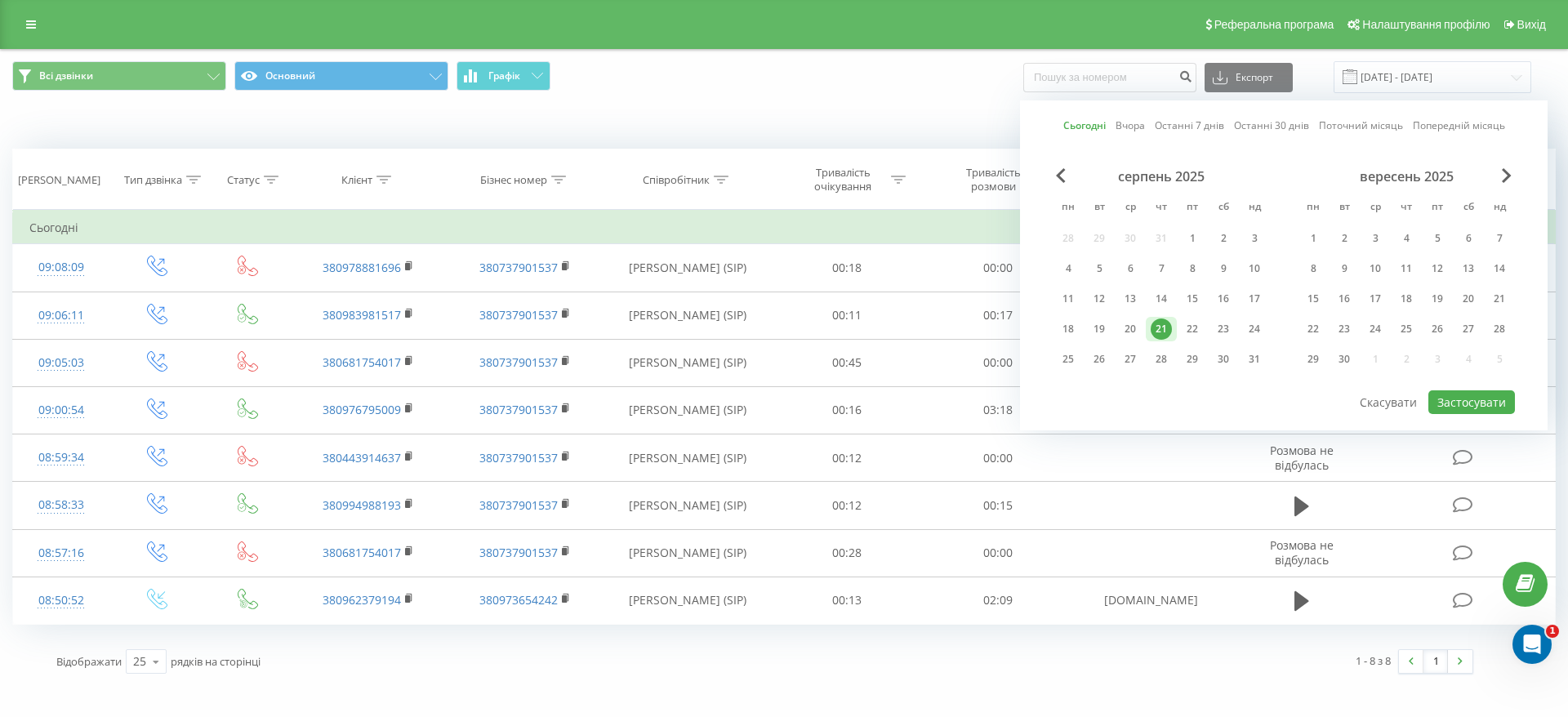
click at [1147, 337] on div "21" at bounding box center [1161, 329] width 31 height 25
click at [1133, 334] on div "20" at bounding box center [1131, 329] width 22 height 22
click at [1135, 329] on div "20" at bounding box center [1131, 329] width 22 height 22
click at [1460, 392] on button "Застосувати" at bounding box center [1472, 402] width 86 height 24
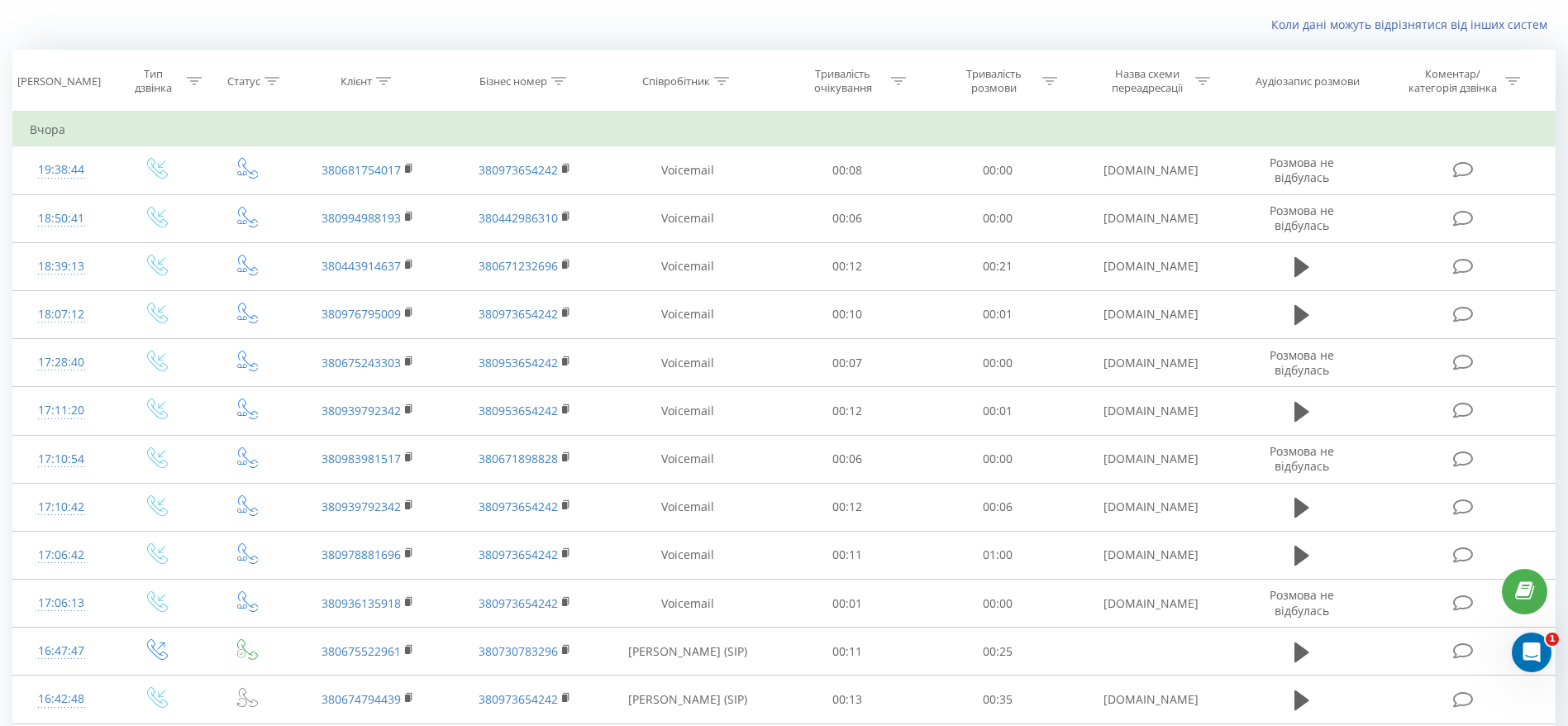
scroll to position [57, 0]
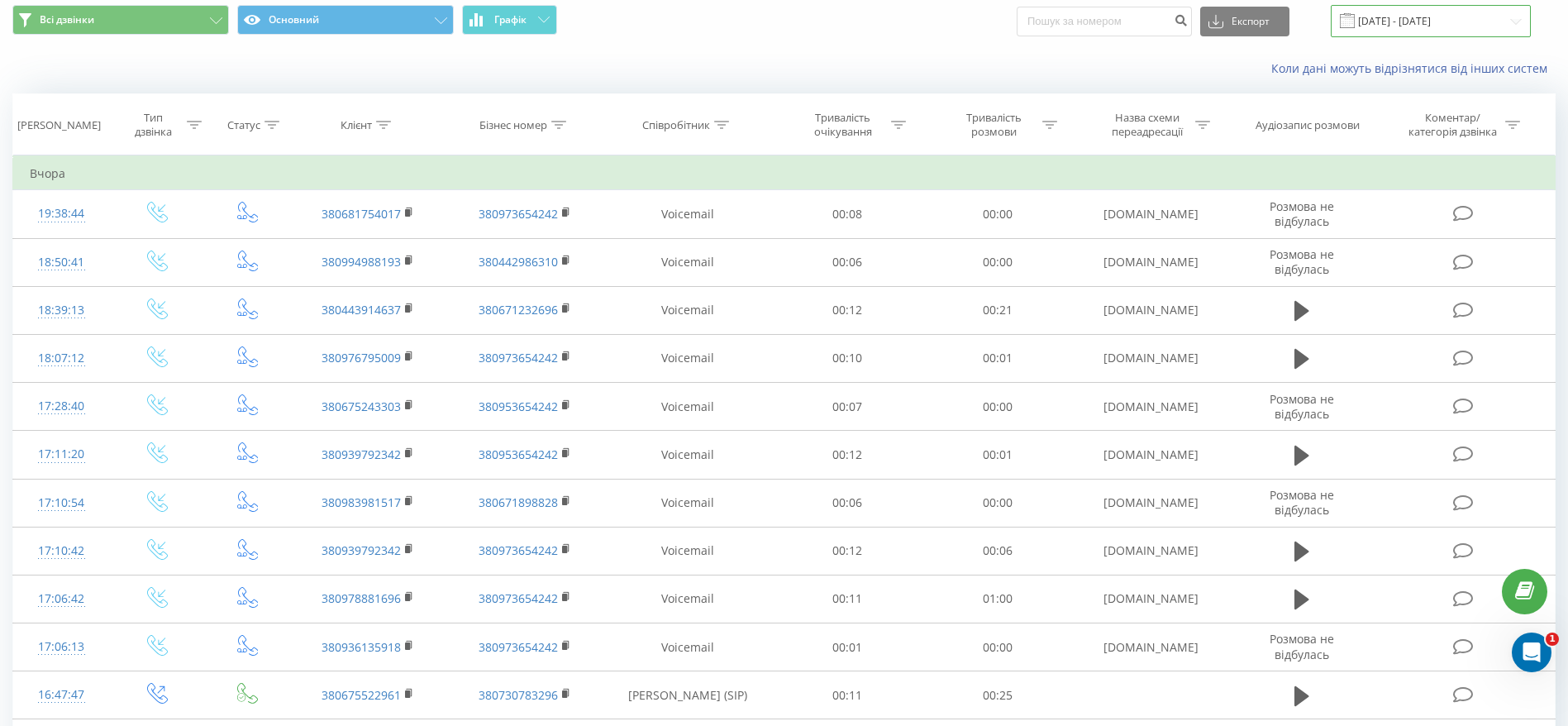
click at [1477, 18] on input "20.08.2025 - 20.08.2025" at bounding box center [1430, 21] width 200 height 32
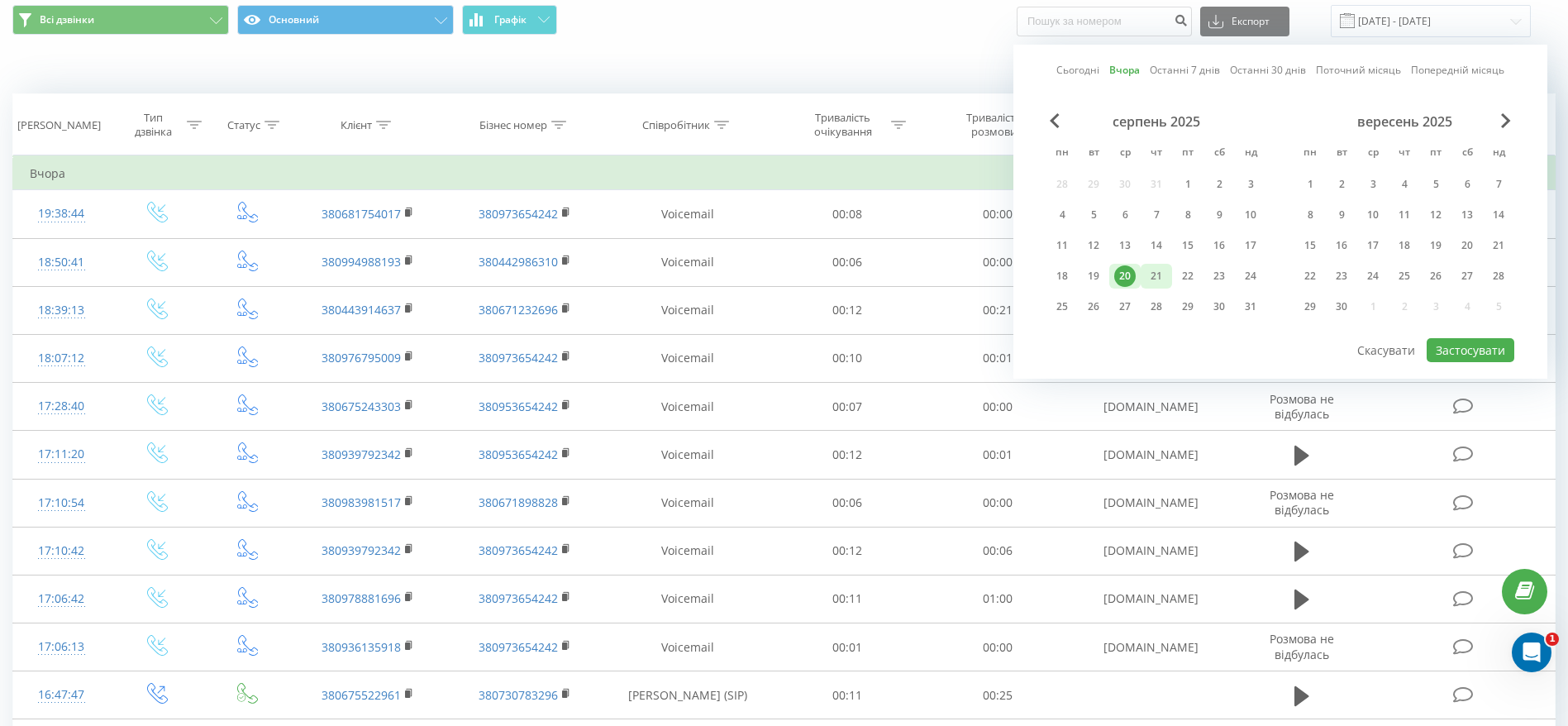
click at [1156, 284] on div "21" at bounding box center [1156, 276] width 22 height 22
click at [1502, 356] on button "Застосувати" at bounding box center [1470, 350] width 87 height 24
type input "21.08.2025 - 21.08.2025"
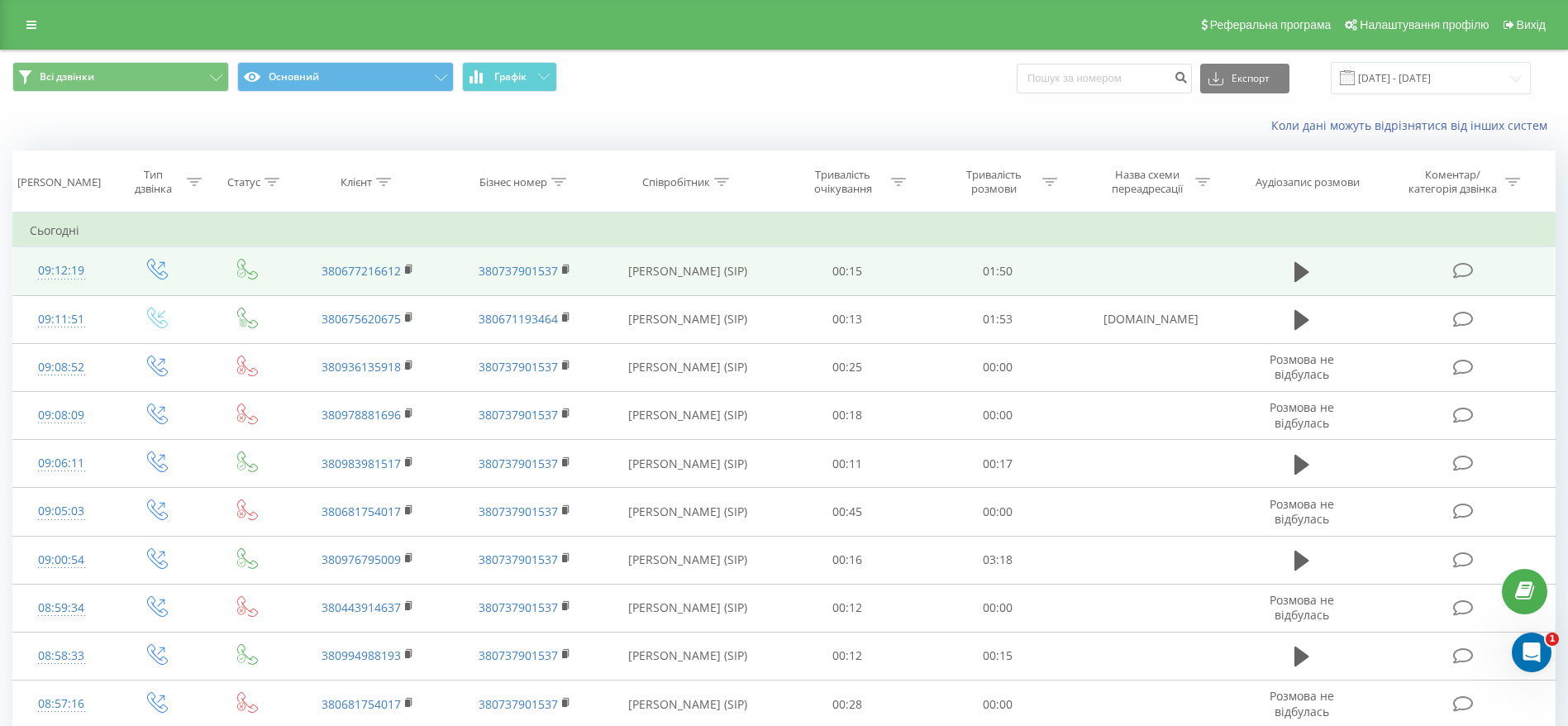
click at [1289, 255] on td at bounding box center [1301, 271] width 144 height 48
click at [1300, 262] on icon at bounding box center [1302, 272] width 15 height 24
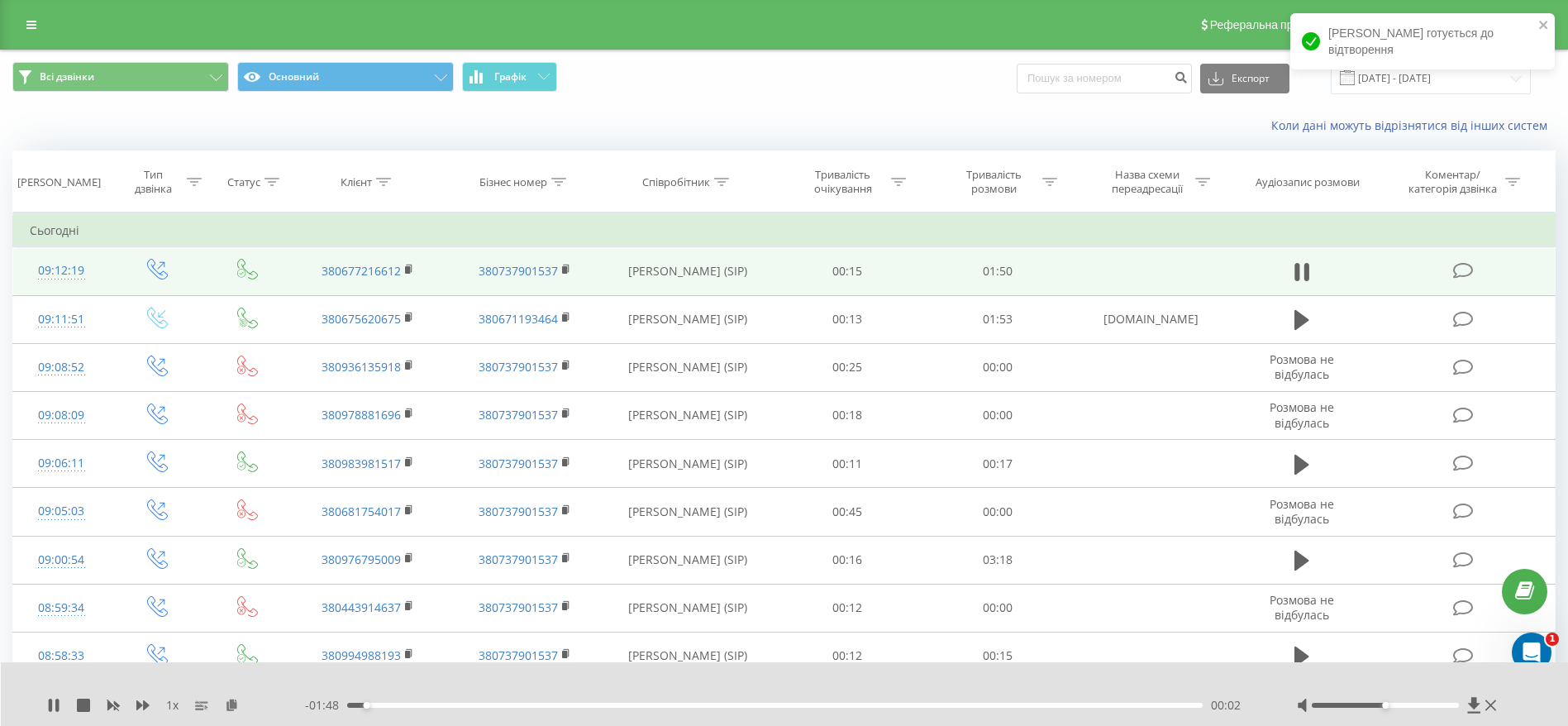
click at [385, 709] on div "- 01:48 00:02 00:02" at bounding box center [780, 706] width 951 height 17
click at [394, 706] on div "00:03" at bounding box center [774, 705] width 856 height 5
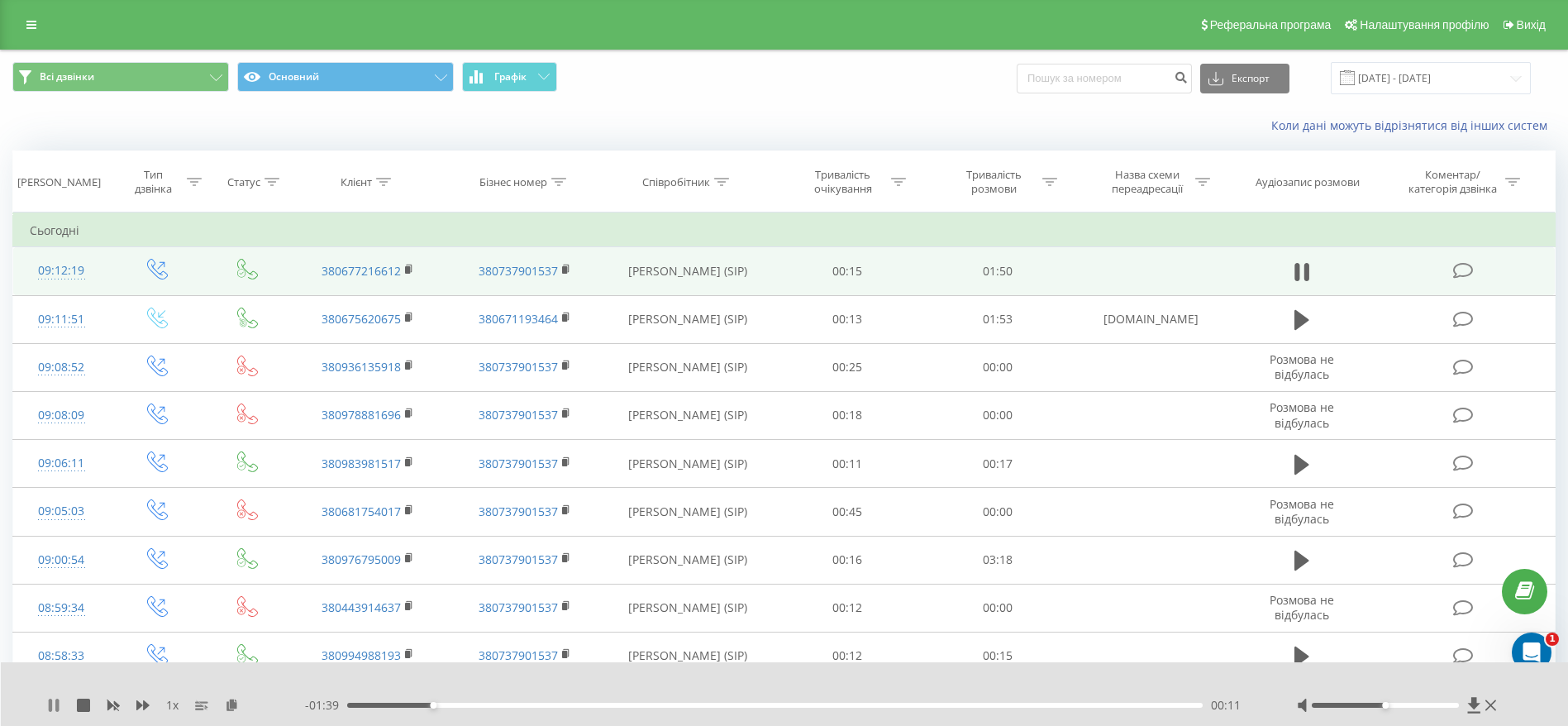
click at [50, 699] on icon at bounding box center [54, 706] width 13 height 13
click at [418, 705] on div "00:09" at bounding box center [774, 705] width 856 height 5
click at [55, 708] on icon at bounding box center [54, 706] width 13 height 13
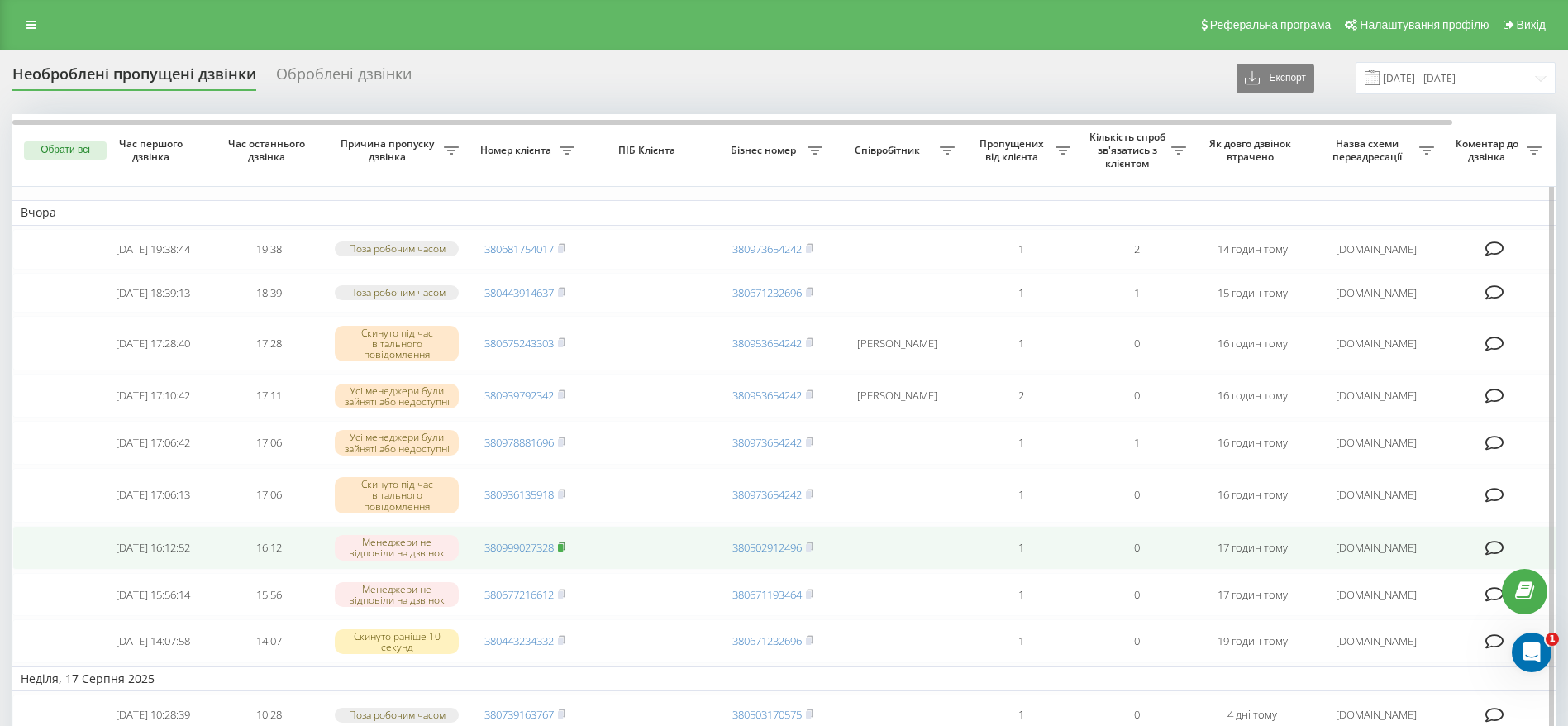
click at [564, 550] on icon at bounding box center [561, 546] width 6 height 8
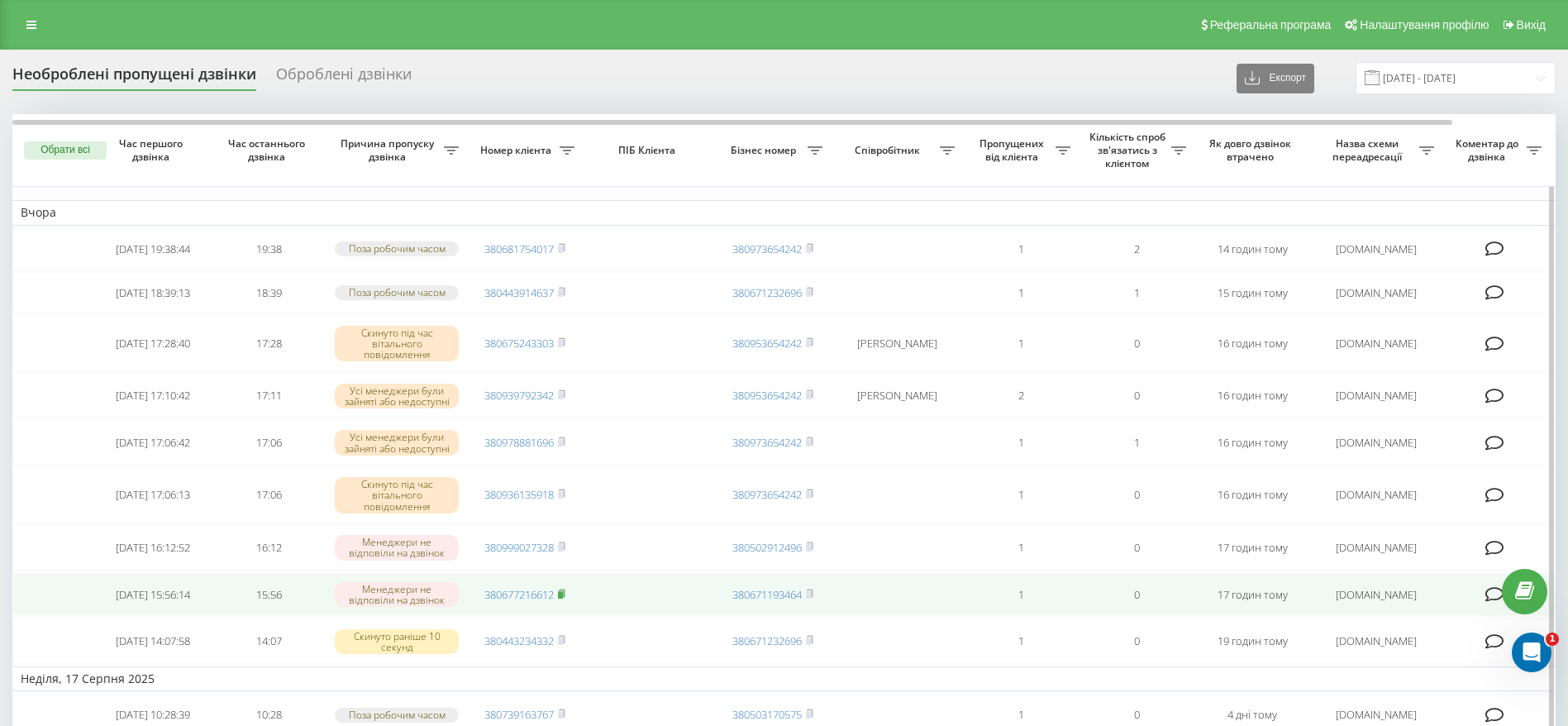
click at [565, 598] on icon at bounding box center [561, 594] width 8 height 10
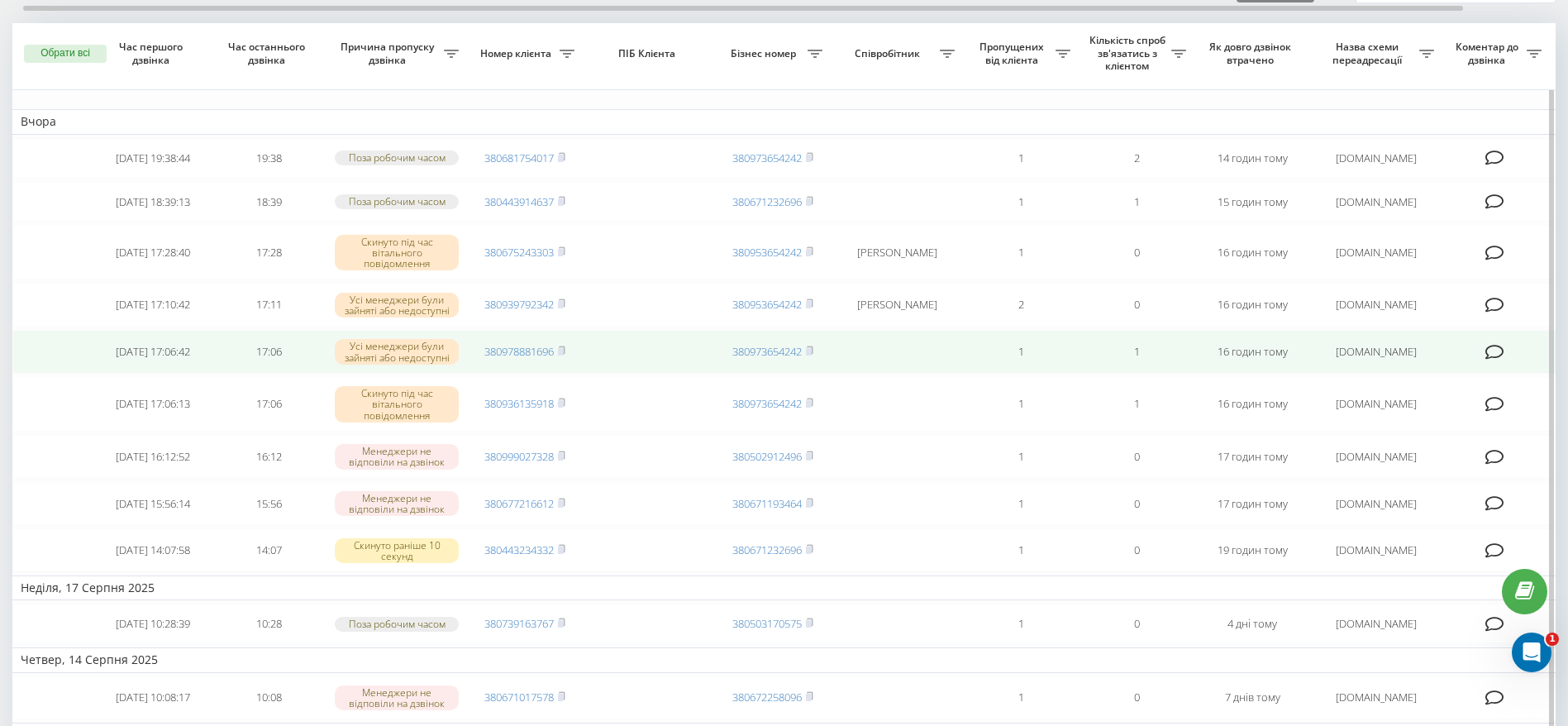
scroll to position [124, 0]
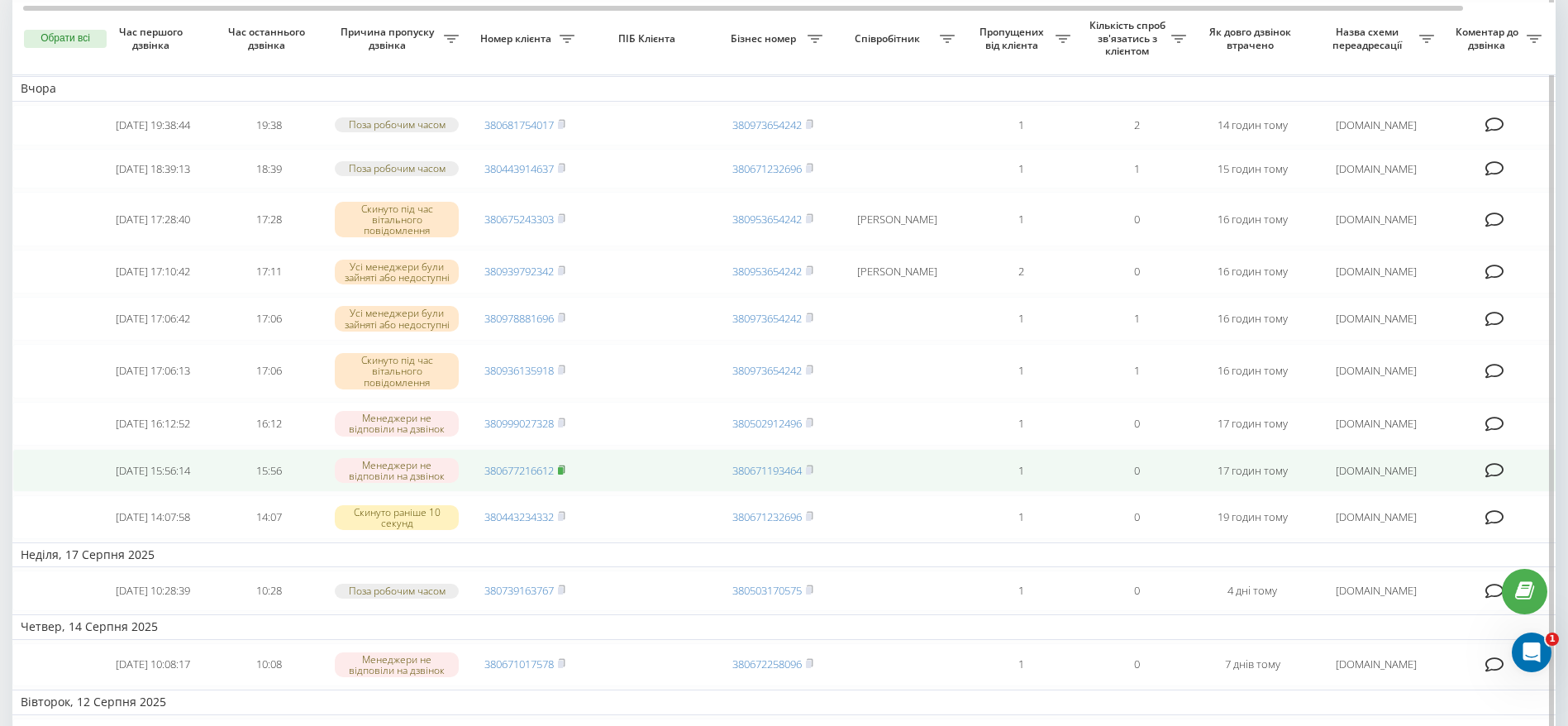
click at [562, 475] on rect at bounding box center [560, 471] width 5 height 8
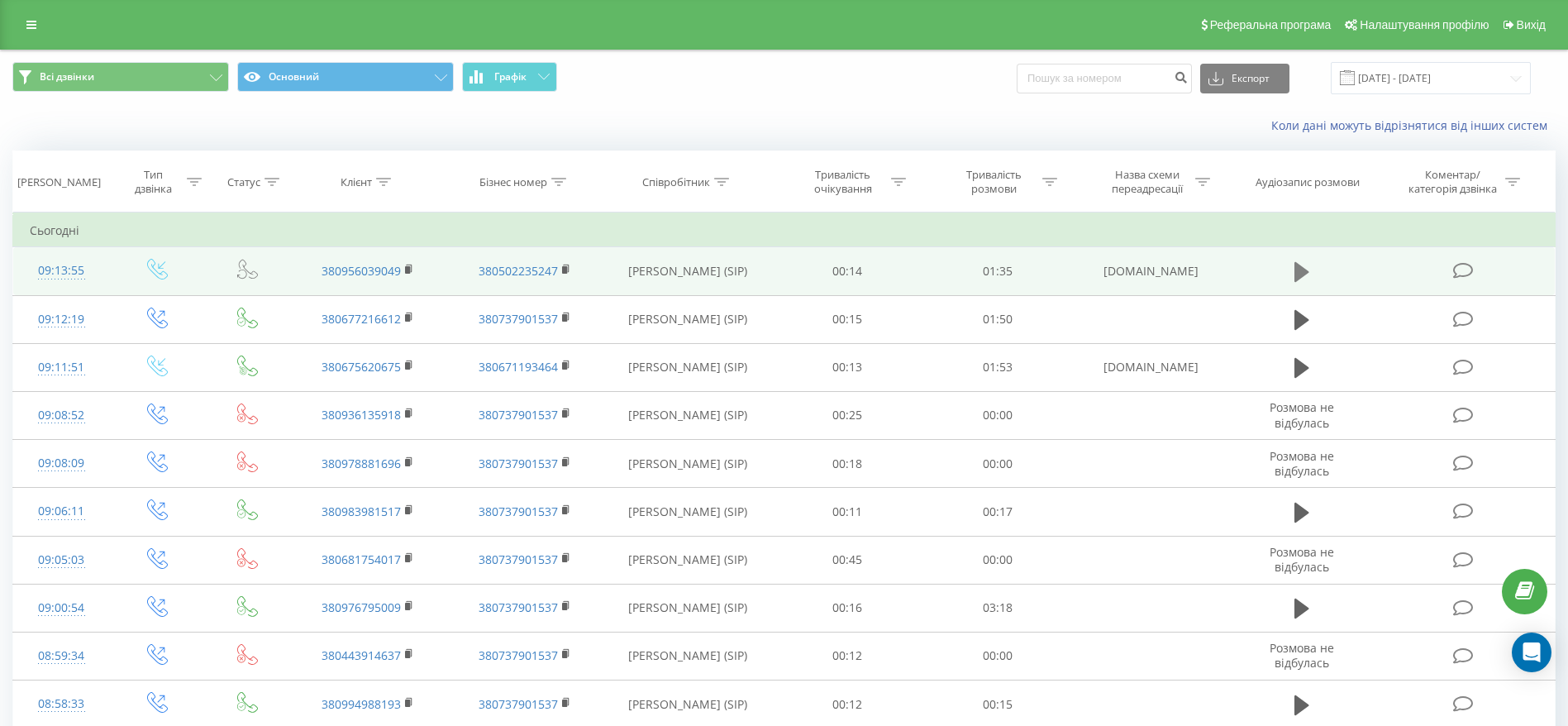
click at [1287, 268] on td at bounding box center [1301, 271] width 144 height 48
click at [1293, 268] on button at bounding box center [1302, 272] width 25 height 25
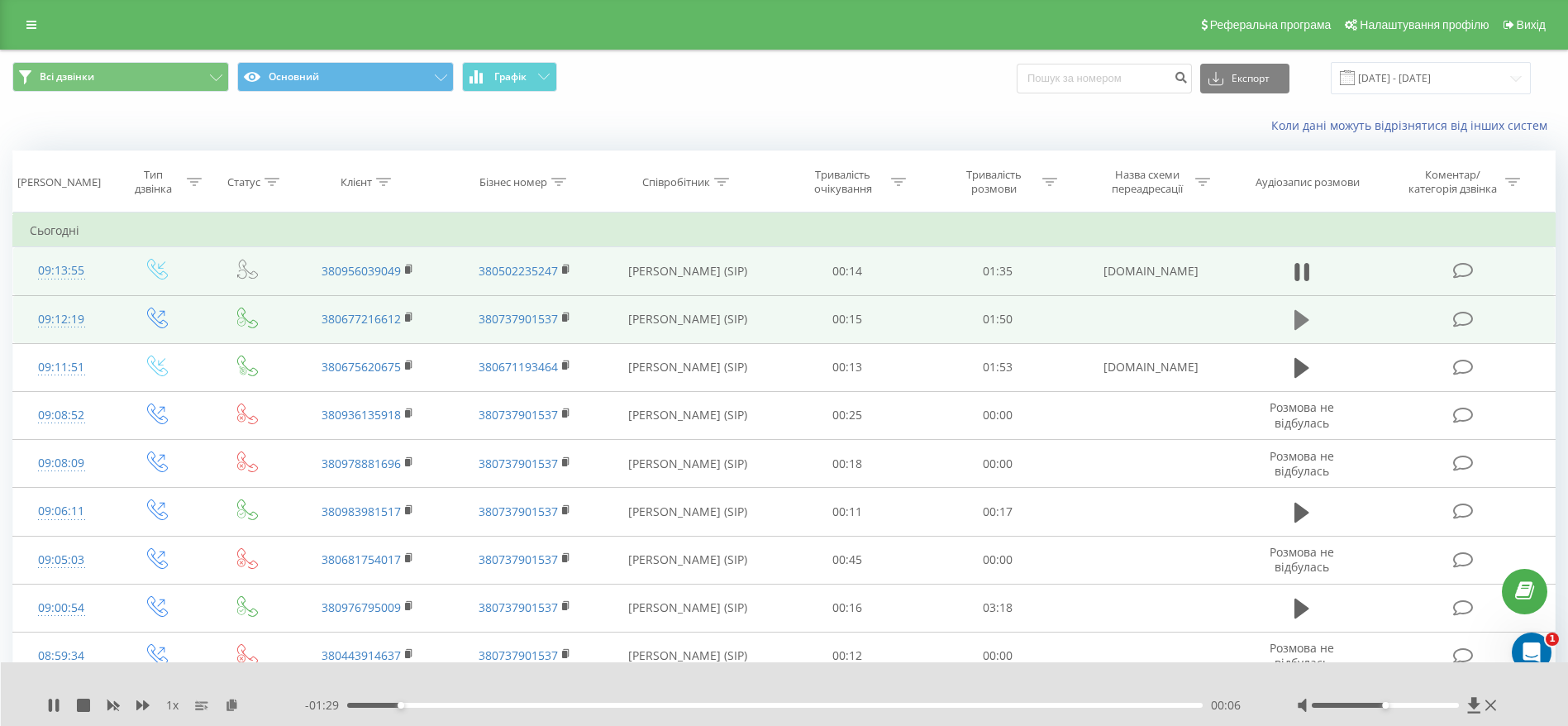
click at [1305, 315] on icon at bounding box center [1302, 320] width 15 height 24
click at [684, 705] on div "00:43" at bounding box center [774, 705] width 856 height 5
click at [700, 701] on div "- 01:06 00:44 00:44" at bounding box center [780, 706] width 951 height 17
click at [57, 700] on icon at bounding box center [57, 706] width 3 height 13
click at [708, 702] on div "00:51" at bounding box center [774, 705] width 856 height 5
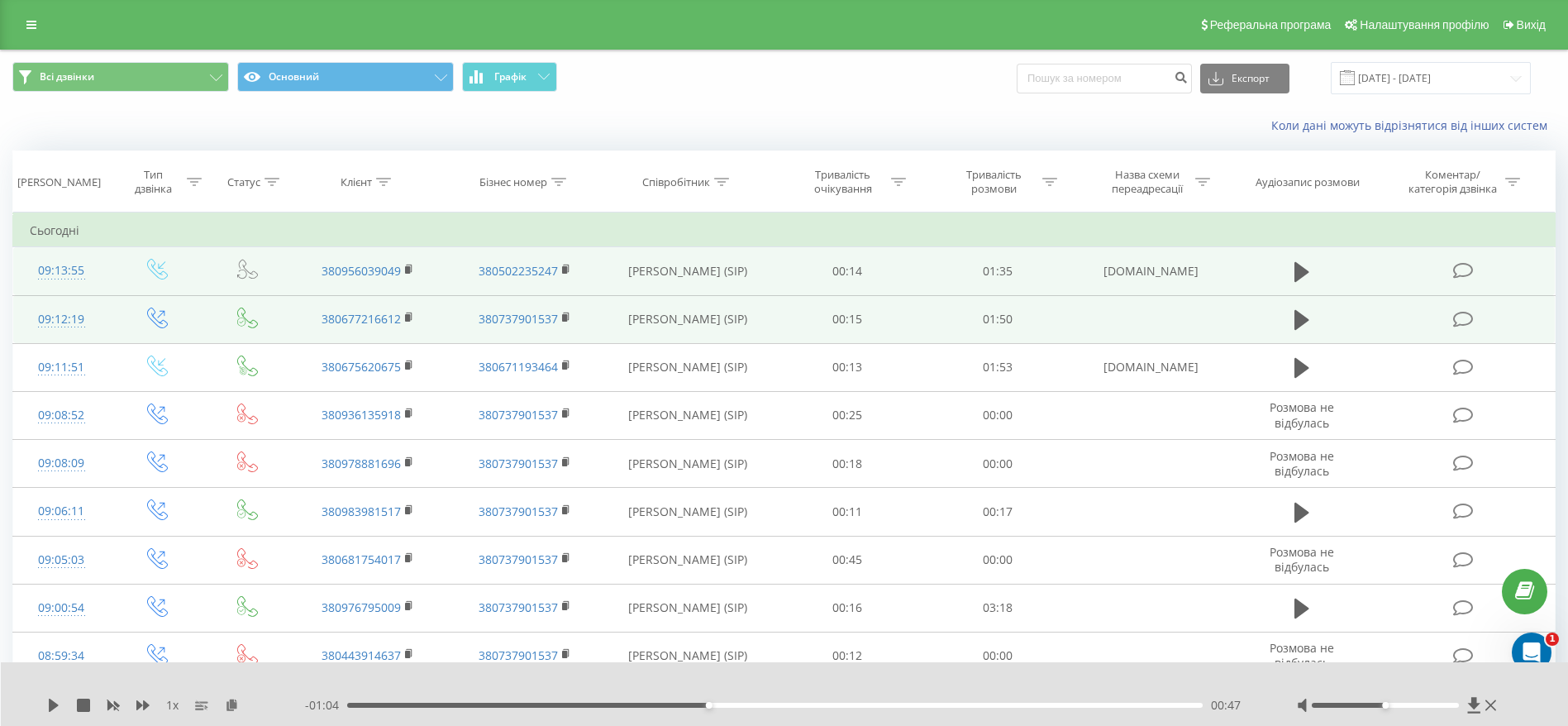
click at [55, 697] on div "1 x" at bounding box center [176, 706] width 258 height 17
click at [55, 701] on icon at bounding box center [54, 706] width 13 height 13
click at [669, 708] on div "- 01:02 00:48 00:48" at bounding box center [780, 706] width 951 height 17
click at [659, 703] on div "00:48" at bounding box center [774, 705] width 856 height 5
click at [50, 700] on icon at bounding box center [50, 706] width 3 height 13
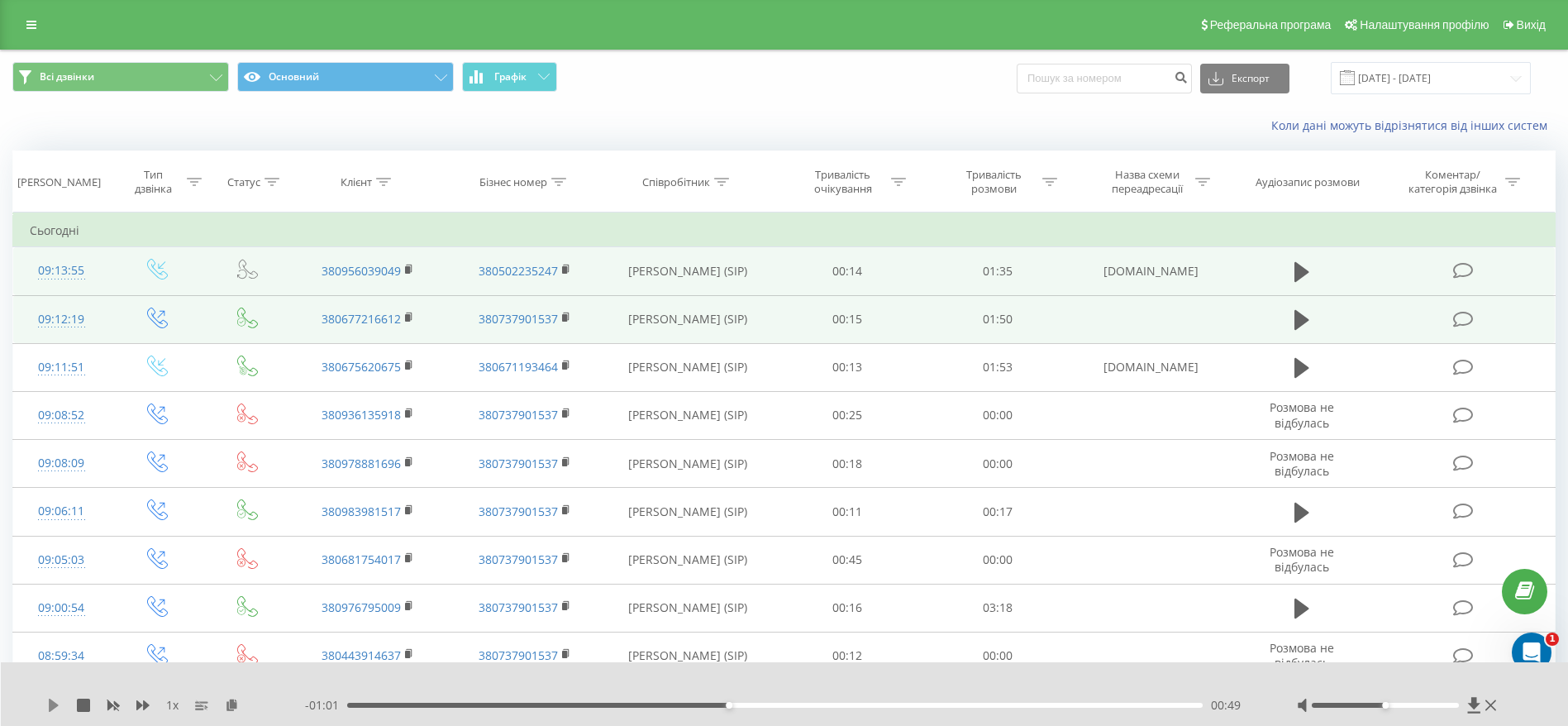
click at [53, 701] on icon at bounding box center [54, 706] width 10 height 13
click at [49, 700] on icon at bounding box center [50, 706] width 3 height 13
click at [55, 697] on div "1 x" at bounding box center [176, 706] width 258 height 17
click at [55, 699] on icon at bounding box center [54, 706] width 13 height 13
click at [805, 711] on div "- 00:53 00:57 00:57" at bounding box center [780, 706] width 951 height 17
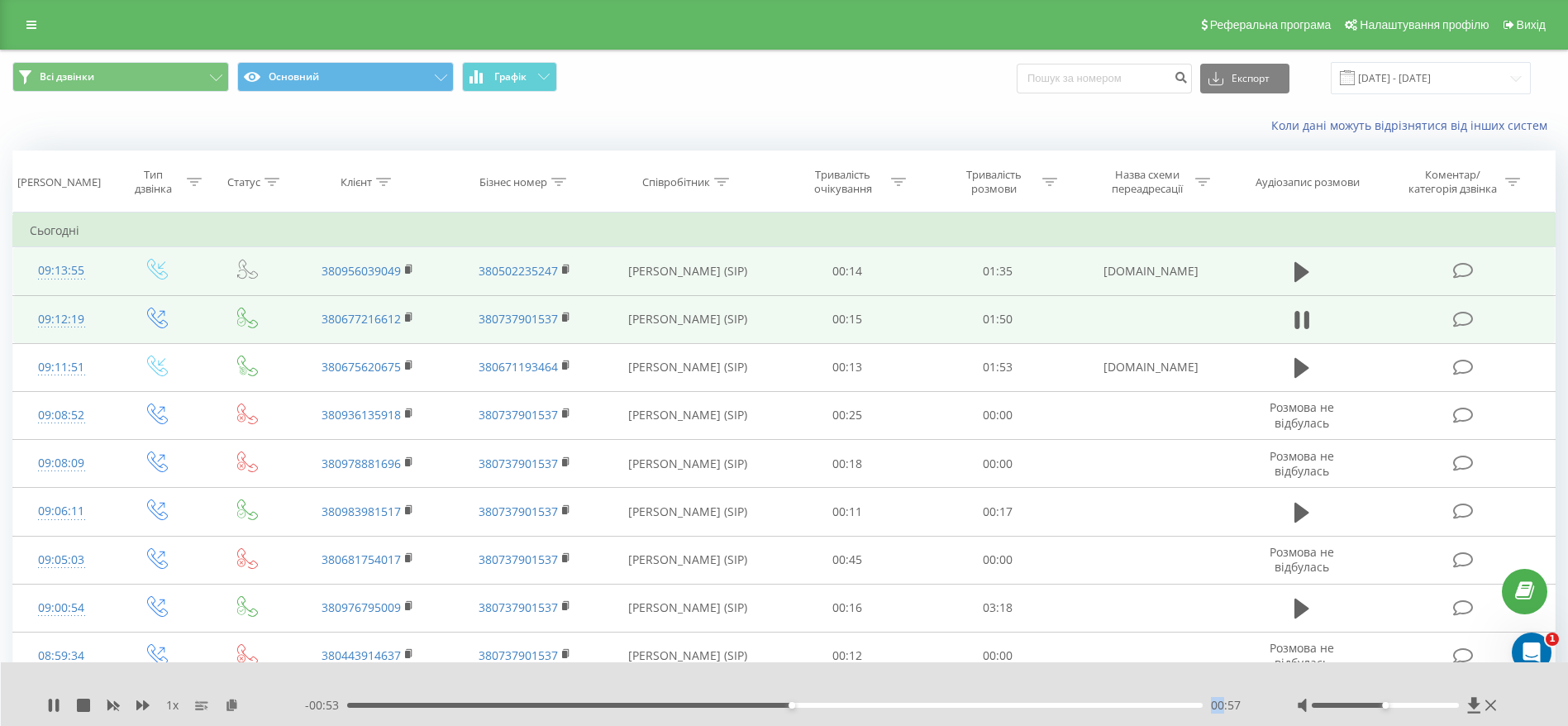
click at [805, 710] on div "- 00:53 00:57 00:57" at bounding box center [780, 706] width 951 height 17
click at [808, 705] on div "00:58" at bounding box center [774, 705] width 856 height 5
click at [831, 702] on div "01:00" at bounding box center [774, 705] width 856 height 5
click at [848, 701] on div "- 00:47 01:03 01:03" at bounding box center [780, 706] width 951 height 17
click at [854, 703] on div "01:03" at bounding box center [774, 705] width 856 height 5
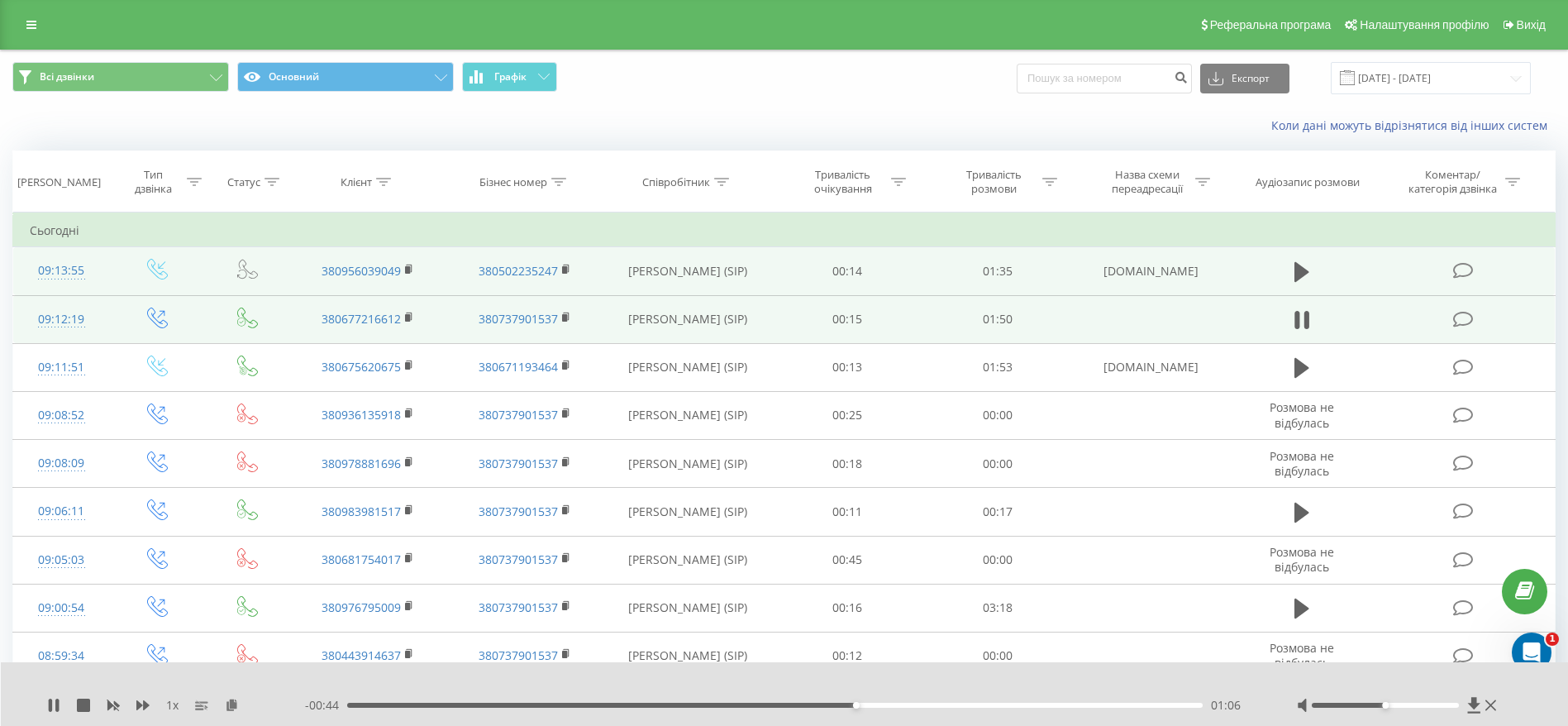
click at [875, 701] on div "- 00:44 01:06 01:06" at bounding box center [780, 706] width 951 height 17
click at [881, 701] on div "- 00:44 01:06 01:06" at bounding box center [780, 706] width 951 height 17
click at [877, 709] on div "- 00:43 01:07 01:07" at bounding box center [780, 706] width 951 height 17
click at [879, 708] on div "- 00:43 01:07 01:07" at bounding box center [780, 706] width 951 height 17
click at [885, 704] on div "01:09" at bounding box center [774, 705] width 856 height 5
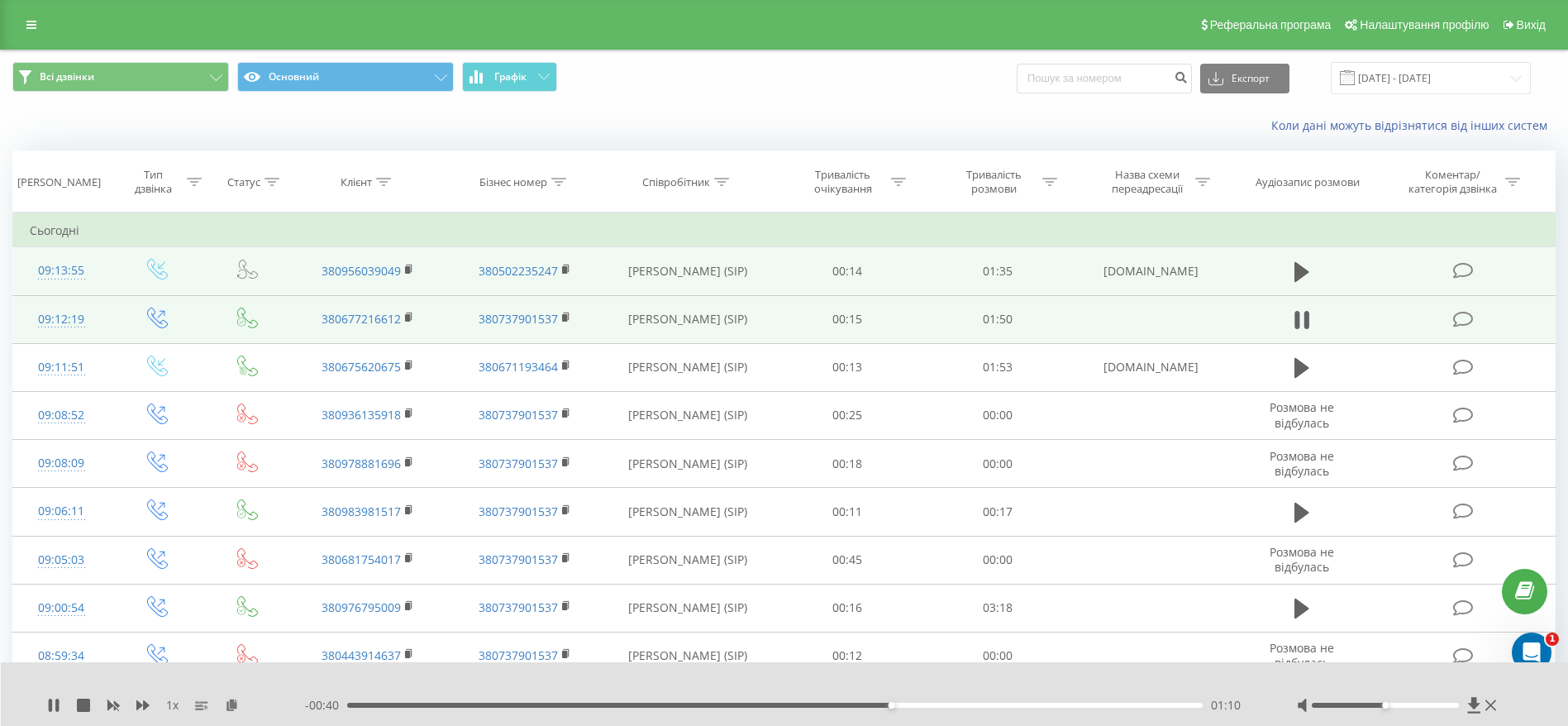
click at [899, 702] on div "01:10" at bounding box center [774, 705] width 856 height 5
click at [913, 702] on div "01:11" at bounding box center [774, 705] width 856 height 5
click at [941, 701] on div "- 00:36 01:14 01:14" at bounding box center [780, 706] width 951 height 17
click at [938, 703] on div "01:14" at bounding box center [774, 705] width 856 height 5
click at [971, 703] on div "01:18" at bounding box center [774, 705] width 856 height 5
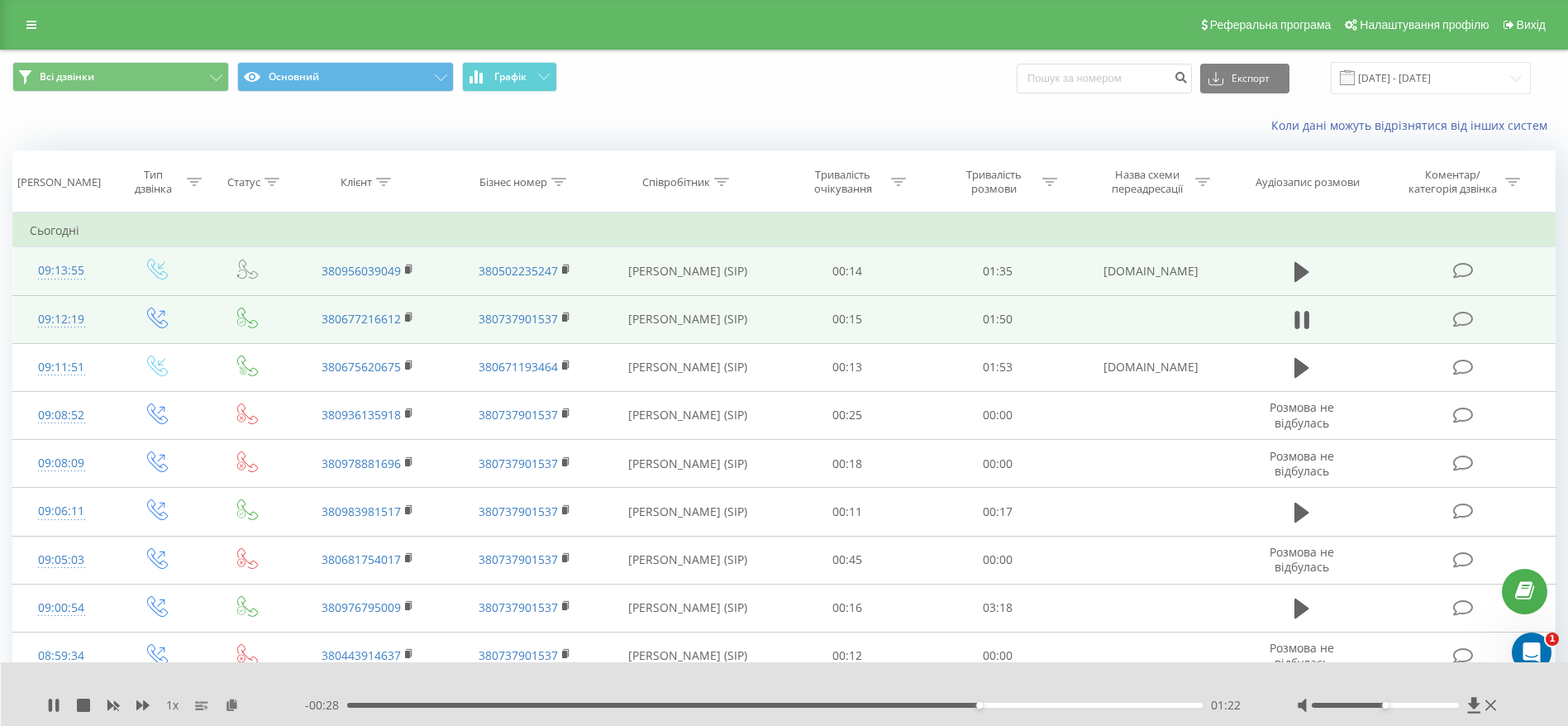
click at [989, 706] on div "01:22" at bounding box center [774, 705] width 856 height 5
click at [1013, 704] on div "01:26" at bounding box center [774, 705] width 856 height 5
click at [1036, 704] on div "01:27" at bounding box center [774, 705] width 856 height 5
click at [1057, 705] on div "01:31" at bounding box center [774, 705] width 856 height 5
click at [56, 701] on icon at bounding box center [57, 706] width 3 height 13
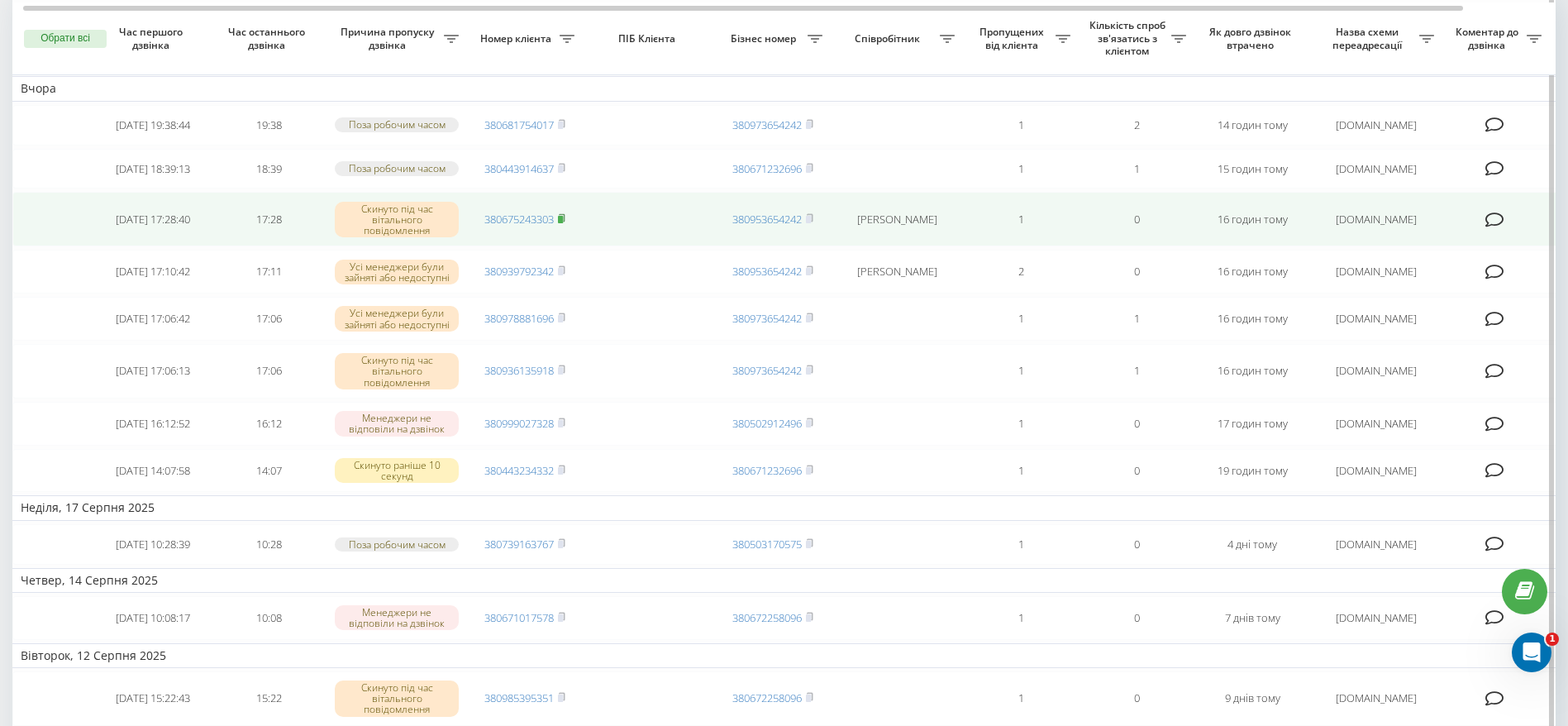
click at [563, 224] on rect at bounding box center [560, 219] width 5 height 8
